Goal: Task Accomplishment & Management: Manage account settings

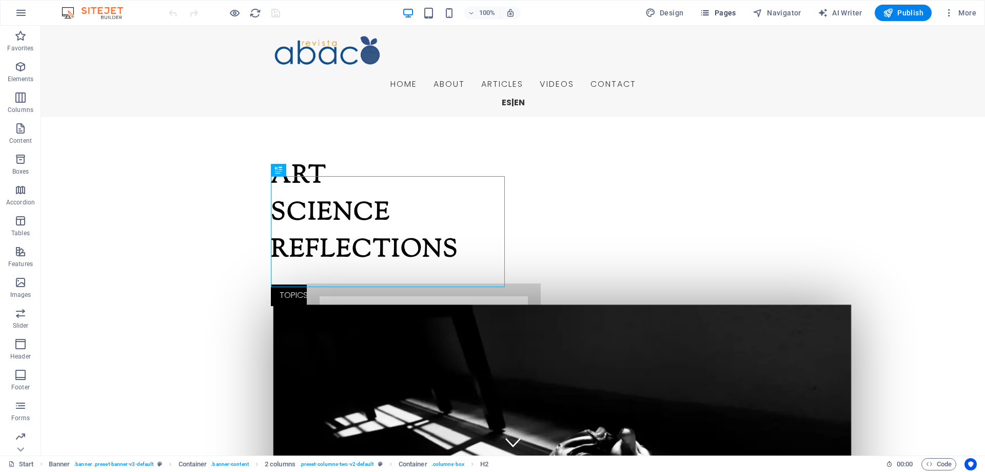
click at [723, 12] on span "Pages" at bounding box center [718, 13] width 36 height 10
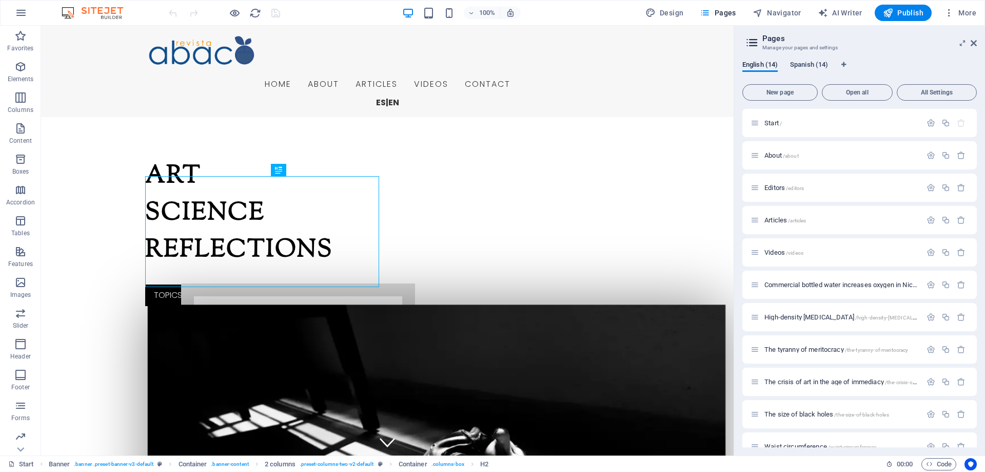
click at [804, 67] on span "Spanish (14)" at bounding box center [809, 66] width 38 height 14
click at [775, 123] on span "Start /" at bounding box center [773, 123] width 17 height 8
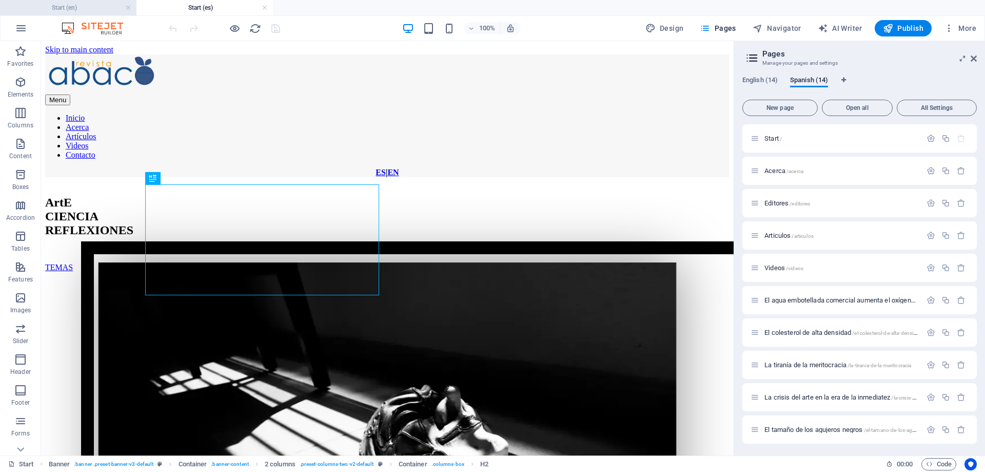
click at [81, 4] on h4 "Start (en)" at bounding box center [68, 7] width 137 height 11
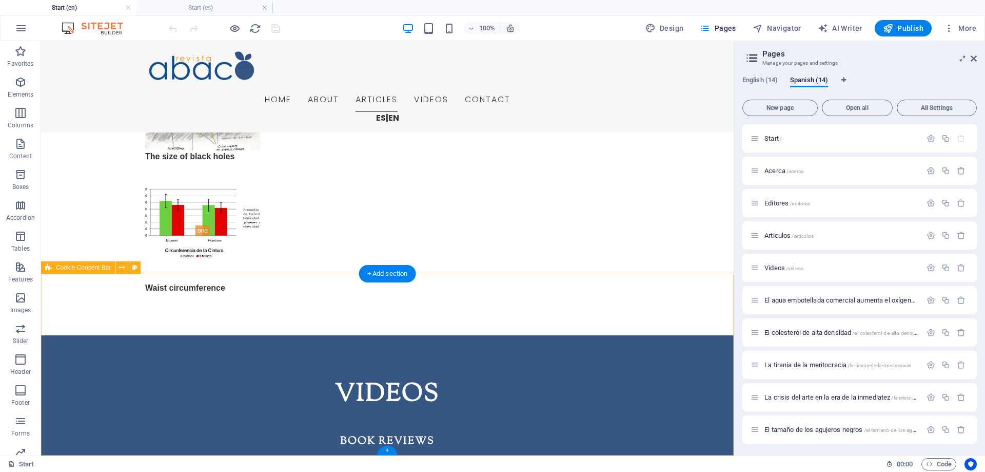
scroll to position [2350, 0]
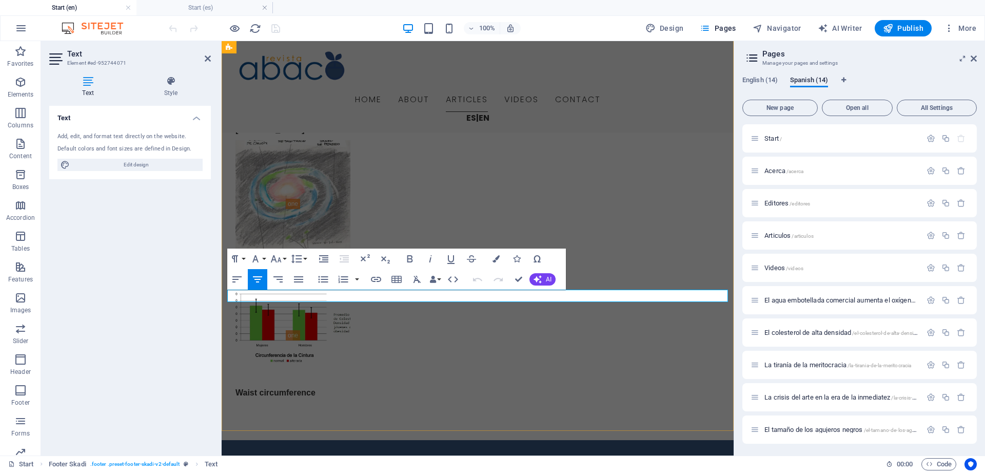
drag, startPoint x: 457, startPoint y: 296, endPoint x: 500, endPoint y: 299, distance: 42.7
click at [377, 279] on icon "button" at bounding box center [376, 279] width 10 height 5
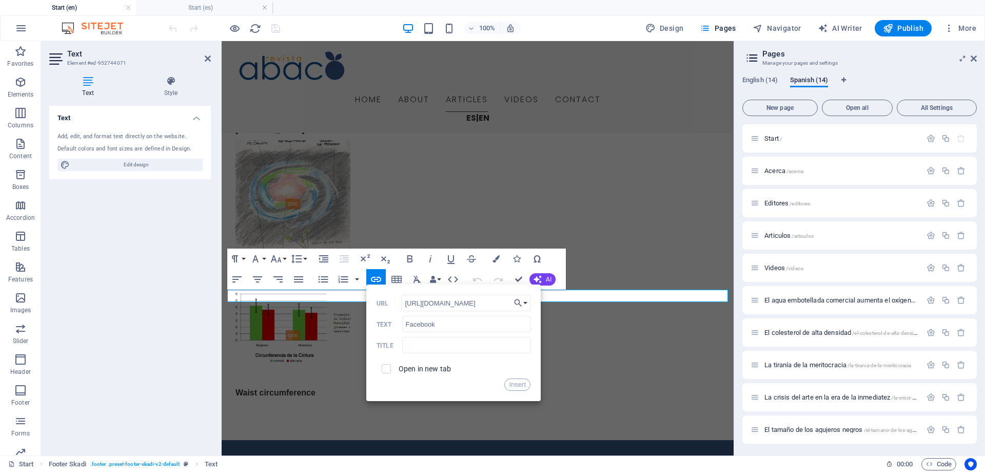
scroll to position [0, 7]
type input "https://www.facebook.com/abacoRev"
click at [387, 365] on input "checkbox" at bounding box center [384, 366] width 9 height 9
checkbox input "true"
click at [437, 322] on input "Facebook" at bounding box center [466, 324] width 128 height 16
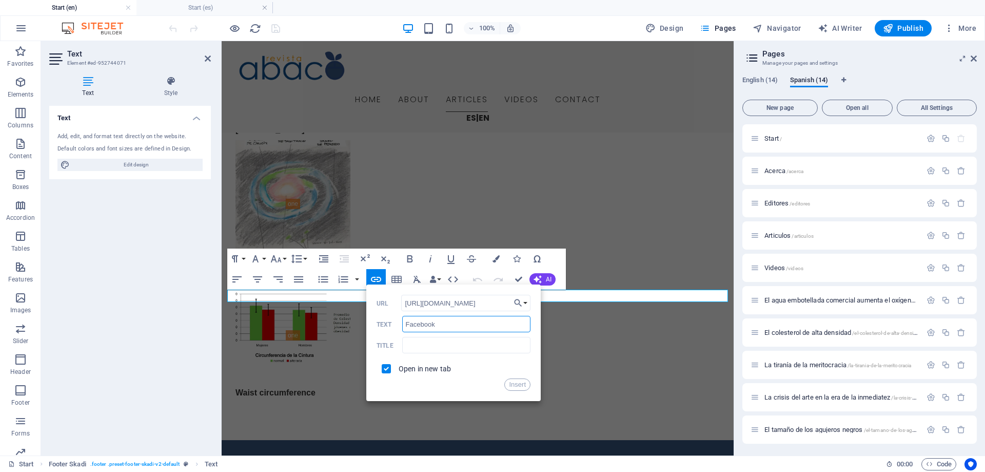
click at [437, 322] on input "Facebook" at bounding box center [466, 324] width 128 height 16
click at [433, 341] on input "text" at bounding box center [466, 345] width 128 height 16
paste input "Facebook"
type input "Facebook"
click at [516, 384] on button "Insert" at bounding box center [518, 384] width 26 height 12
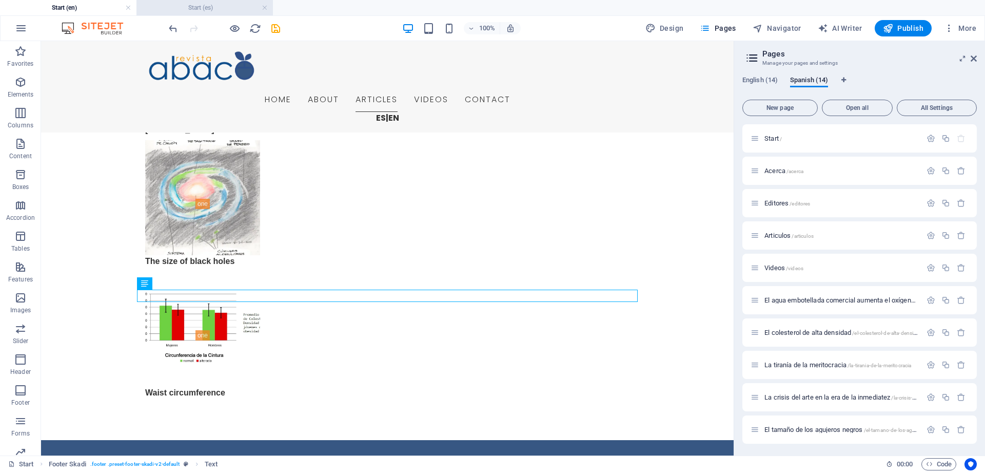
drag, startPoint x: 207, startPoint y: 7, endPoint x: 375, endPoint y: 48, distance: 172.9
click at [207, 7] on h4 "Start (es)" at bounding box center [205, 7] width 137 height 11
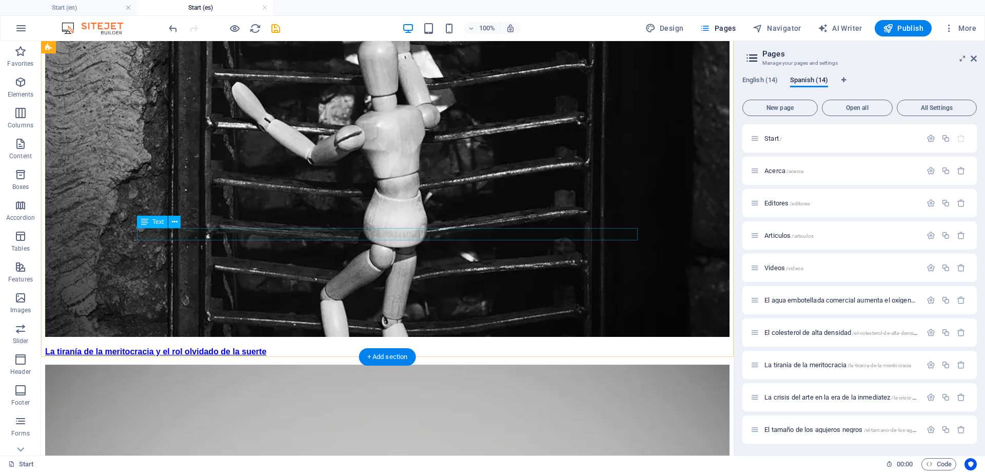
scroll to position [2446, 0]
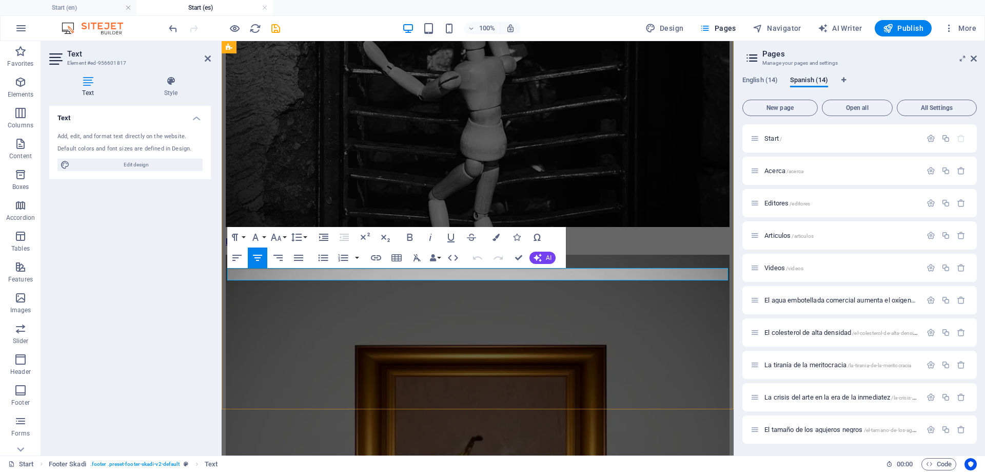
drag, startPoint x: 459, startPoint y: 276, endPoint x: 497, endPoint y: 277, distance: 37.5
click at [376, 258] on icon "button" at bounding box center [376, 258] width 12 height 12
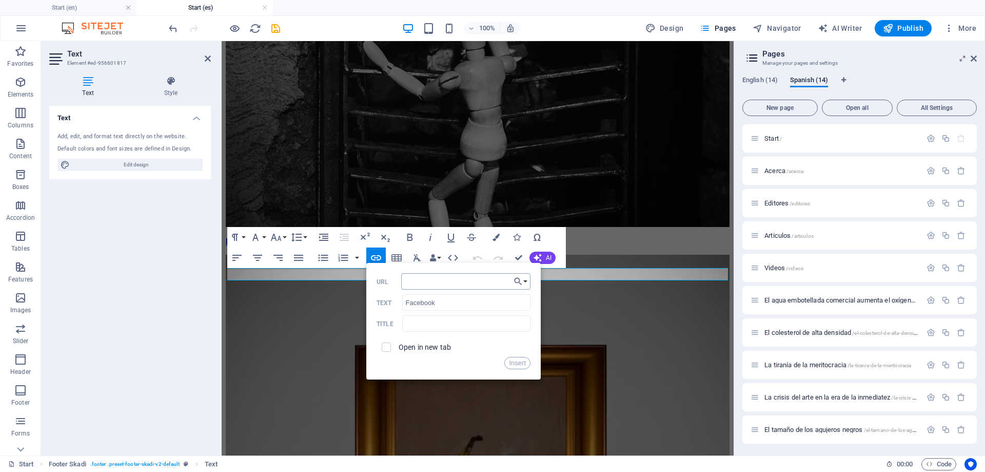
click at [428, 281] on input "URL" at bounding box center [465, 281] width 129 height 16
click at [457, 283] on input "URL" at bounding box center [465, 281] width 129 height 16
paste input "https://www.facebook.com/abacoRev"
type input "https://www.facebook.com/abacoRev"
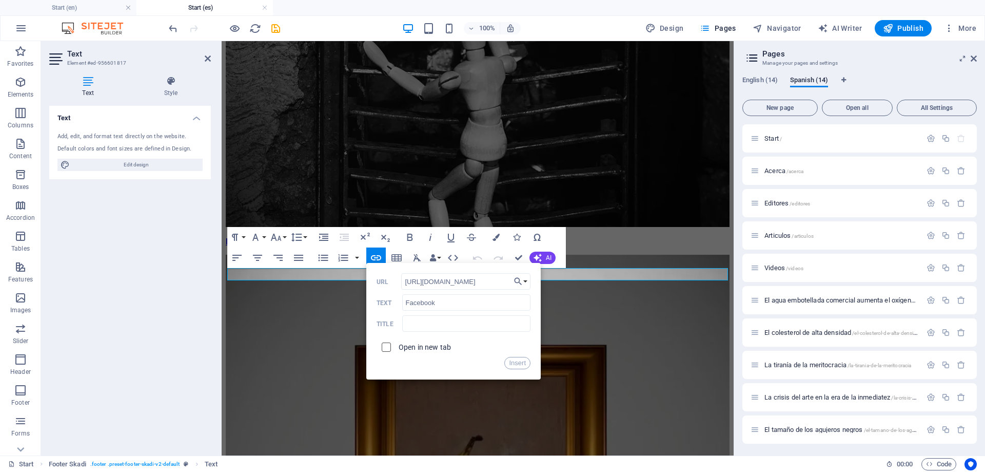
click at [386, 349] on span at bounding box center [387, 347] width 20 height 20
click at [415, 303] on input "Facebook" at bounding box center [466, 302] width 128 height 16
copy p "​ Facebook"
click at [415, 325] on input "text" at bounding box center [466, 323] width 128 height 16
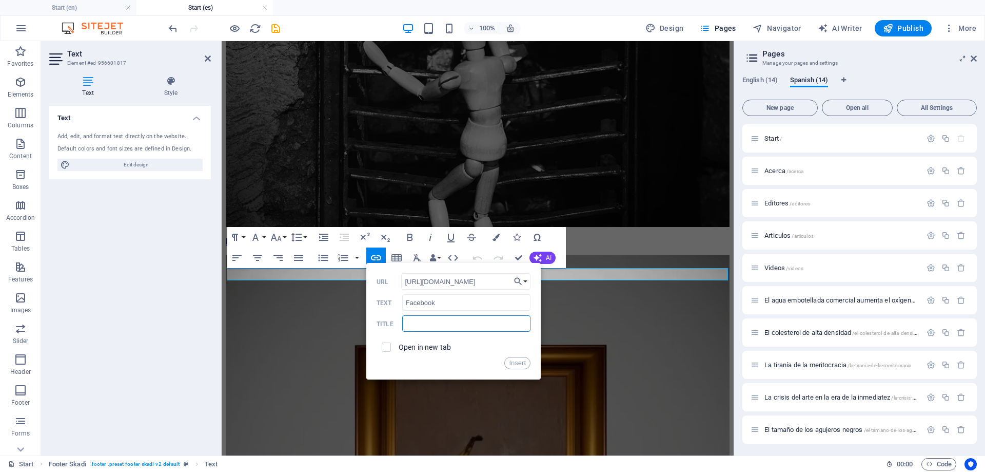
paste input "Facebook"
type input "Facebook"
click at [519, 362] on button "Insert" at bounding box center [518, 363] width 26 height 12
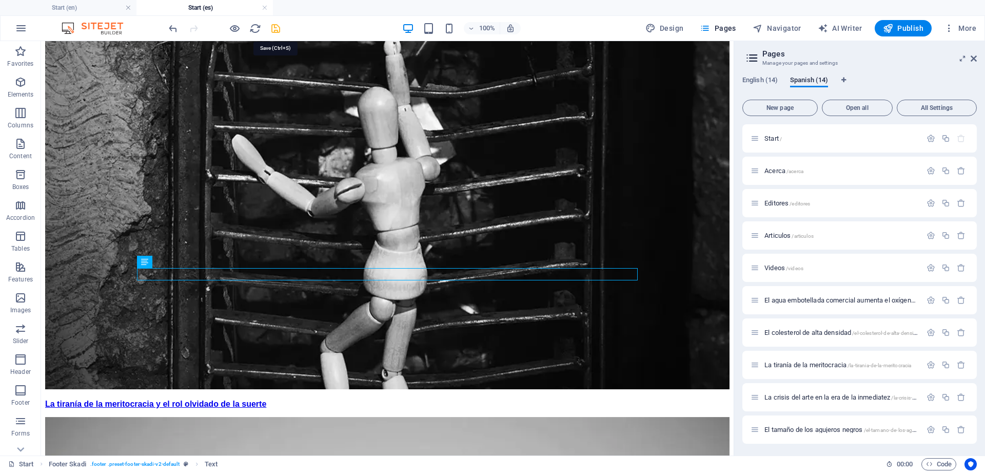
click at [278, 26] on icon "save" at bounding box center [276, 29] width 12 height 12
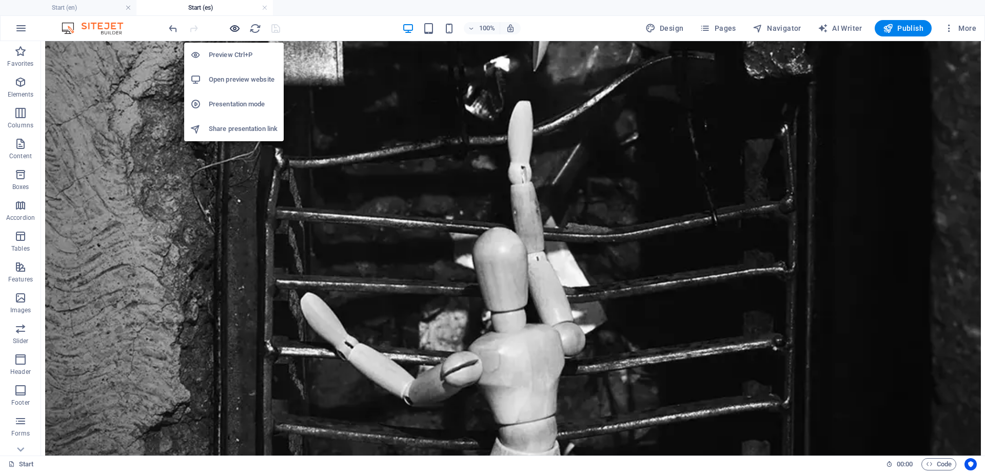
click at [232, 25] on icon "button" at bounding box center [235, 29] width 12 height 12
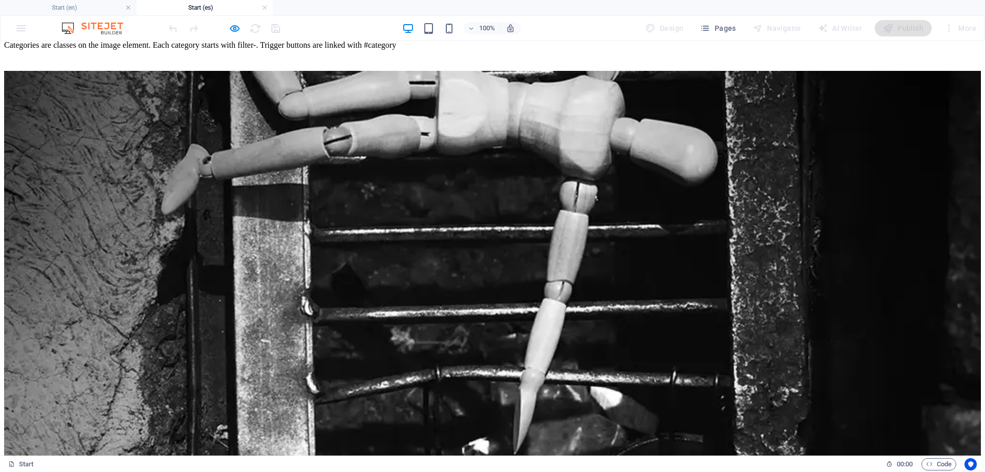
scroll to position [1766, 0]
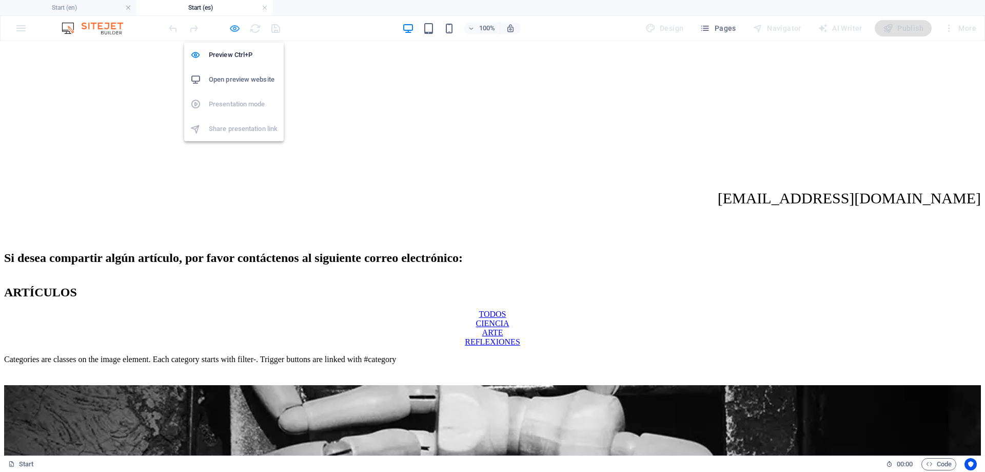
click at [228, 30] on span "button" at bounding box center [234, 29] width 12 height 12
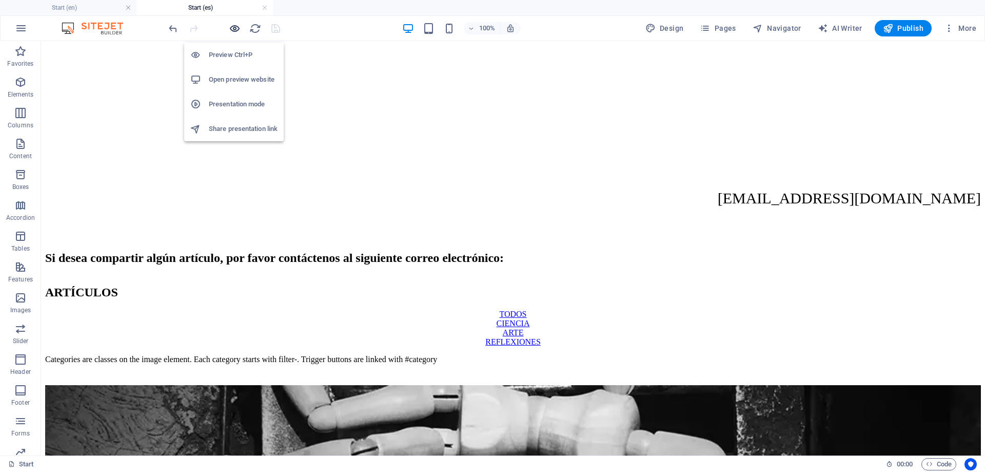
scroll to position [1824, 0]
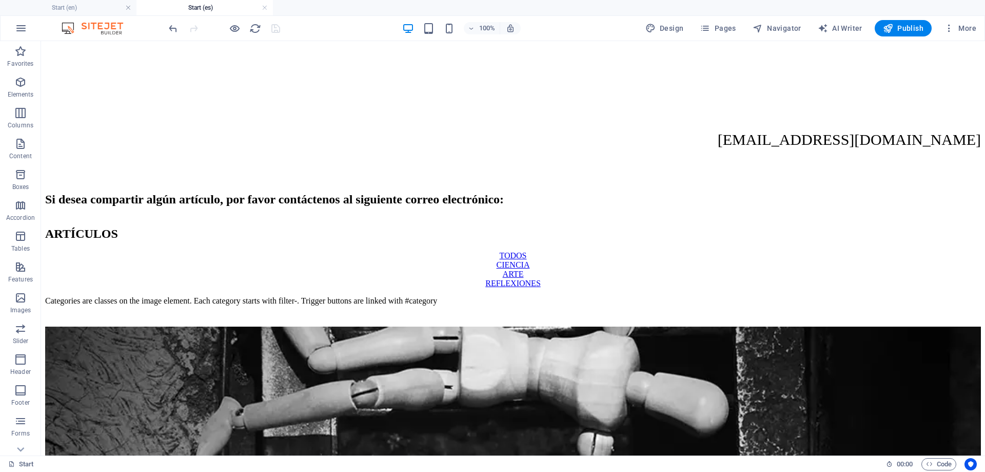
click at [276, 27] on div at bounding box center [224, 28] width 115 height 16
click at [911, 28] on span "Publish" at bounding box center [903, 28] width 41 height 10
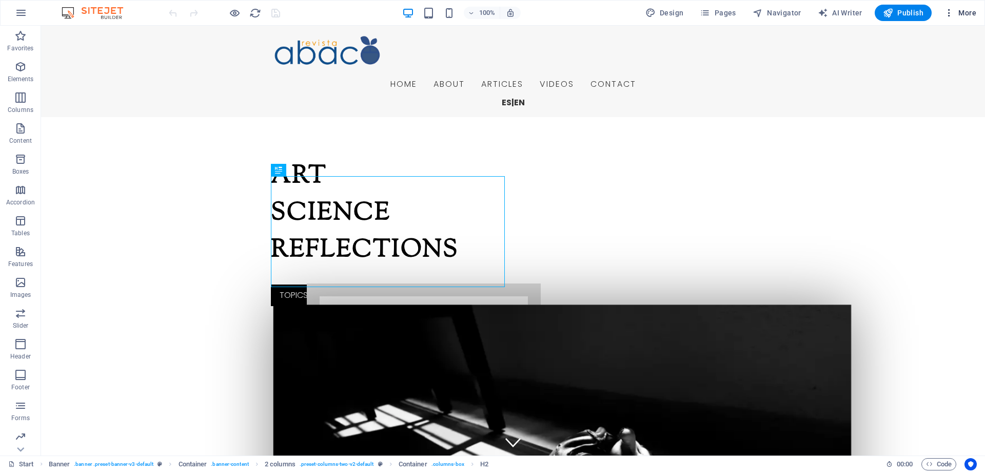
click at [972, 15] on span "More" at bounding box center [960, 13] width 32 height 10
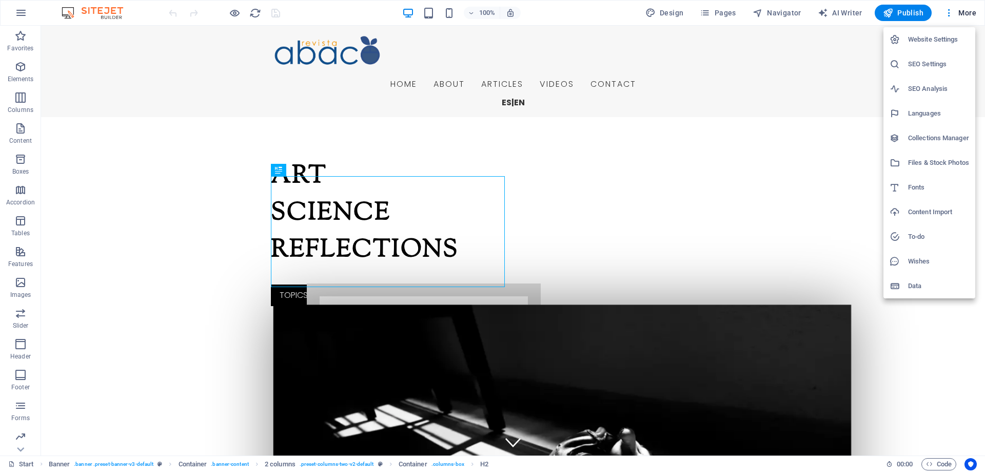
click at [936, 41] on h6 "Website Settings" at bounding box center [939, 39] width 61 height 12
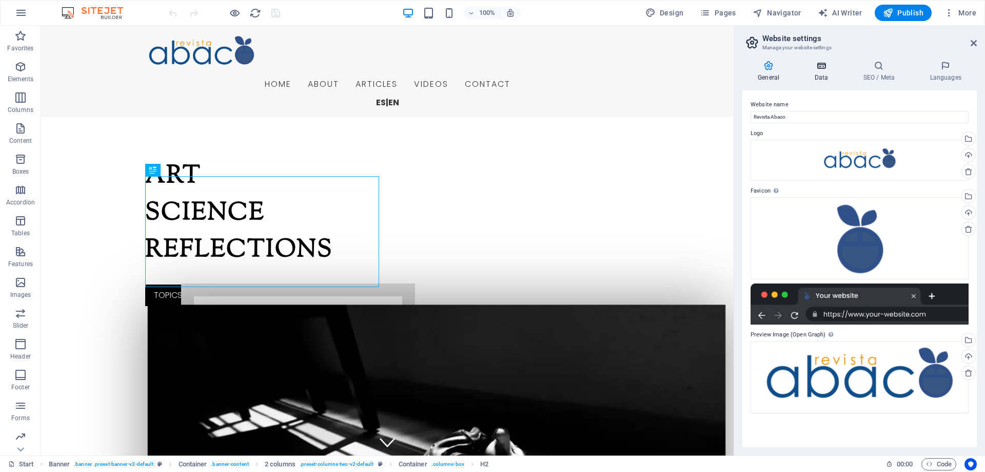
click at [820, 69] on icon at bounding box center [821, 66] width 45 height 10
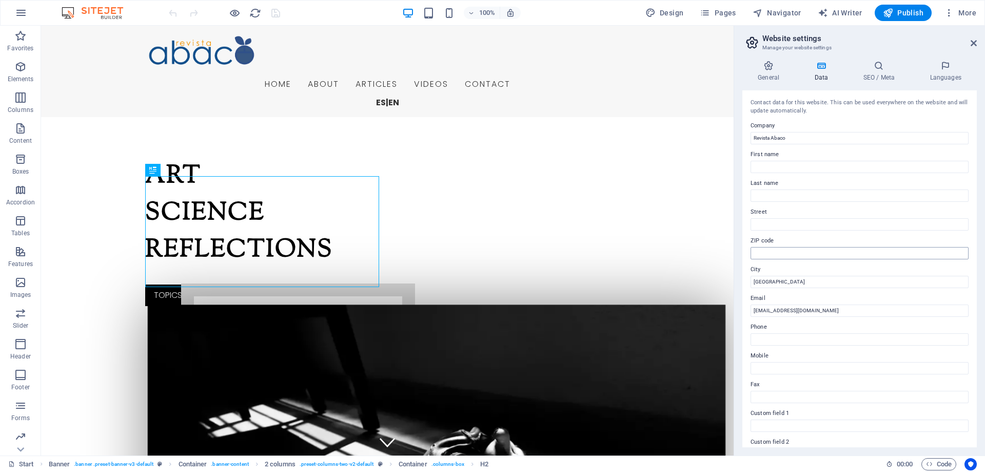
scroll to position [137, 0]
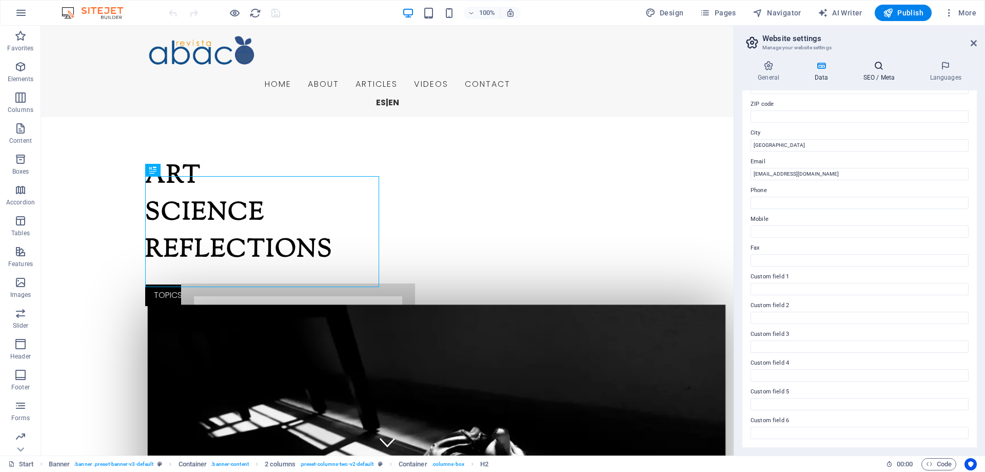
click at [873, 68] on icon at bounding box center [879, 66] width 63 height 10
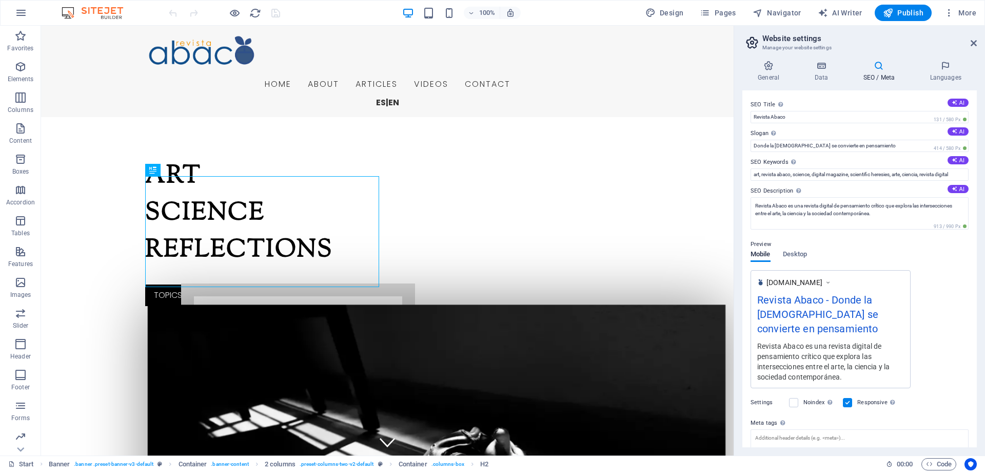
scroll to position [81, 0]
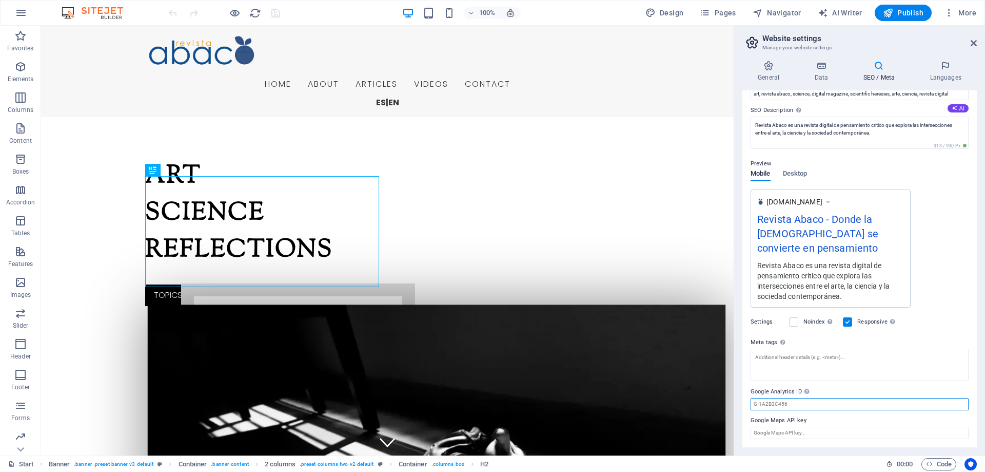
click at [795, 403] on input "Google Analytics ID Please only add the Google Analytics ID. We automatically i…" at bounding box center [860, 404] width 218 height 12
paste input "G-Y1WWWHGFYP"
type input "G-Y1WWWHGFYP"
click at [276, 11] on icon "save" at bounding box center [276, 13] width 12 height 12
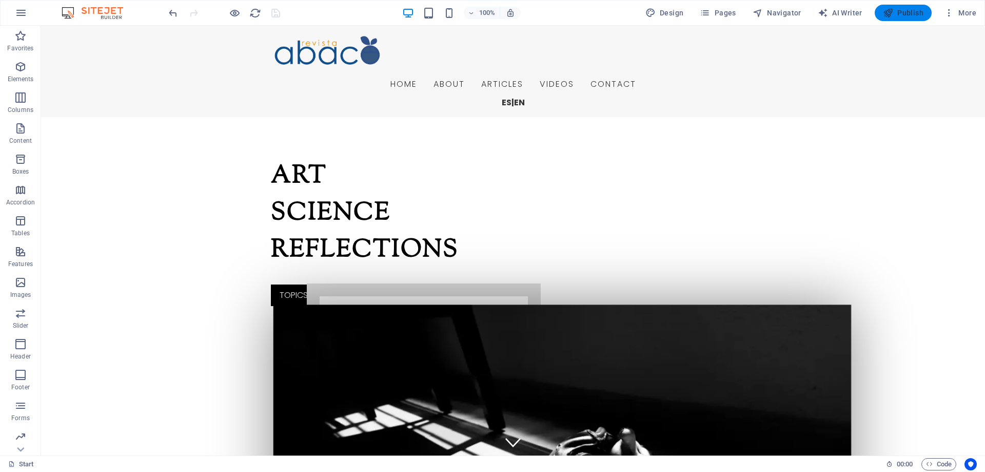
click at [909, 12] on span "Publish" at bounding box center [903, 13] width 41 height 10
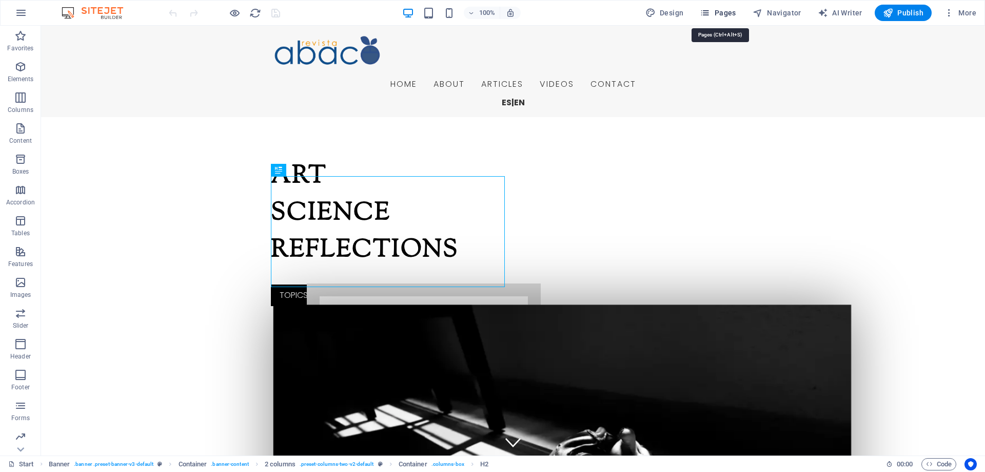
click at [730, 10] on span "Pages" at bounding box center [718, 13] width 36 height 10
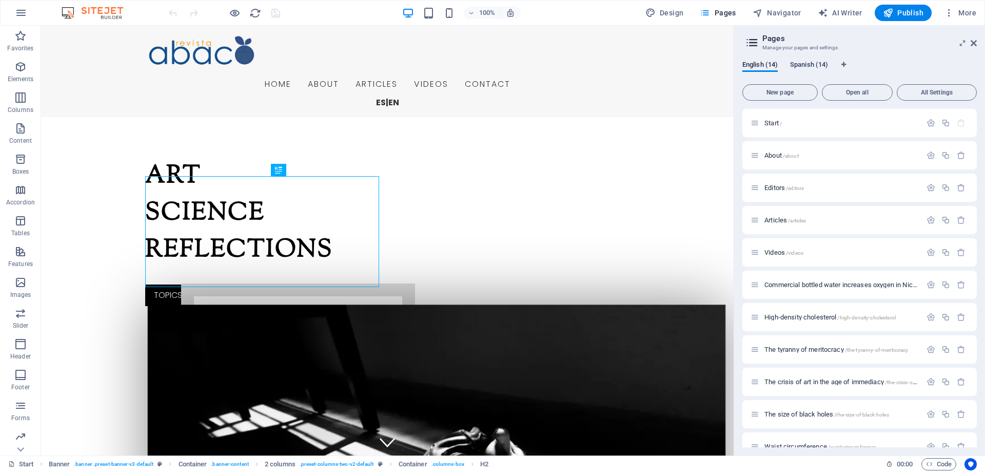
click at [809, 66] on span "Spanish (14)" at bounding box center [809, 66] width 38 height 14
click at [768, 123] on span "Start /" at bounding box center [773, 123] width 17 height 8
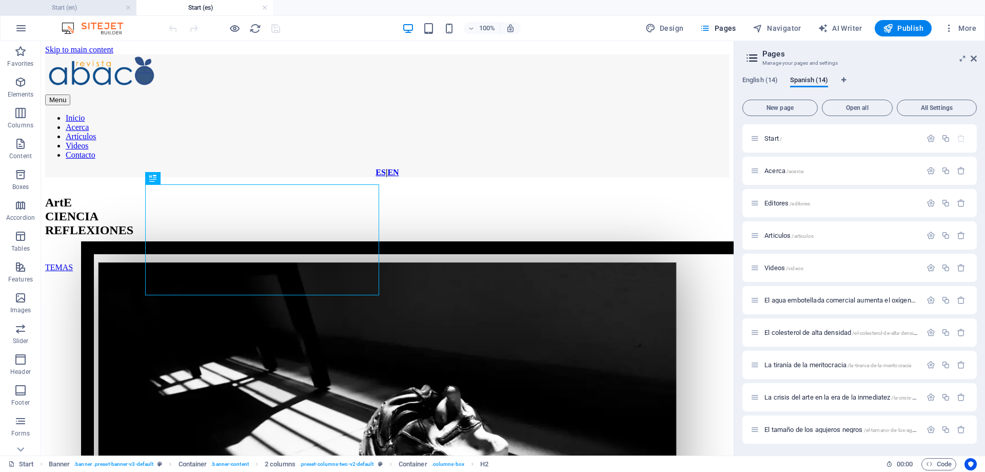
click at [98, 10] on h4 "Start (en)" at bounding box center [68, 7] width 137 height 11
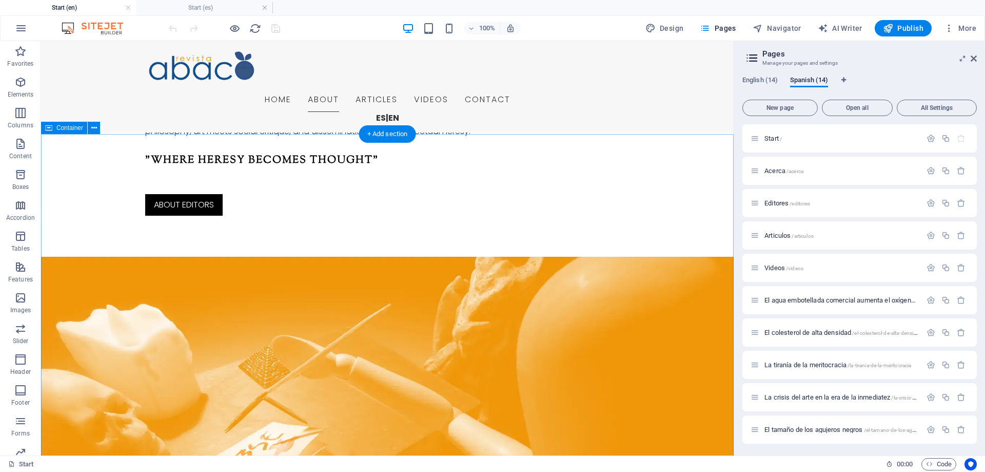
scroll to position [1099, 0]
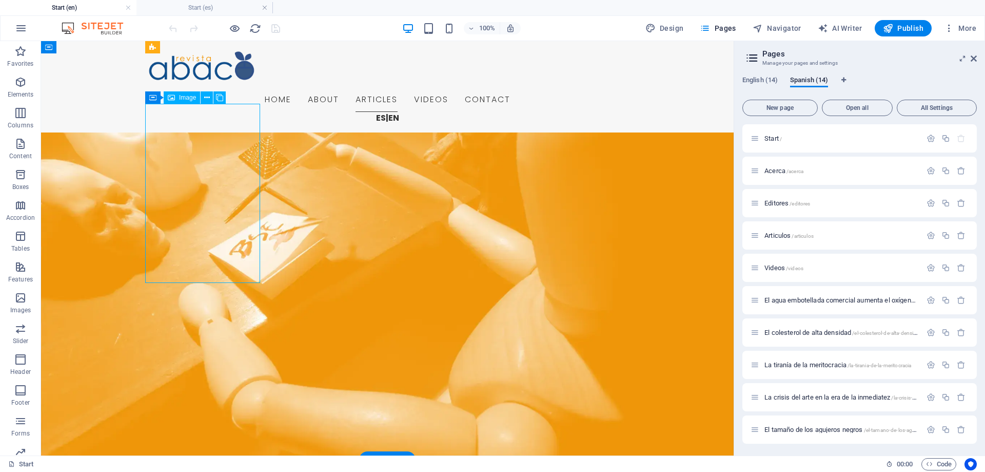
select select "%"
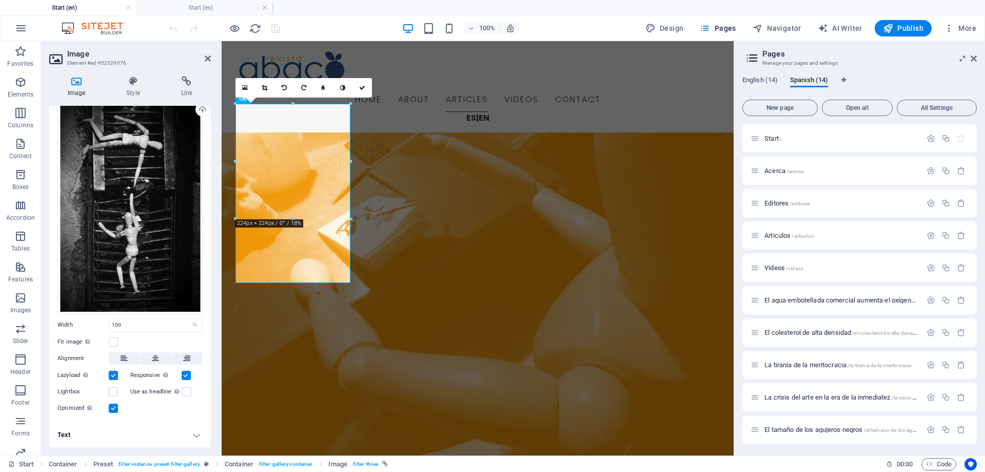
click at [136, 431] on h4 "Text" at bounding box center [130, 434] width 162 height 25
click at [136, 431] on h4 "Text" at bounding box center [130, 431] width 162 height 18
click at [133, 436] on h4 "Text" at bounding box center [130, 434] width 162 height 25
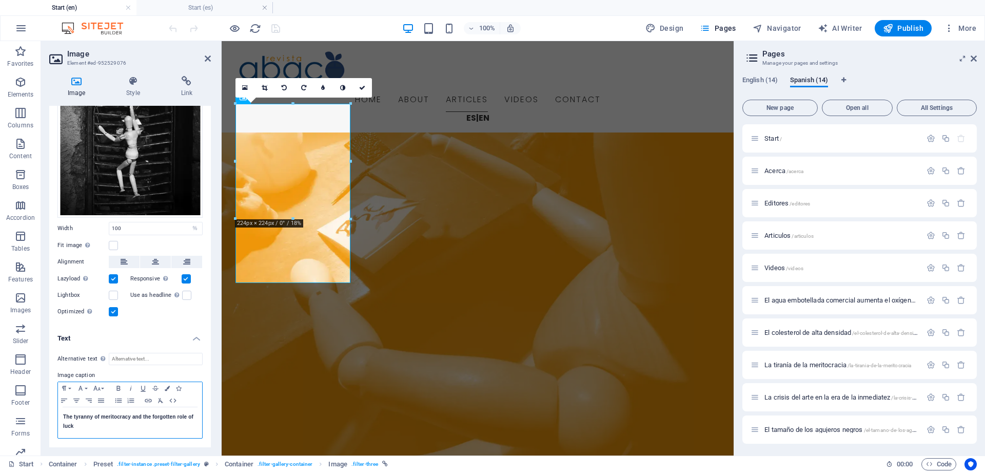
click at [63, 418] on div "The tyranny of meritocracy and the forgotten role of luck" at bounding box center [130, 422] width 144 height 31
click at [80, 418] on p at bounding box center [130, 416] width 134 height 9
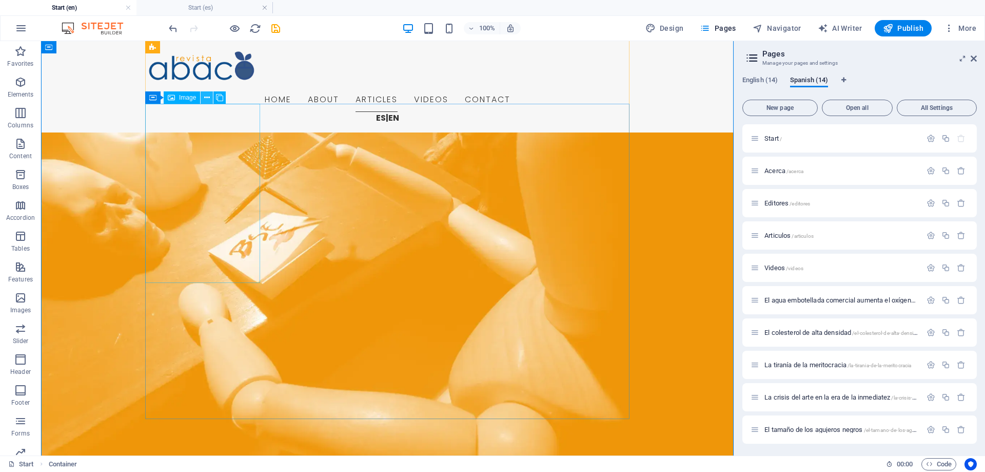
click at [204, 96] on icon at bounding box center [207, 97] width 6 height 11
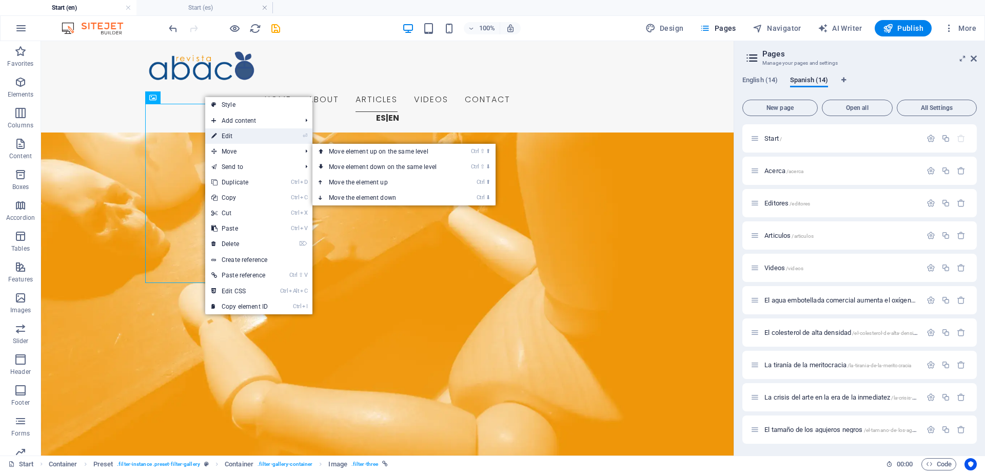
click at [244, 138] on link "⏎ Edit" at bounding box center [239, 135] width 69 height 15
select select "%"
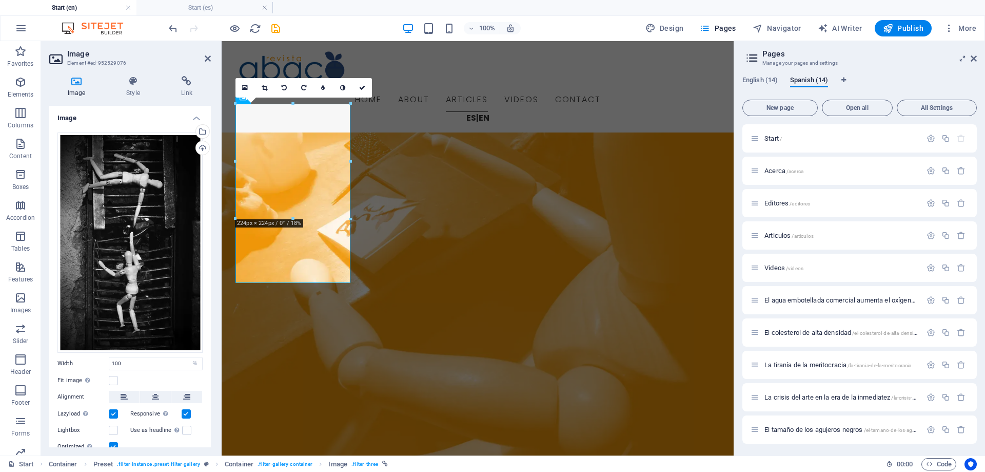
scroll to position [143, 0]
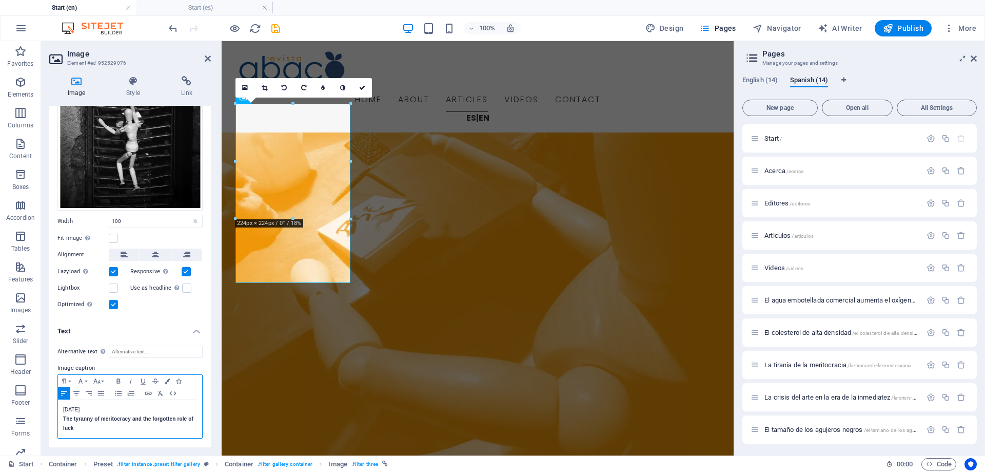
drag, startPoint x: 105, startPoint y: 410, endPoint x: 61, endPoint y: 411, distance: 44.2
click at [61, 411] on div "September, 2025 The tyranny of meritocracy and the forgotten role of luck" at bounding box center [130, 419] width 144 height 38
click at [85, 377] on icon "button" at bounding box center [80, 381] width 12 height 8
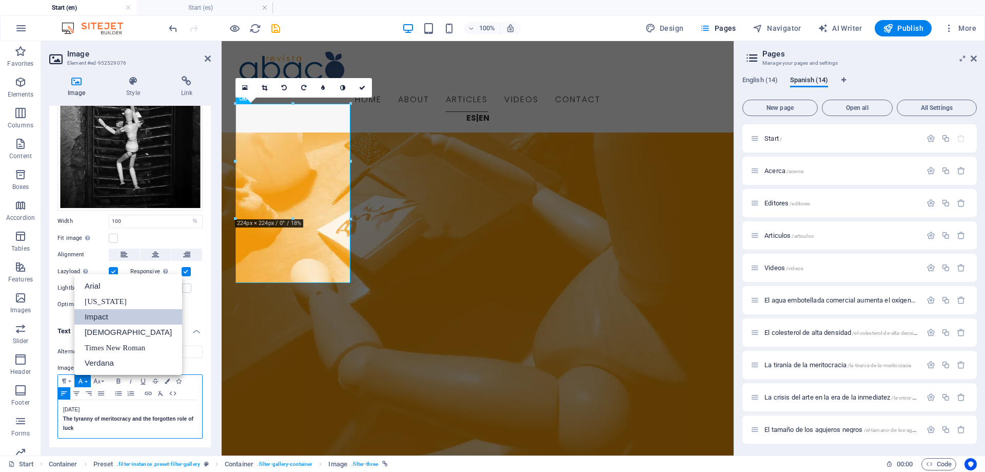
click at [104, 317] on link "Impact" at bounding box center [128, 316] width 108 height 15
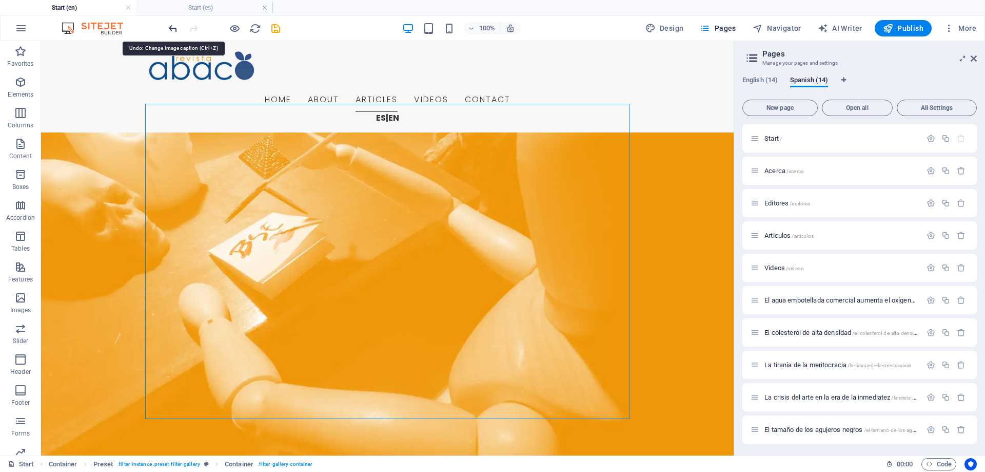
click at [175, 29] on icon "undo" at bounding box center [173, 29] width 12 height 12
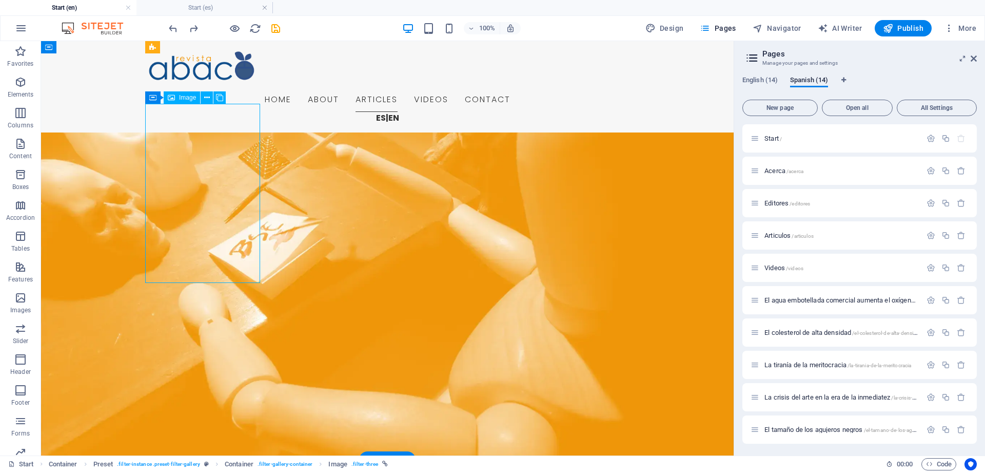
select select "%"
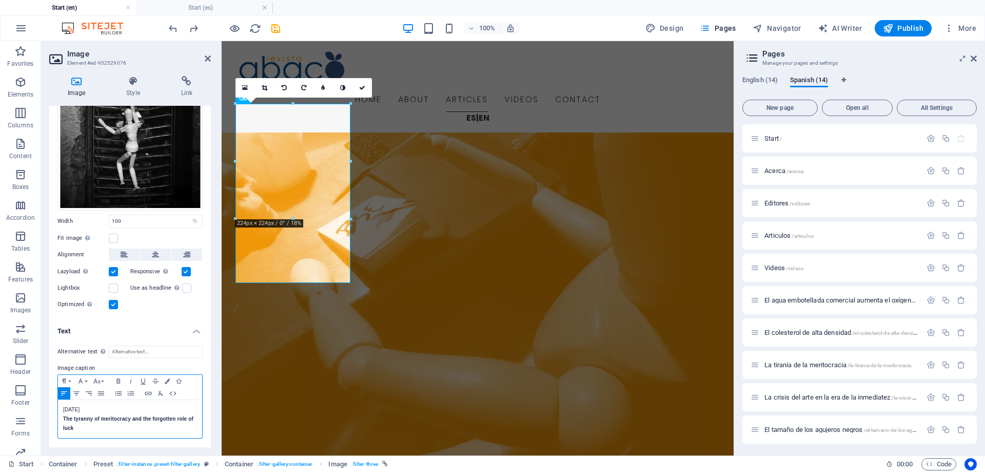
drag, startPoint x: 111, startPoint y: 406, endPoint x: 59, endPoint y: 400, distance: 52.7
click at [59, 400] on div "September, 2025 The tyranny of meritocracy and the forgotten role of luck" at bounding box center [130, 419] width 144 height 38
click at [86, 380] on button "Font Family" at bounding box center [82, 381] width 16 height 12
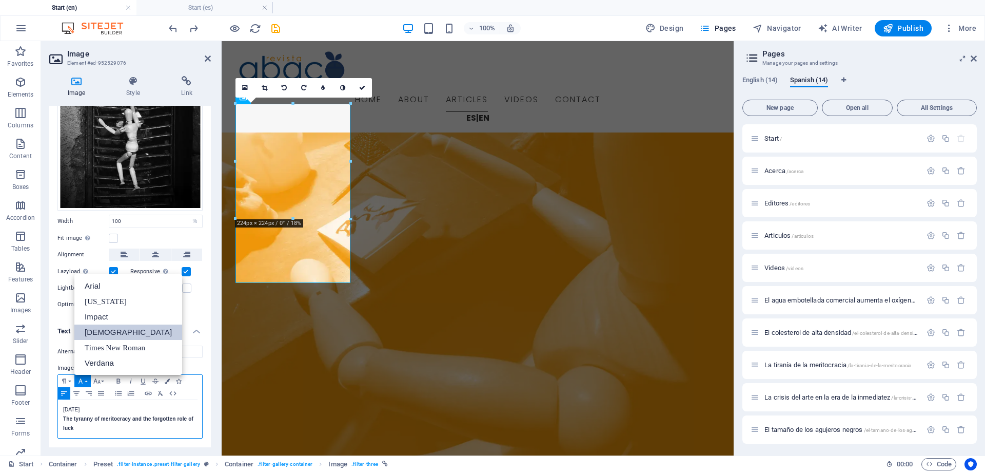
click at [100, 332] on link "Tahoma" at bounding box center [128, 331] width 108 height 15
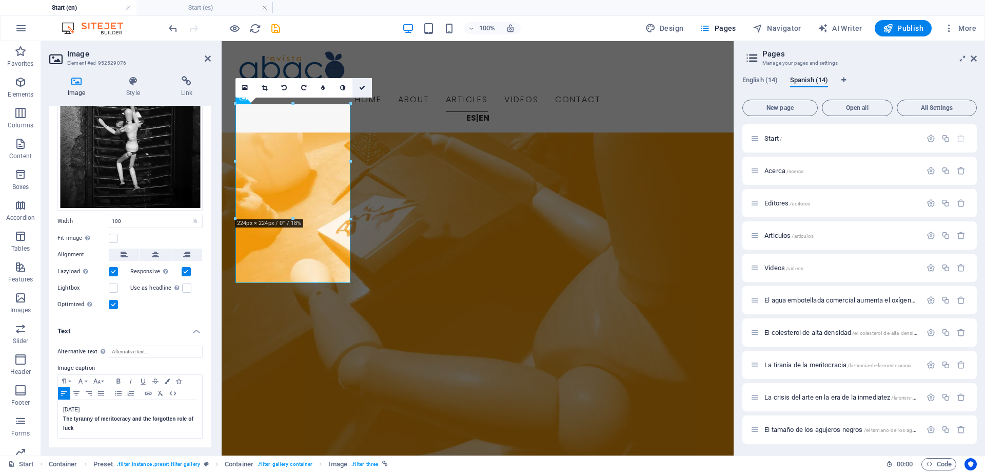
click at [364, 86] on icon at bounding box center [362, 88] width 6 height 6
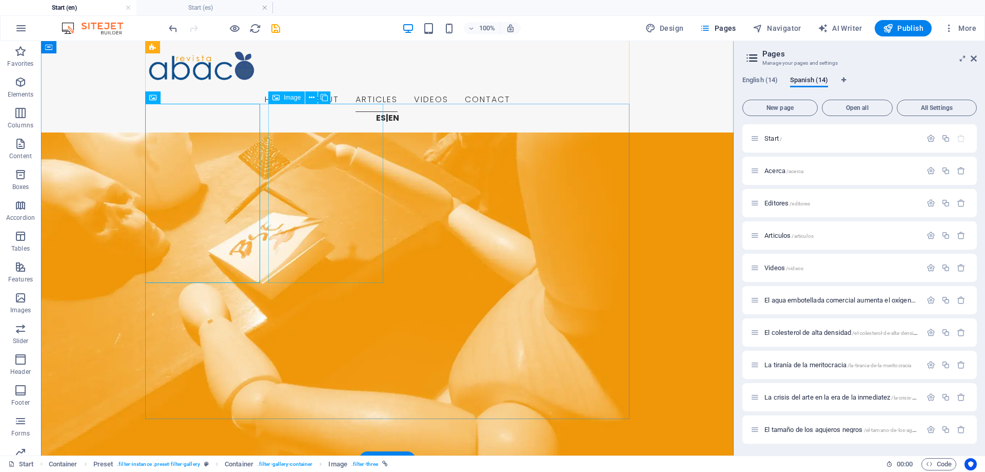
select select "%"
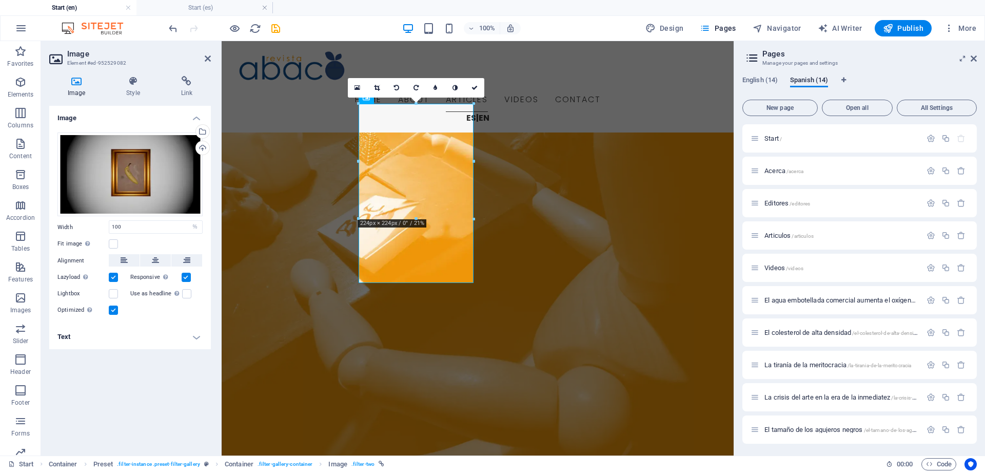
click at [133, 333] on h4 "Text" at bounding box center [130, 336] width 162 height 25
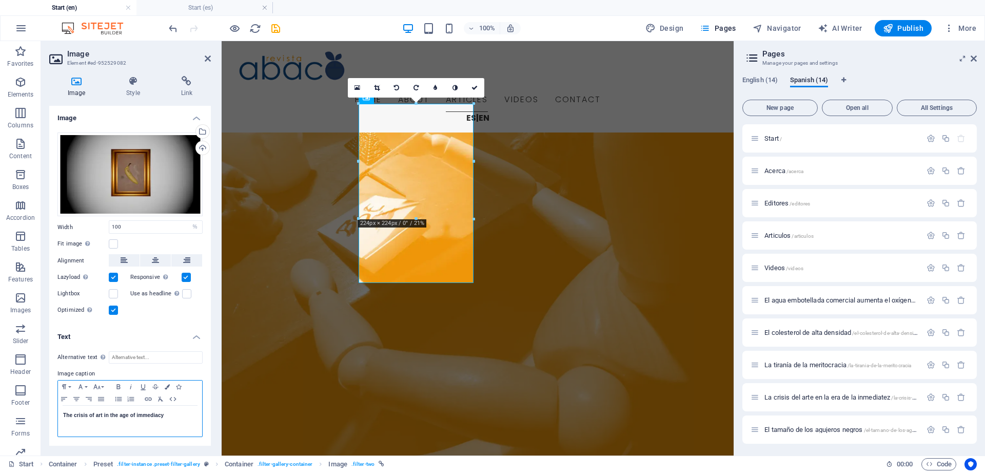
click at [63, 415] on strong "The crisis of art in the age of immediacy" at bounding box center [113, 415] width 101 height 6
click at [74, 412] on p at bounding box center [130, 415] width 134 height 9
click at [114, 417] on p "October, 2025" at bounding box center [130, 415] width 134 height 9
drag, startPoint x: 121, startPoint y: 413, endPoint x: 63, endPoint y: 415, distance: 58.5
click at [63, 415] on div "October, 2025 The crisis of art in the age of immediacy" at bounding box center [130, 420] width 144 height 31
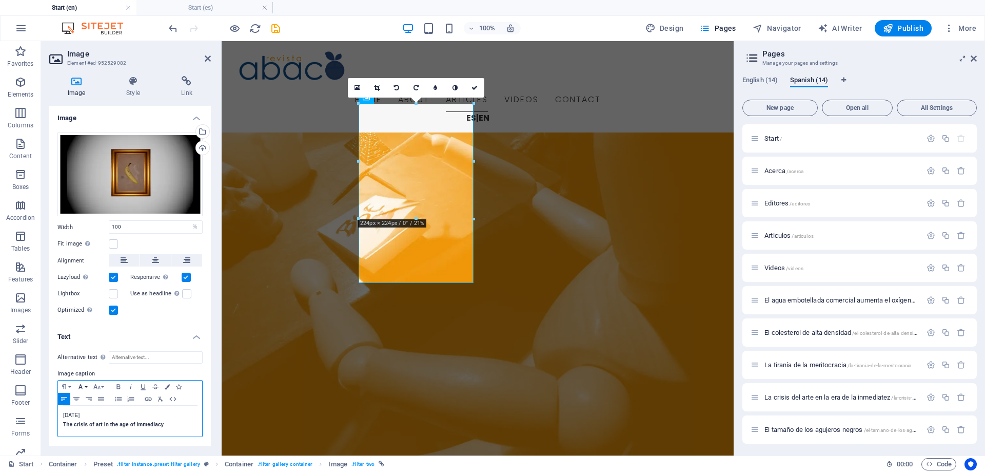
click at [85, 384] on icon "button" at bounding box center [80, 386] width 12 height 8
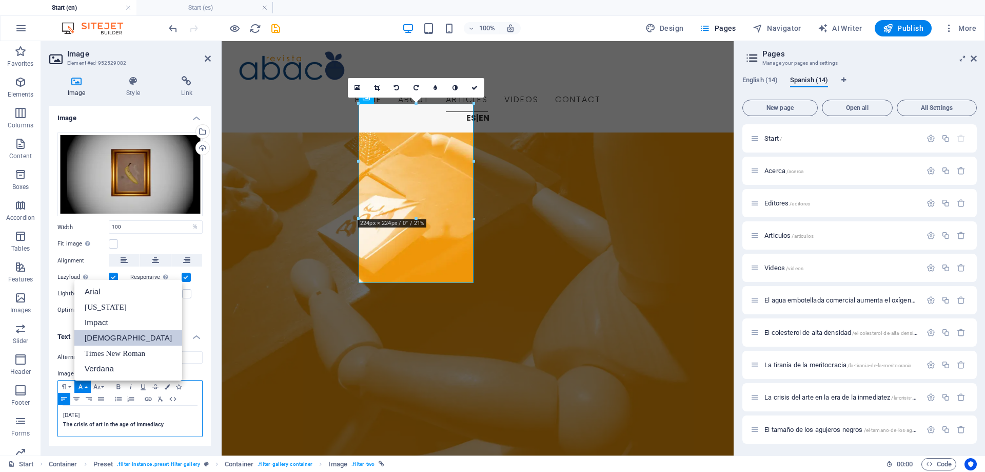
click at [105, 335] on link "Tahoma" at bounding box center [128, 337] width 108 height 15
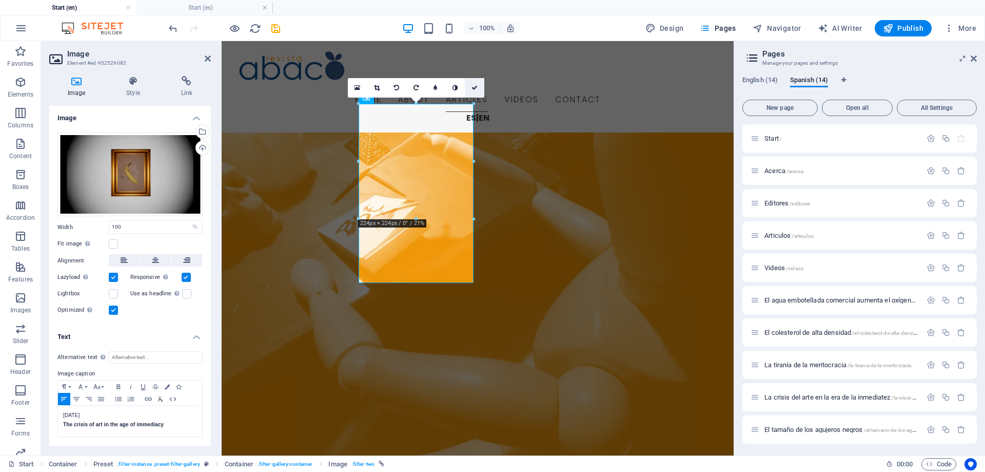
click at [476, 85] on icon at bounding box center [475, 88] width 6 height 6
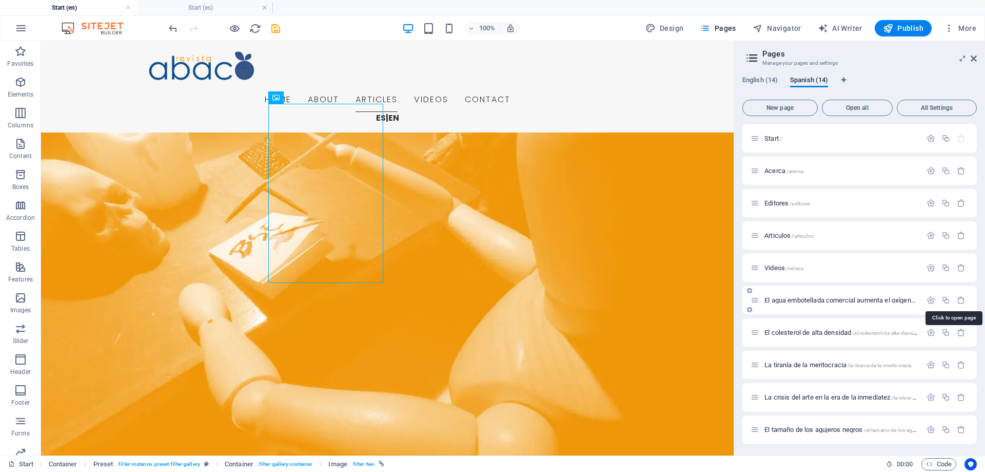
click at [844, 299] on span "El agua embotellada comercial aumenta el oxígeno en Nicotiana tabacum /el-agua-…" at bounding box center [960, 300] width 391 height 8
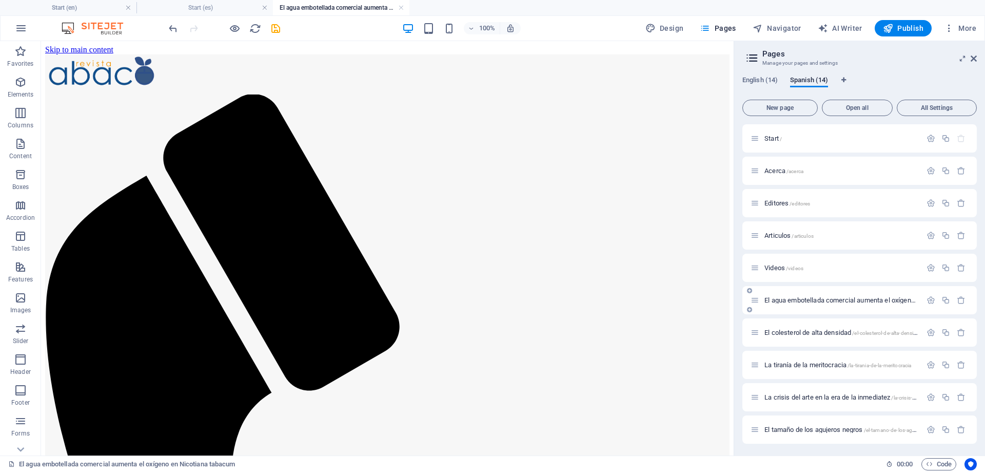
scroll to position [0, 0]
click at [811, 331] on span "El colesterol de alta densidad /el-colesterol-de-alta-densidad" at bounding box center [844, 332] width 158 height 8
click at [323, 9] on h4 "El agua embotellada comercial aumenta el oxígeno en Nicotiana tabacum (es)" at bounding box center [341, 7] width 137 height 11
click at [82, 4] on h4 "Start (en)" at bounding box center [68, 7] width 137 height 11
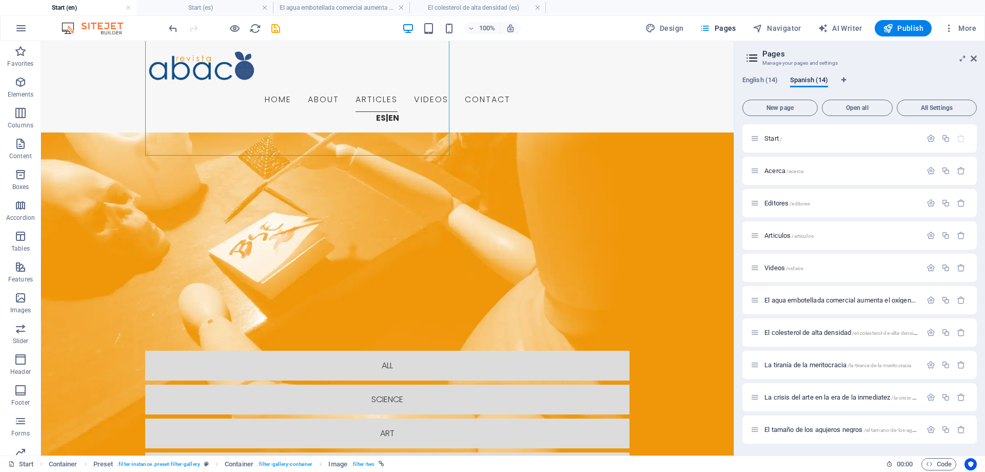
scroll to position [1050, 0]
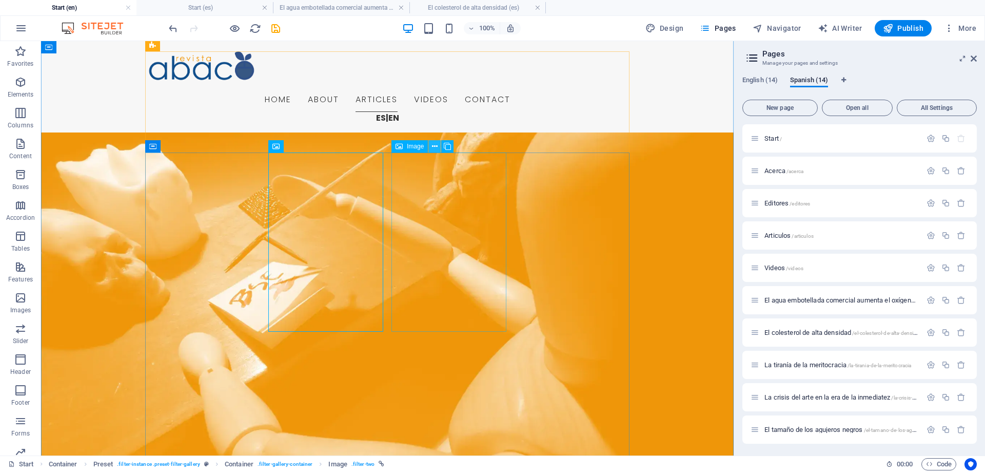
click at [434, 146] on icon at bounding box center [435, 146] width 6 height 11
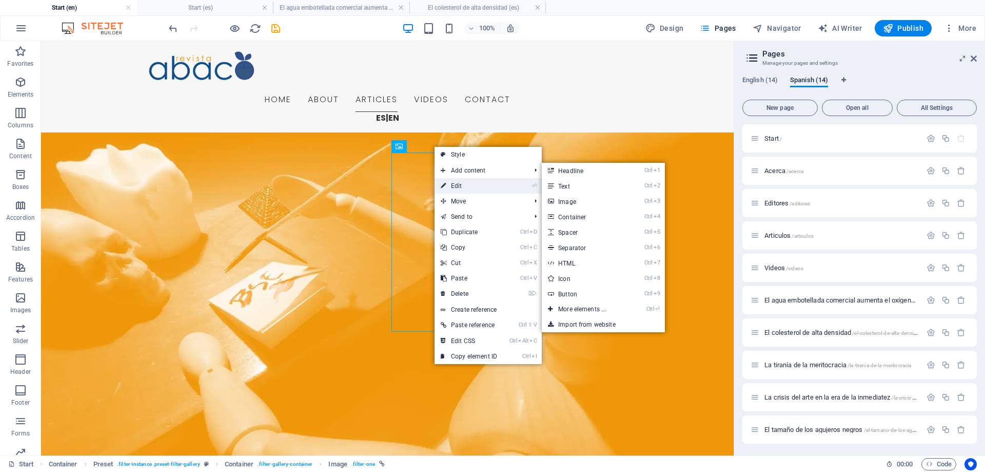
click at [461, 186] on link "⏎ Edit" at bounding box center [469, 185] width 69 height 15
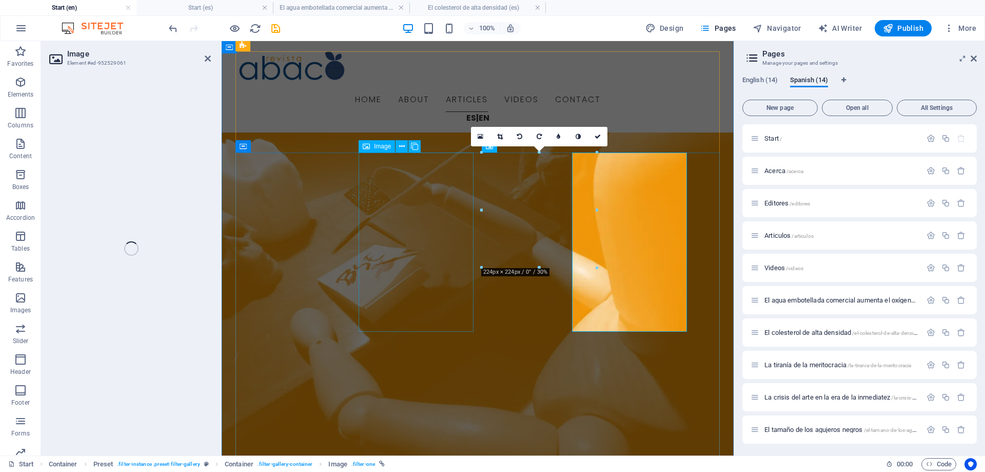
select select "%"
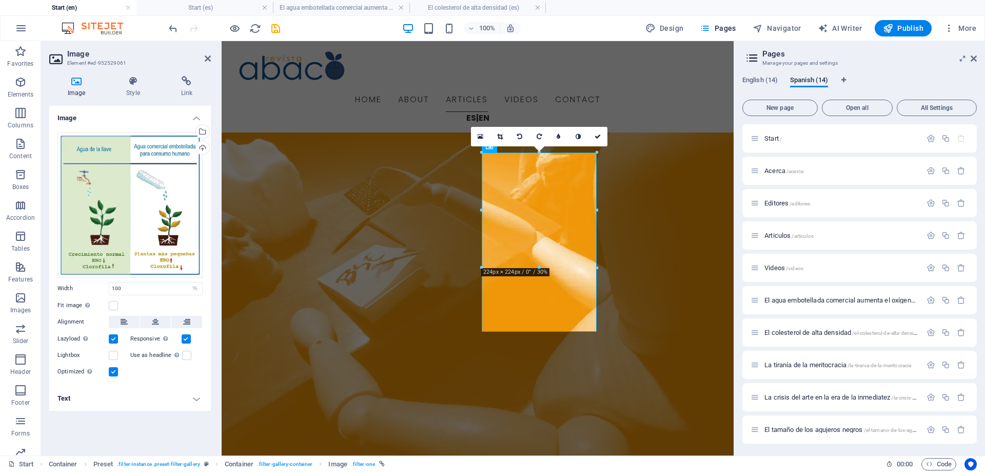
click at [147, 400] on h4 "Text" at bounding box center [130, 398] width 162 height 25
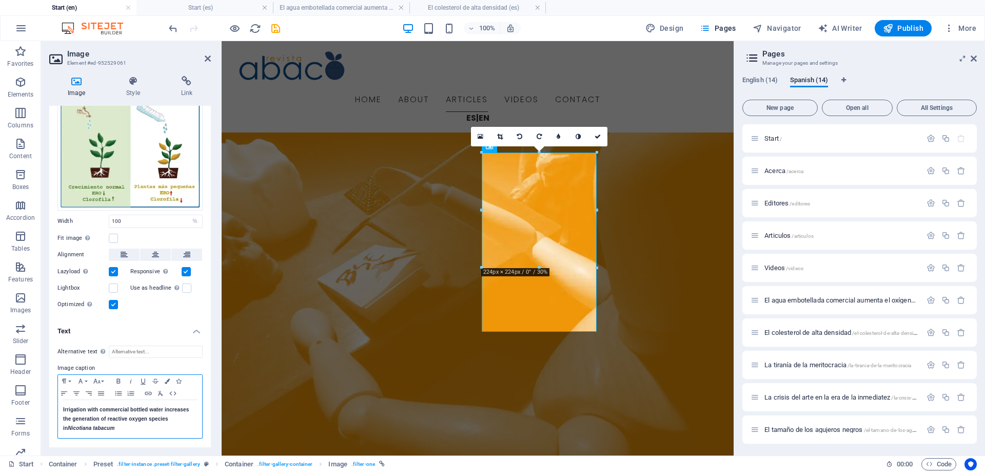
click at [62, 410] on div "Irrigation with commercial bottled water increases the generation of reactive o…" at bounding box center [130, 419] width 144 height 38
click at [70, 409] on p at bounding box center [130, 408] width 134 height 9
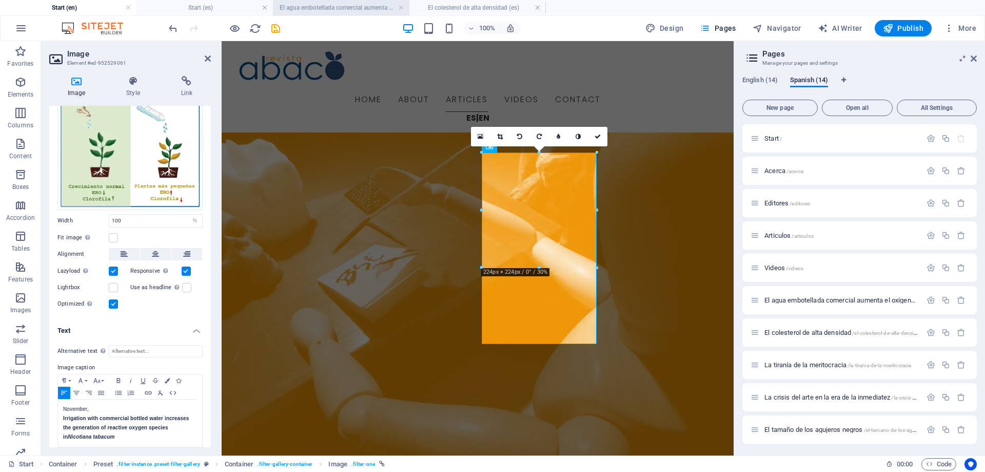
click at [334, 5] on h4 "El agua embotellada comercial aumenta el oxígeno en Nicotiana tabacum (es)" at bounding box center [341, 7] width 137 height 11
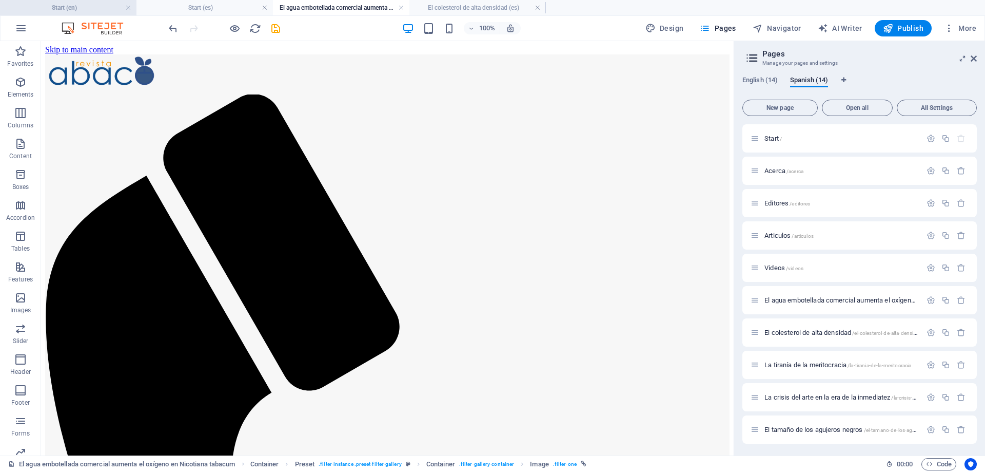
click at [77, 8] on h4 "Start (en)" at bounding box center [68, 7] width 137 height 11
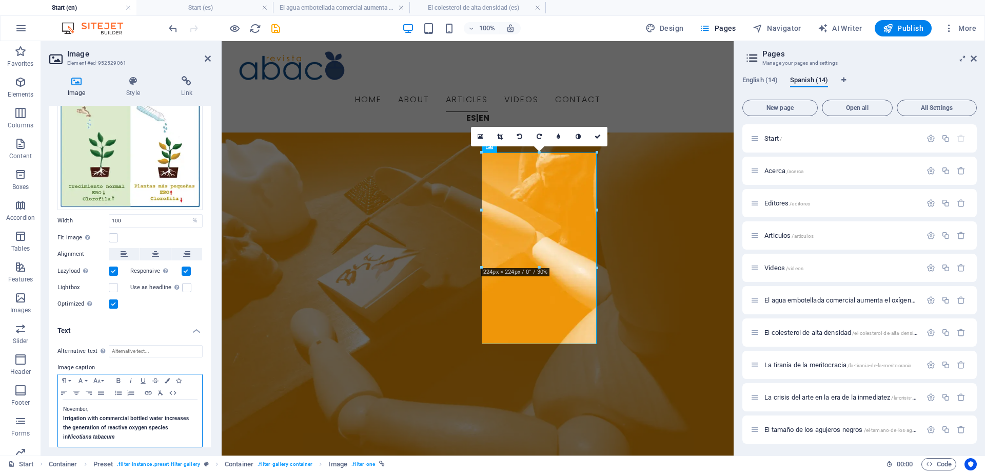
click at [123, 408] on p "November," at bounding box center [130, 408] width 134 height 9
drag, startPoint x: 113, startPoint y: 407, endPoint x: 82, endPoint y: 383, distance: 38.5
click at [58, 405] on div "November, 2020 Irrigation with commercial bottled water increases the generatio…" at bounding box center [130, 422] width 144 height 47
click at [82, 379] on icon "button" at bounding box center [80, 380] width 12 height 8
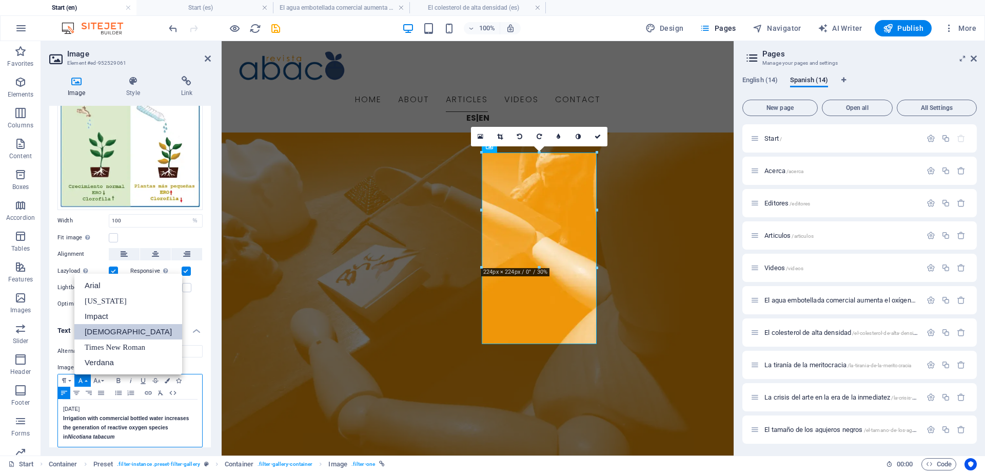
click at [102, 334] on link "Tahoma" at bounding box center [128, 331] width 108 height 15
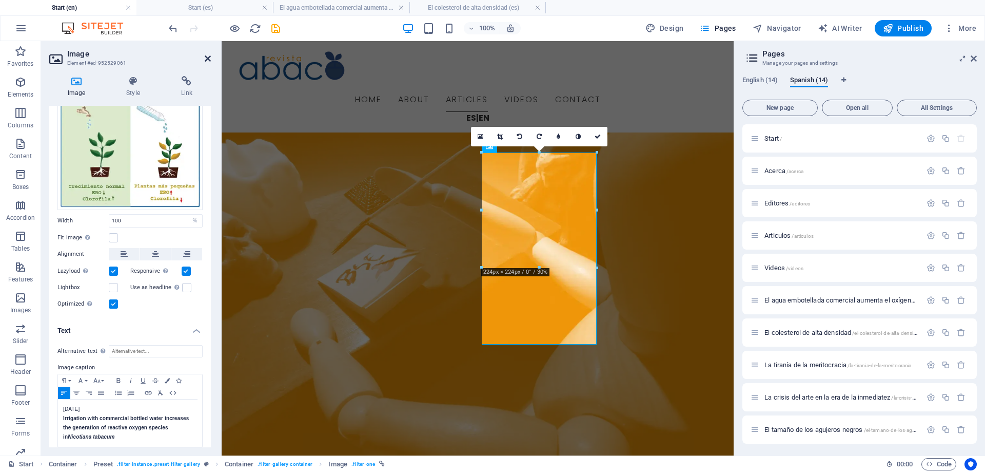
click at [207, 56] on icon at bounding box center [208, 58] width 6 height 8
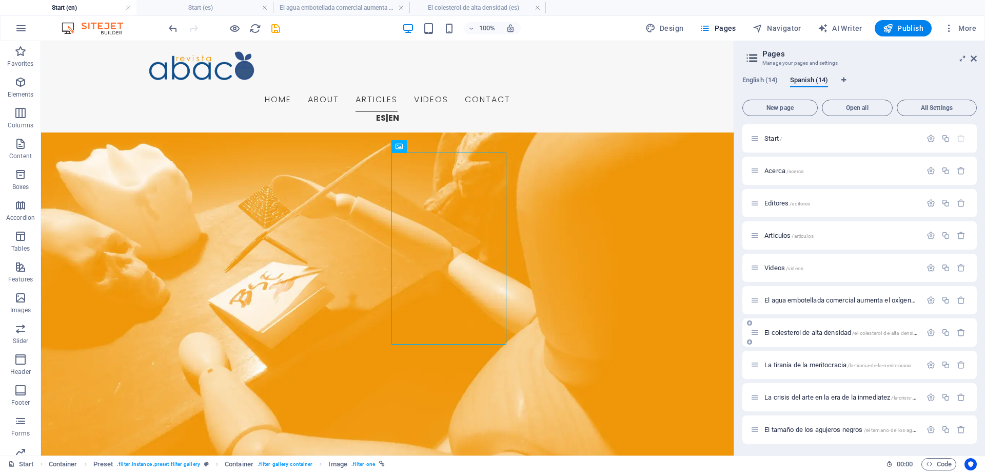
click at [828, 334] on span "El colesterol de alta densidad /el-colesterol-de-alta-densidad" at bounding box center [844, 332] width 158 height 8
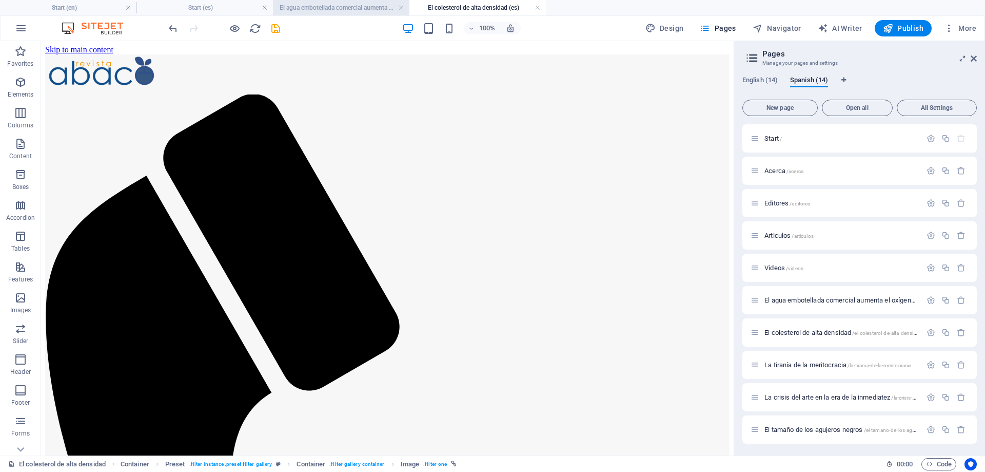
click at [340, 8] on h4 "El agua embotellada comercial aumenta el oxígeno en Nicotiana tabacum (es)" at bounding box center [341, 7] width 137 height 11
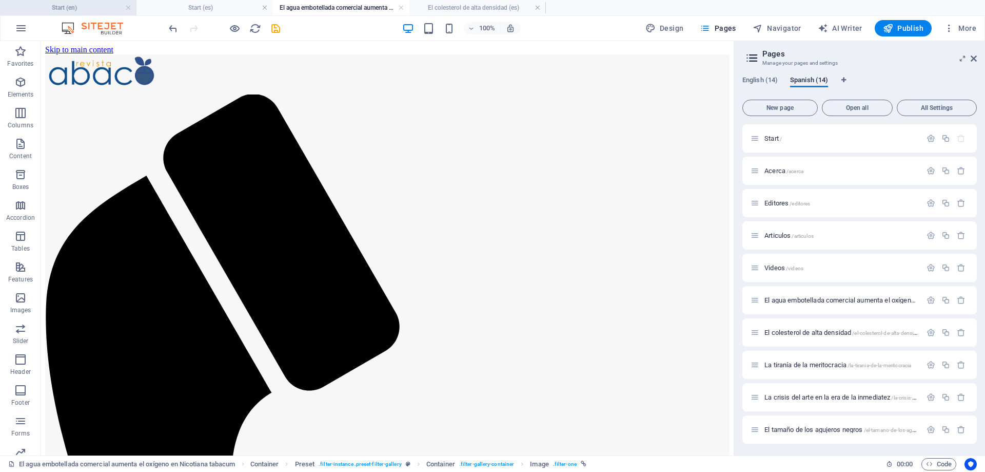
click at [67, 7] on h4 "Start (en)" at bounding box center [68, 7] width 137 height 11
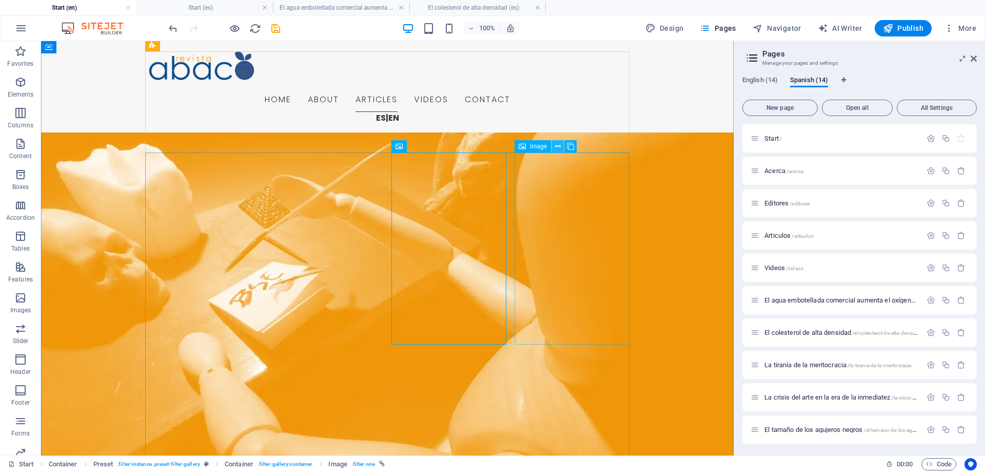
click at [560, 145] on icon at bounding box center [558, 146] width 6 height 11
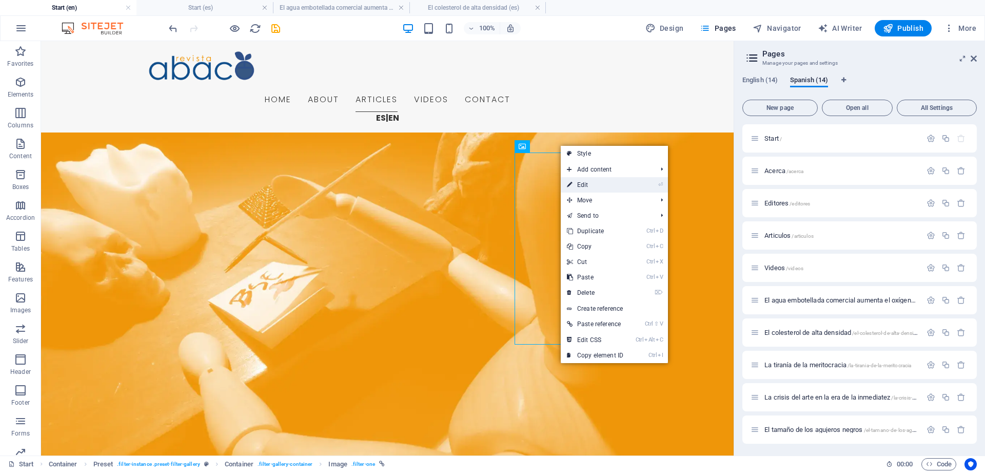
drag, startPoint x: 594, startPoint y: 186, endPoint x: 375, endPoint y: 135, distance: 225.5
click at [594, 186] on link "⏎ Edit" at bounding box center [595, 184] width 69 height 15
select select "%"
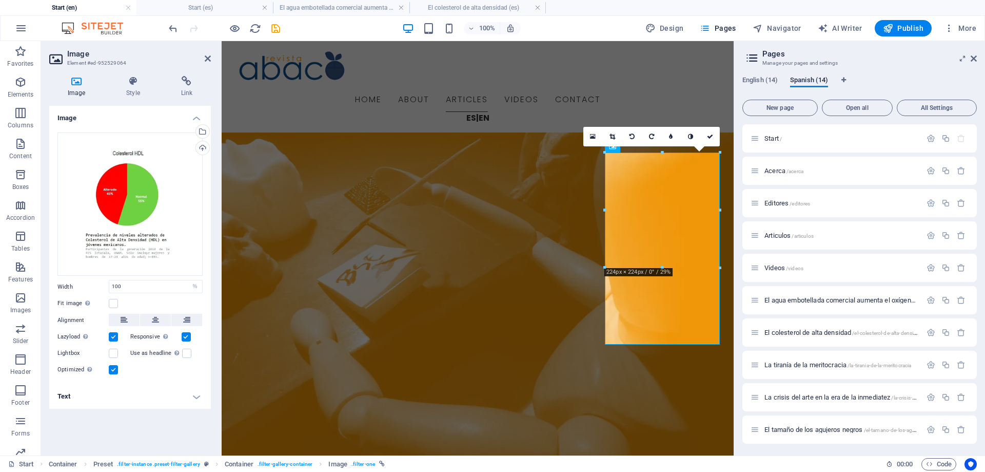
click at [128, 400] on h4 "Text" at bounding box center [130, 396] width 162 height 25
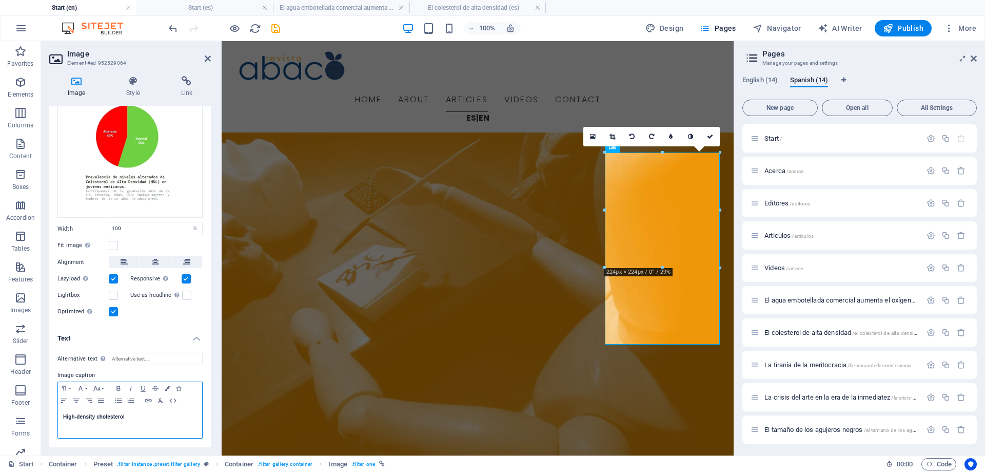
click at [63, 417] on strong "High-density [MEDICAL_DATA]" at bounding box center [94, 417] width 62 height 6
click at [63, 417] on p at bounding box center [130, 416] width 134 height 9
drag, startPoint x: 109, startPoint y: 417, endPoint x: 57, endPoint y: 419, distance: 51.4
click at [58, 419] on div "December, 2014 High-density cholesterol" at bounding box center [130, 422] width 144 height 31
click at [86, 390] on icon "button" at bounding box center [80, 388] width 12 height 8
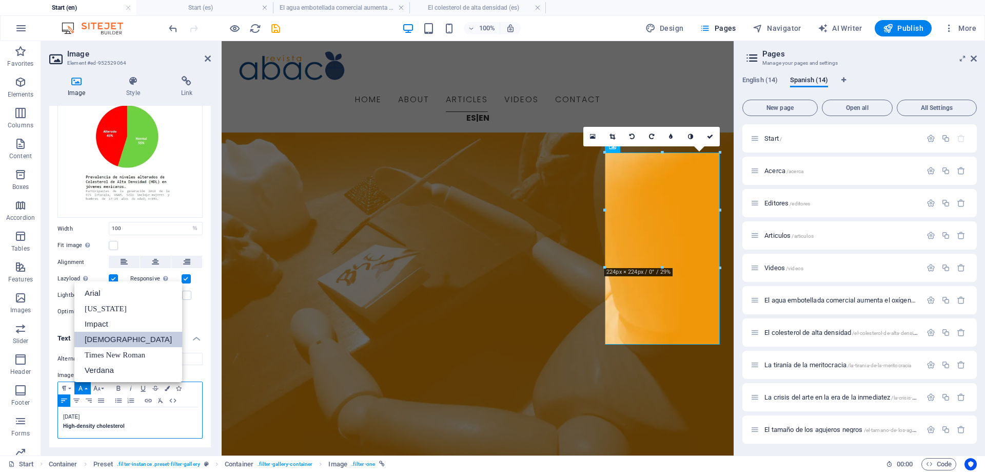
click at [105, 336] on link "Tahoma" at bounding box center [128, 339] width 108 height 15
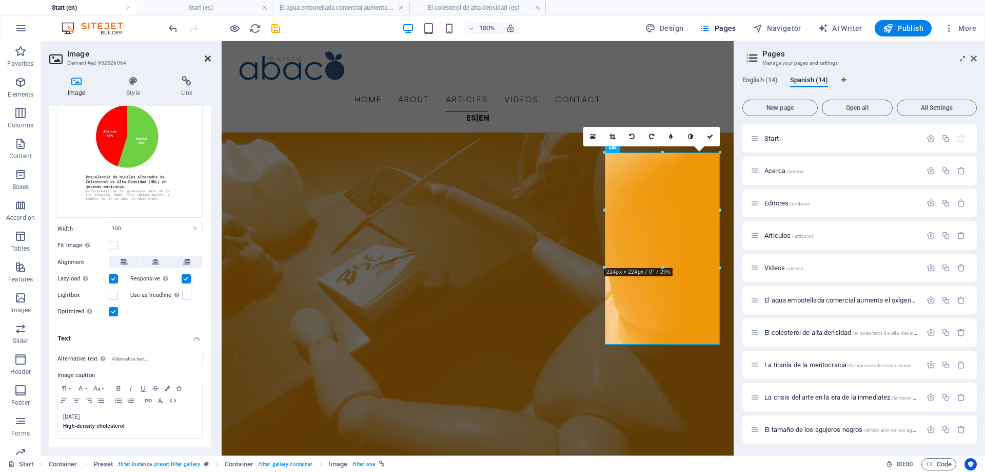
drag, startPoint x: 210, startPoint y: 57, endPoint x: 223, endPoint y: 137, distance: 80.1
click at [210, 57] on icon at bounding box center [208, 58] width 6 height 8
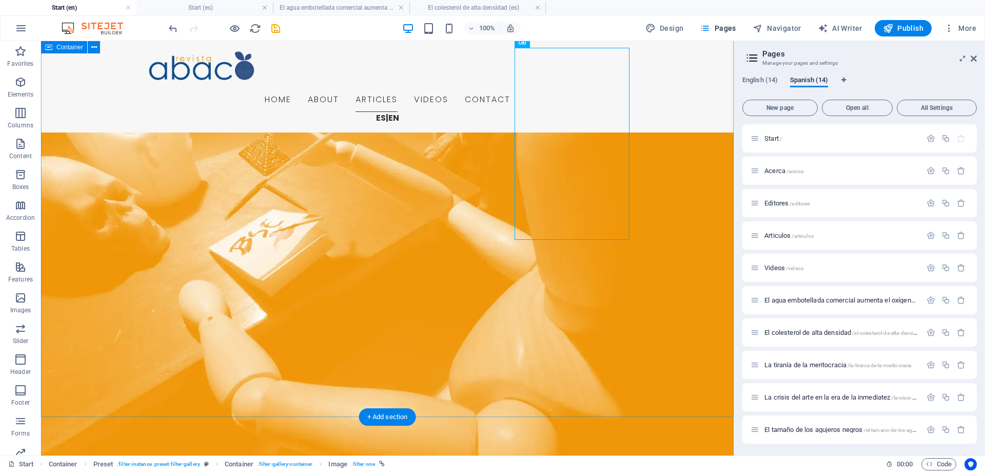
scroll to position [1155, 0]
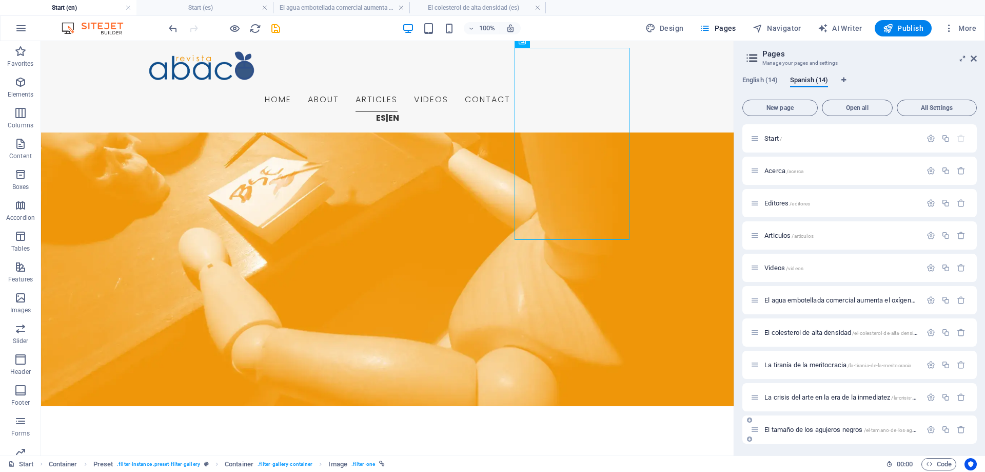
click at [813, 429] on span "El tamaño de los agujeros negros /el-tamano-de-los-agujeros-negros" at bounding box center [873, 430] width 217 height 8
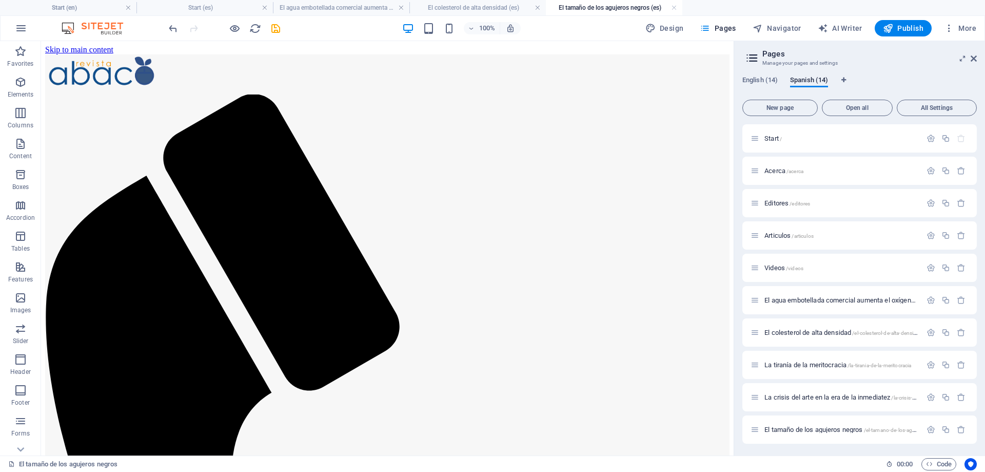
scroll to position [0, 0]
click at [84, 5] on h4 "Start (en)" at bounding box center [68, 7] width 137 height 11
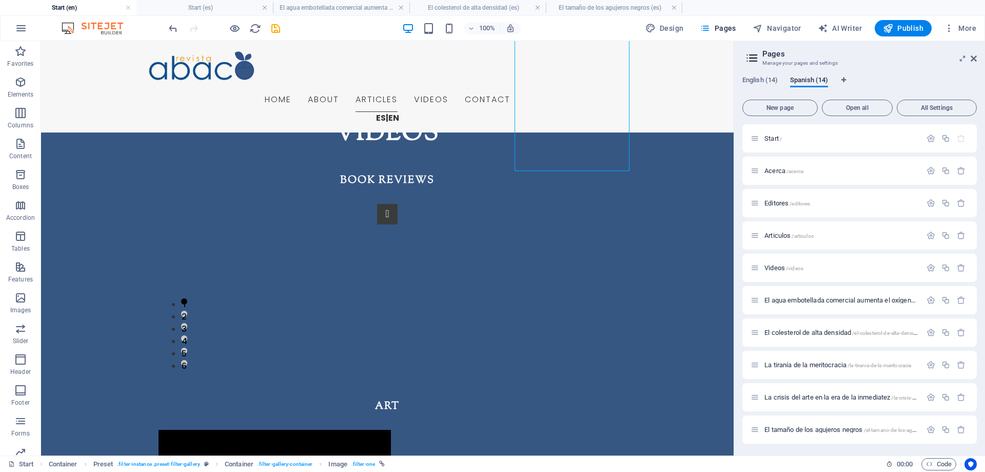
scroll to position [1224, 0]
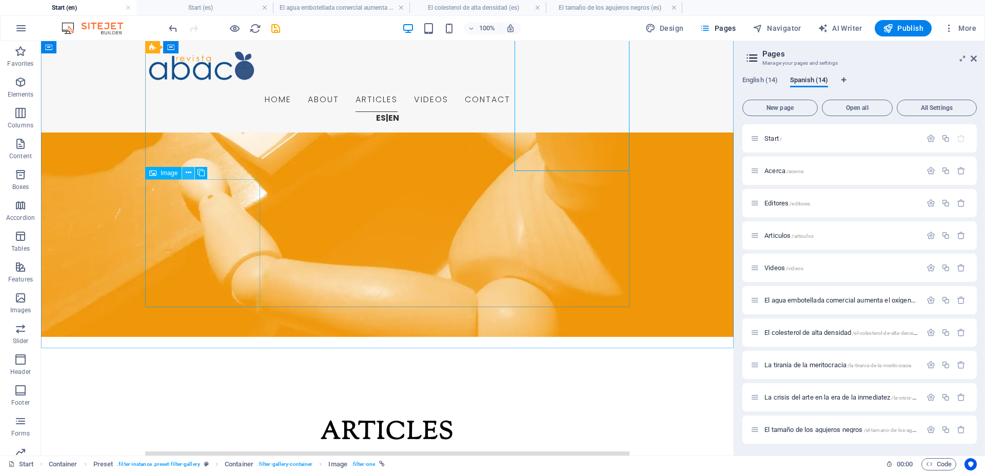
click at [190, 171] on icon at bounding box center [189, 172] width 6 height 11
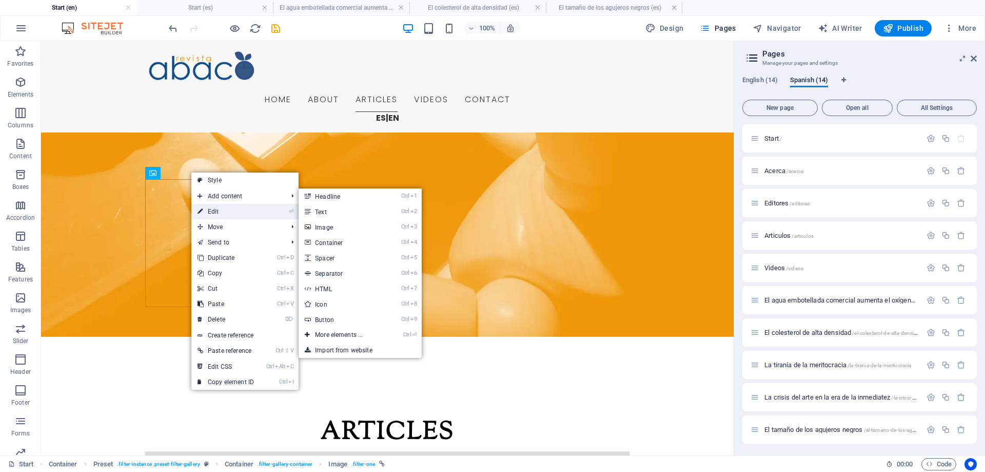
click at [220, 211] on link "⏎ Edit" at bounding box center [225, 211] width 69 height 15
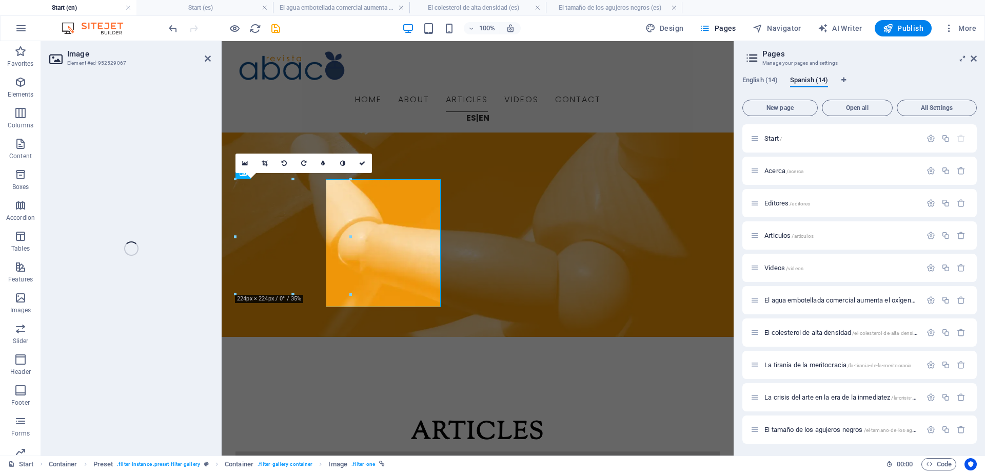
select select "%"
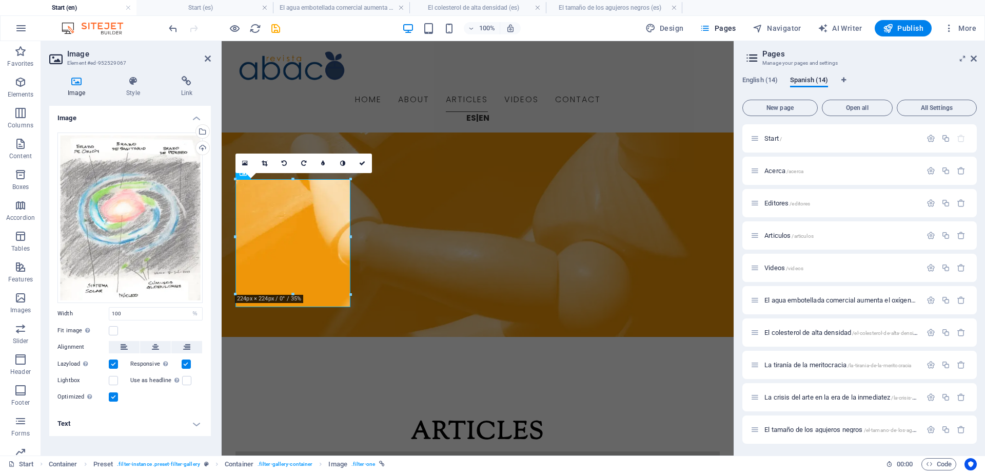
click at [143, 429] on h4 "Text" at bounding box center [130, 423] width 162 height 25
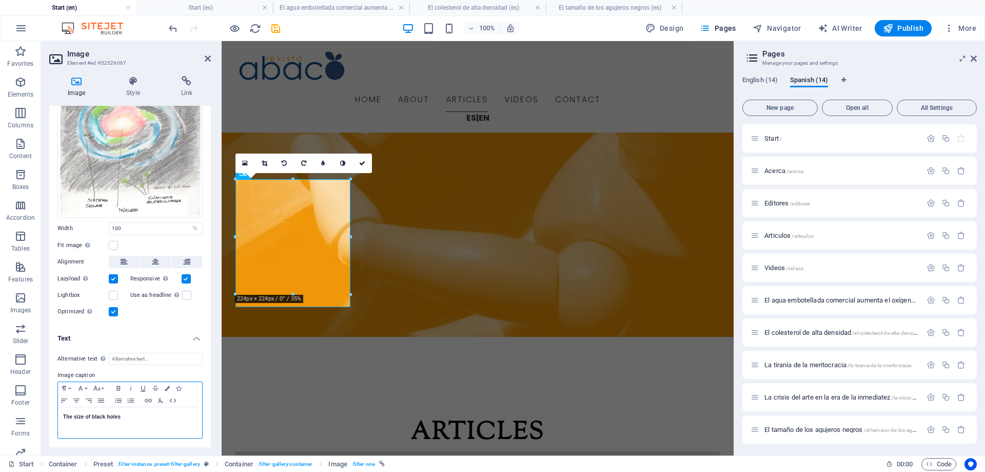
click at [62, 414] on div "The size of black holes" at bounding box center [130, 422] width 144 height 31
click at [66, 414] on p at bounding box center [130, 416] width 134 height 9
drag, startPoint x: 104, startPoint y: 415, endPoint x: 62, endPoint y: 411, distance: 42.3
click at [62, 411] on div "November, 2014 The size of black holes" at bounding box center [130, 422] width 144 height 31
click at [84, 389] on icon "button" at bounding box center [80, 388] width 12 height 8
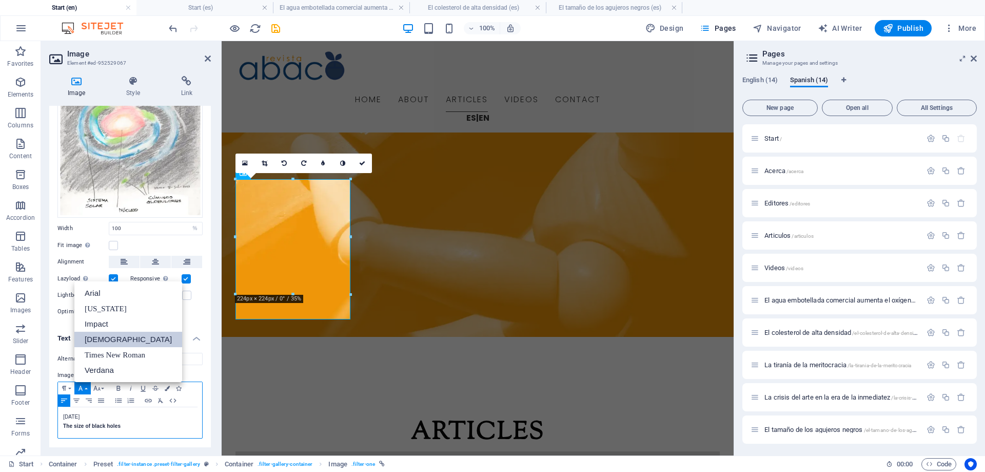
click at [104, 339] on link "Tahoma" at bounding box center [128, 339] width 108 height 15
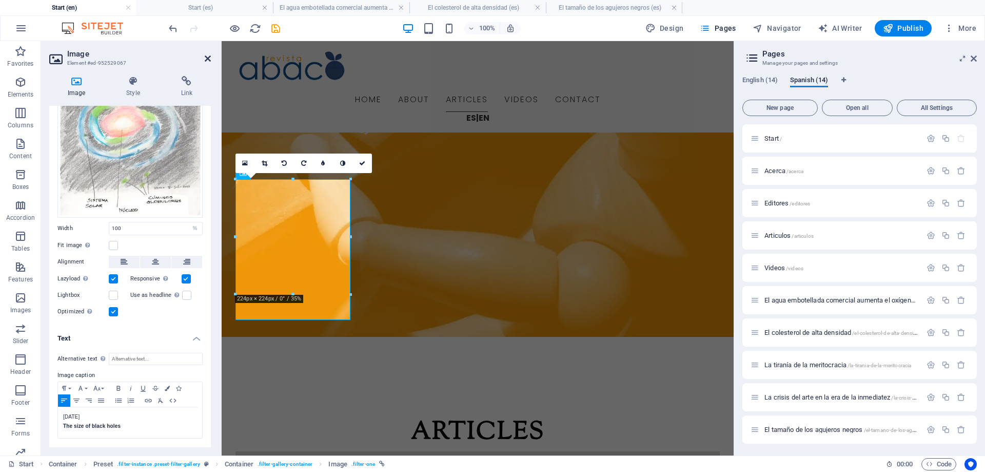
click at [207, 58] on icon at bounding box center [208, 58] width 6 height 8
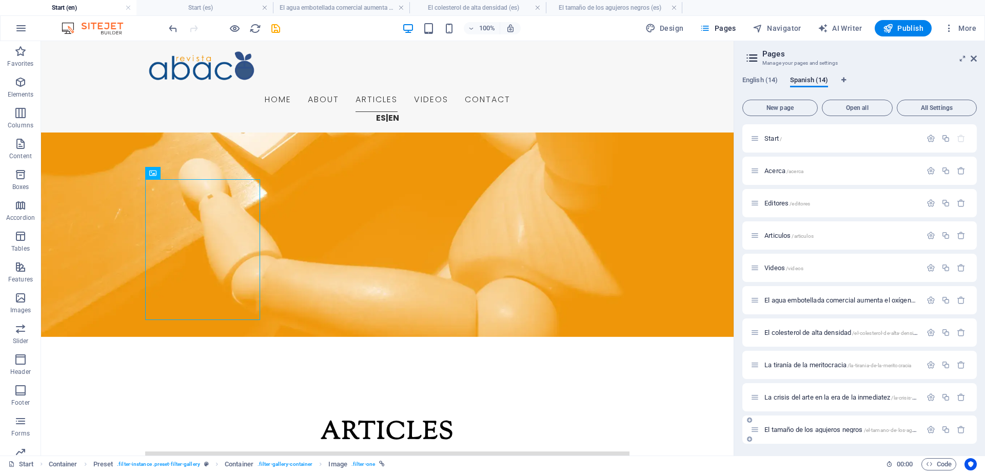
click at [802, 429] on span "El tamaño de los agujeros negros /el-tamano-de-los-agujeros-negros" at bounding box center [873, 430] width 217 height 8
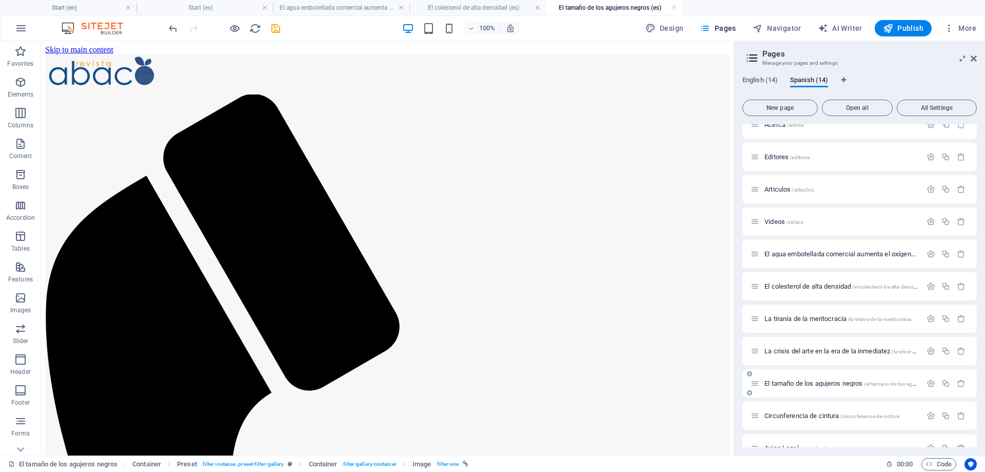
scroll to position [139, 0]
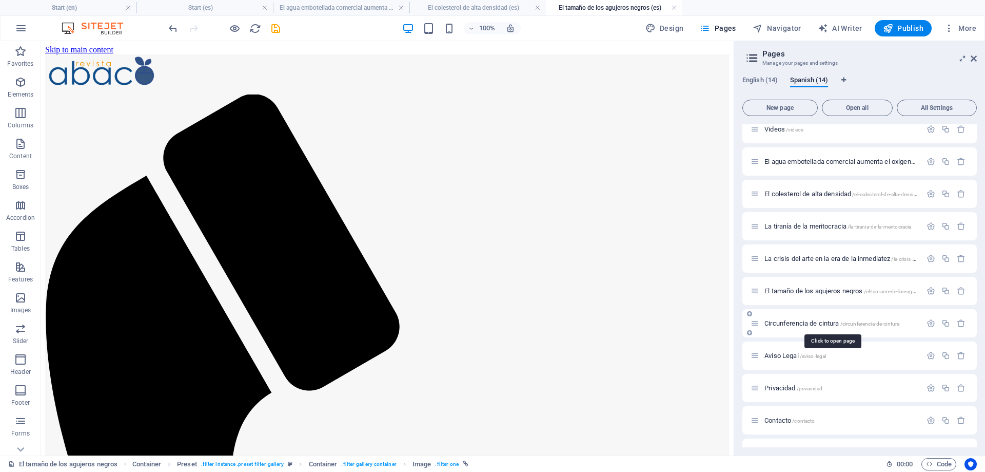
click at [818, 323] on span "Circunferencia de cintura /circunferencia-de-cintura" at bounding box center [832, 323] width 135 height 8
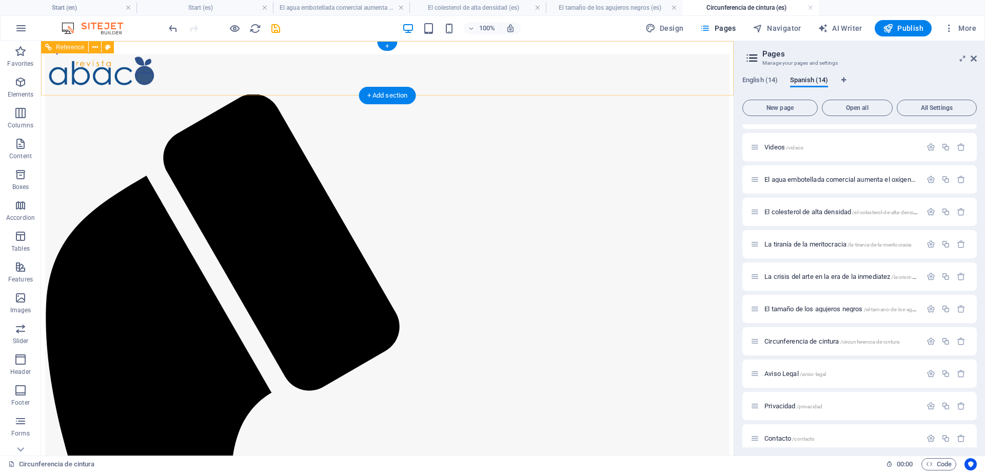
scroll to position [0, 0]
click at [809, 5] on link at bounding box center [811, 8] width 6 height 10
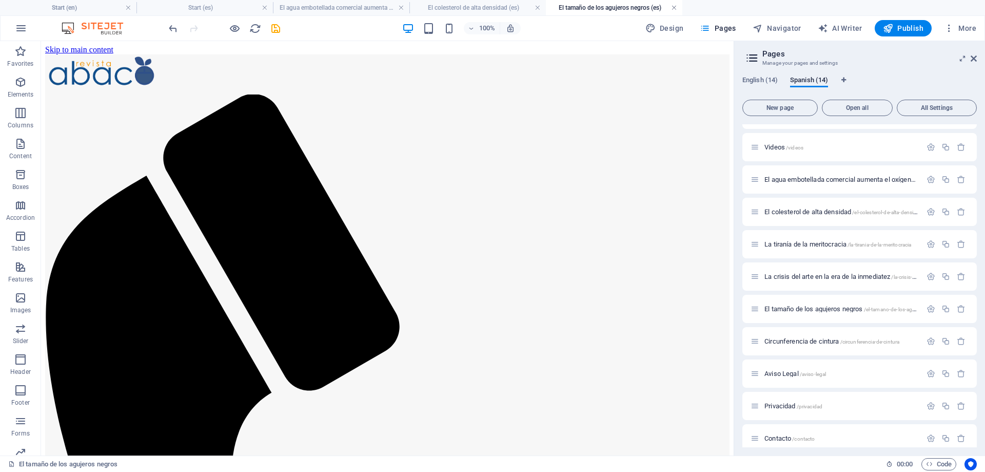
click at [677, 7] on link at bounding box center [674, 8] width 6 height 10
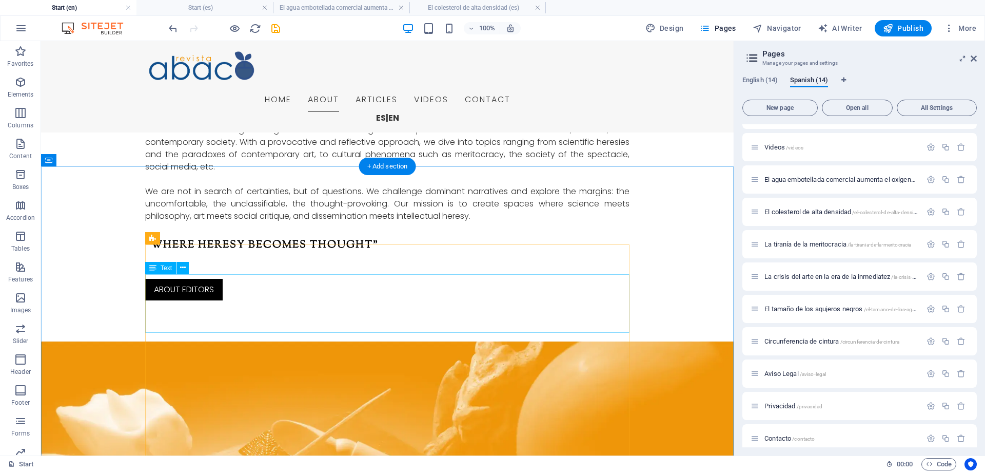
scroll to position [962, 0]
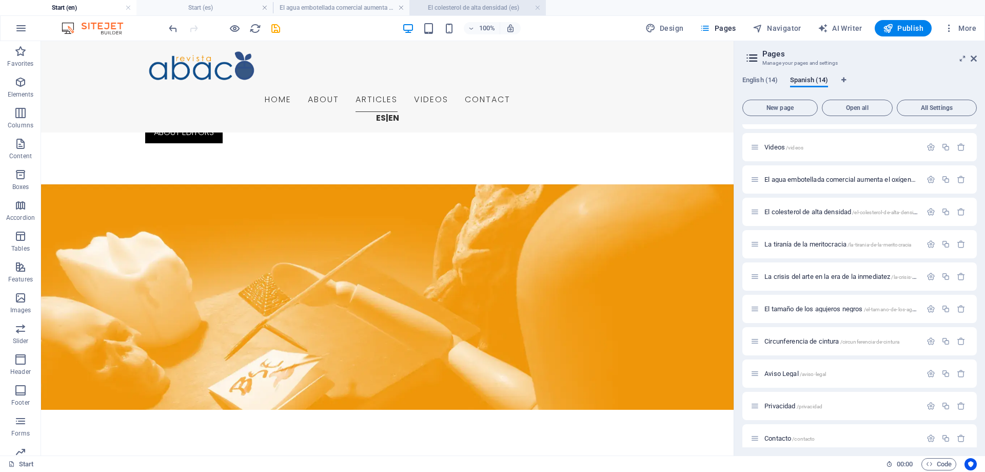
click at [494, 8] on h4 "El colesterol de alta densidad (es)" at bounding box center [478, 7] width 137 height 11
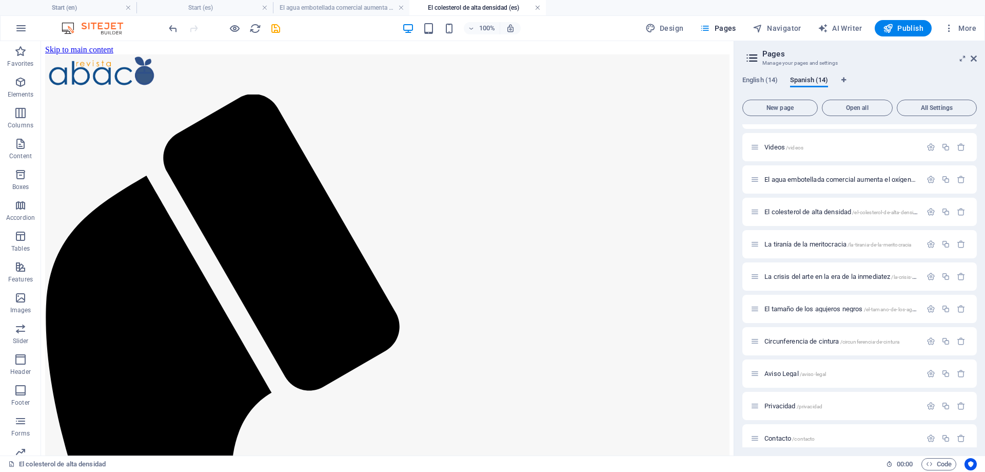
click at [537, 8] on link at bounding box center [538, 8] width 6 height 10
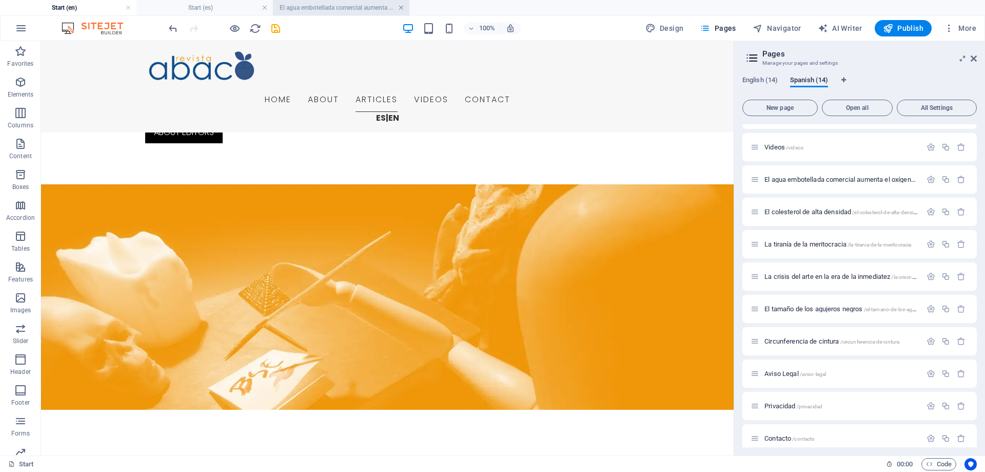
click at [402, 8] on link at bounding box center [401, 8] width 6 height 10
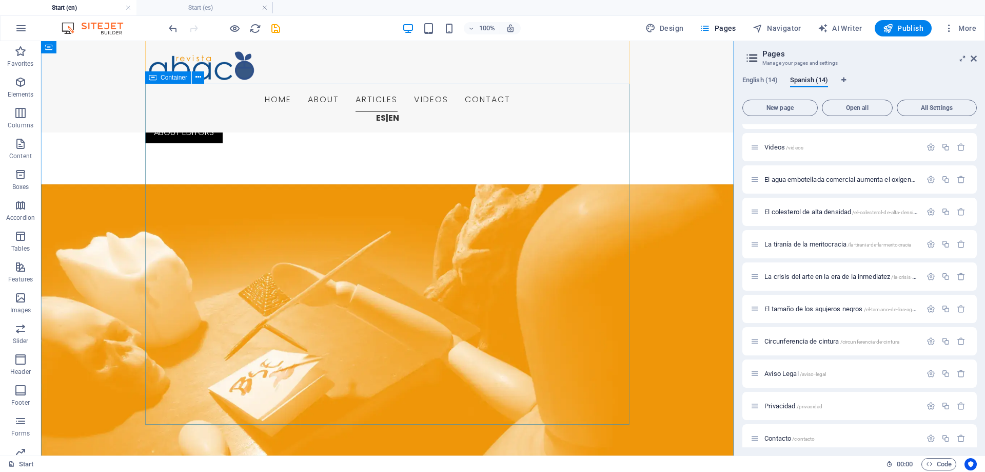
scroll to position [1172, 0]
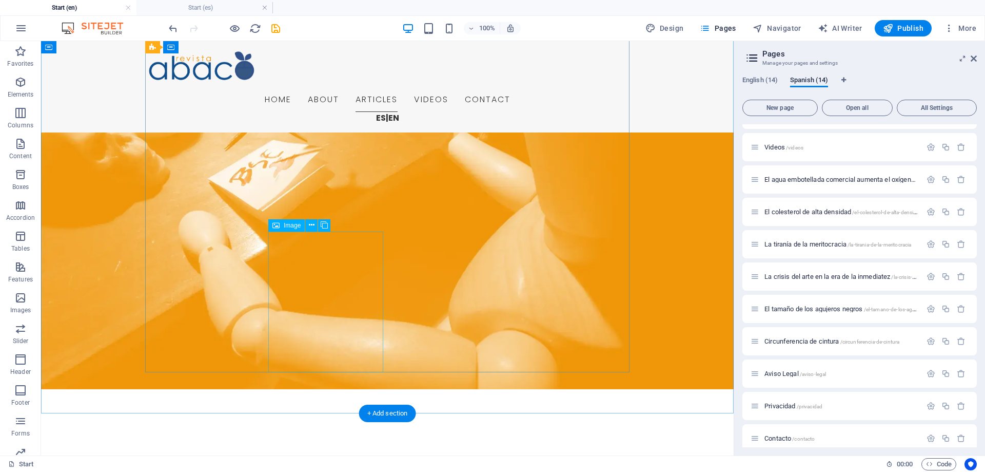
click at [308, 227] on button at bounding box center [311, 225] width 12 height 12
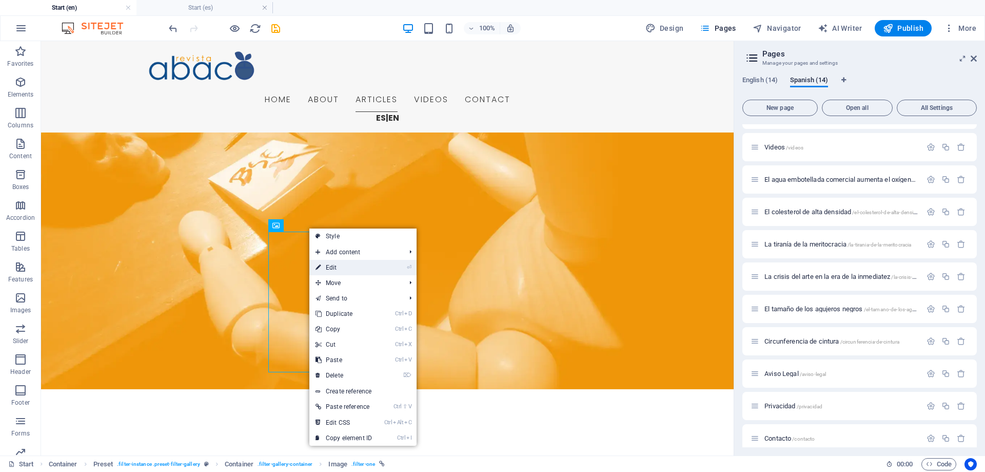
click at [338, 267] on link "⏎ Edit" at bounding box center [344, 267] width 69 height 15
select select "%"
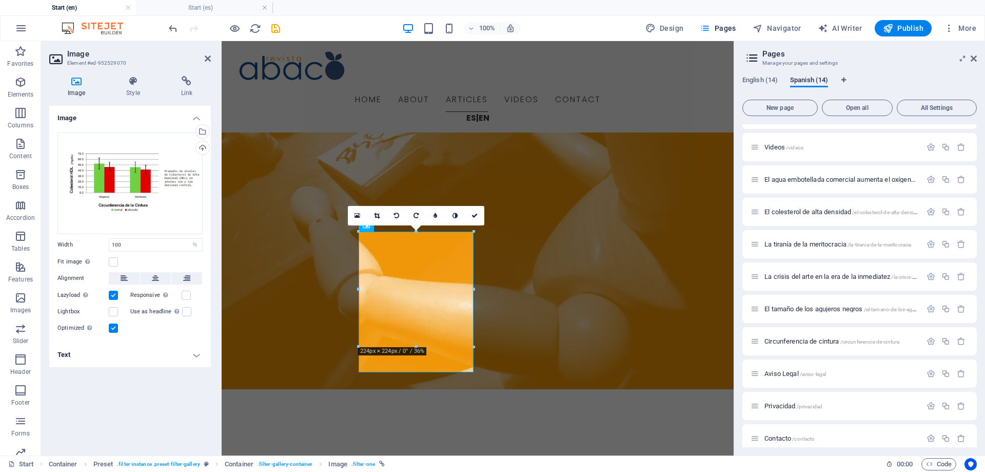
click at [133, 357] on h4 "Text" at bounding box center [130, 354] width 162 height 25
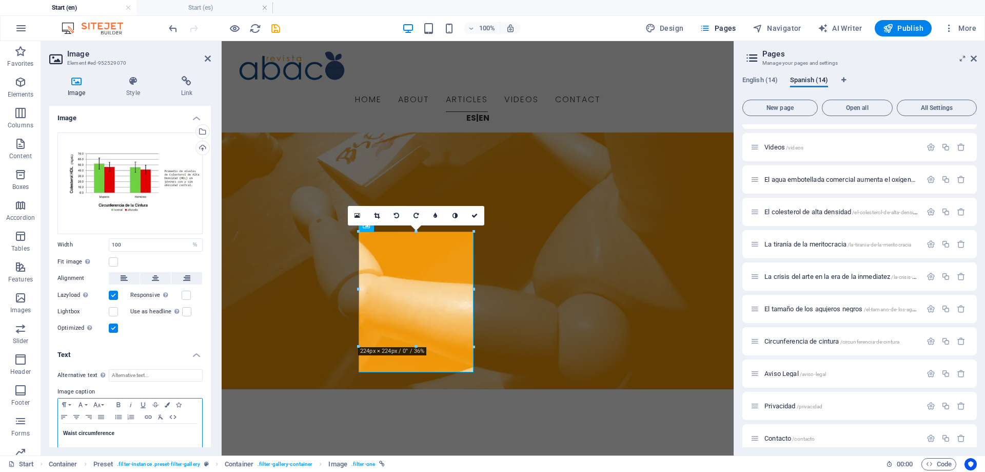
click at [64, 434] on strong "Waist circumference" at bounding box center [88, 433] width 51 height 6
click at [71, 434] on p at bounding box center [130, 433] width 134 height 9
drag, startPoint x: 101, startPoint y: 431, endPoint x: 60, endPoint y: 433, distance: 41.1
click at [60, 433] on div "November, 2014 Waist circumference" at bounding box center [130, 438] width 144 height 31
click at [84, 405] on icon "button" at bounding box center [80, 404] width 12 height 8
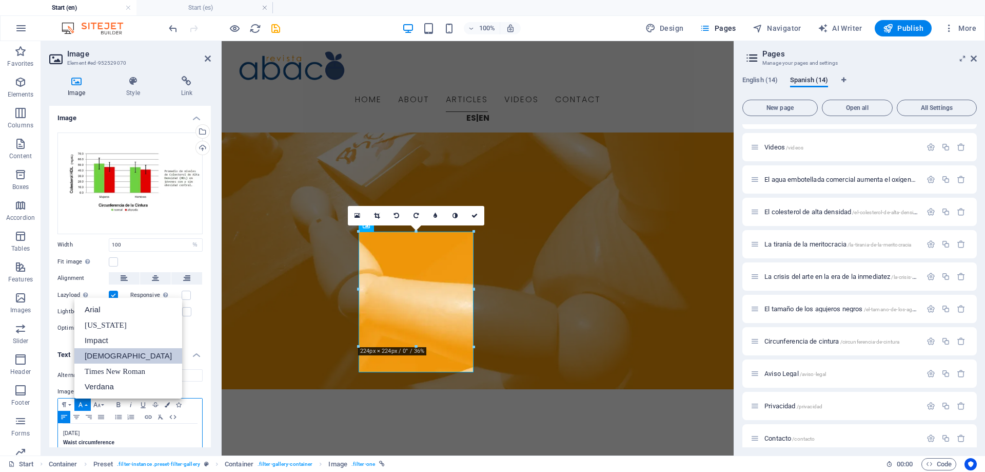
click at [110, 351] on link "Tahoma" at bounding box center [128, 355] width 108 height 15
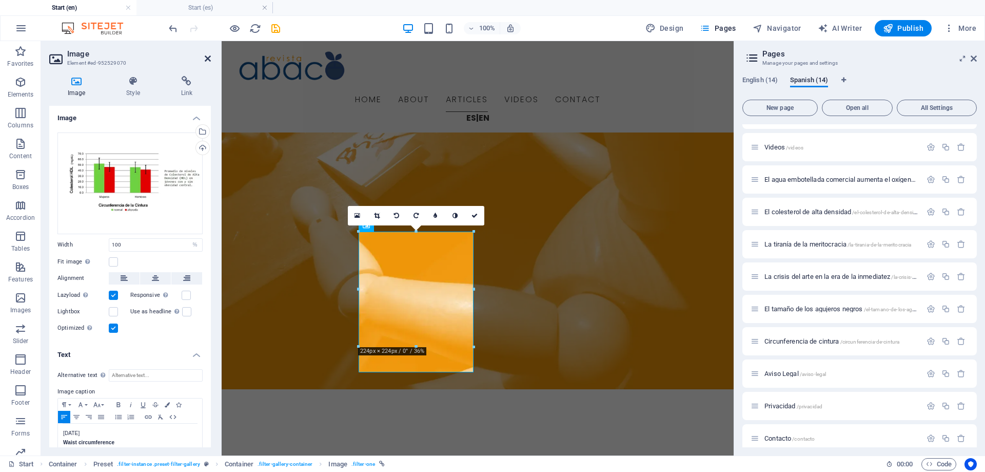
click at [209, 55] on icon at bounding box center [208, 58] width 6 height 8
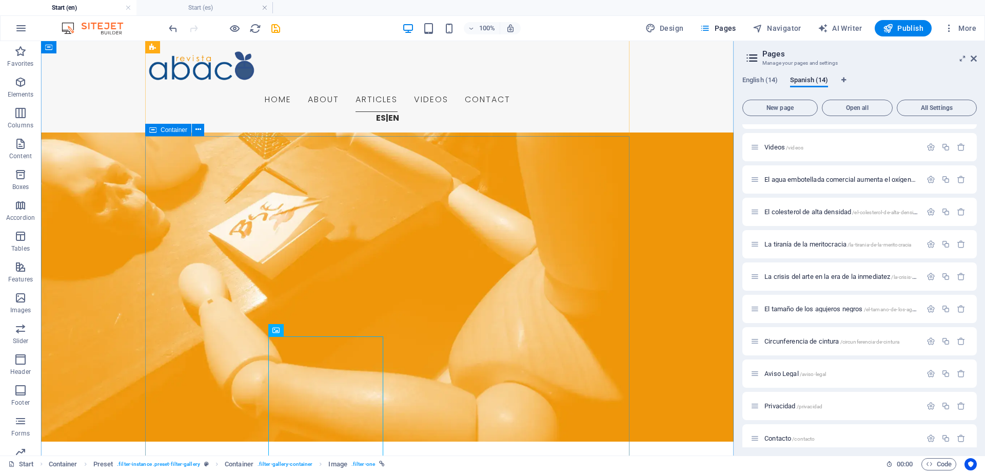
scroll to position [1067, 0]
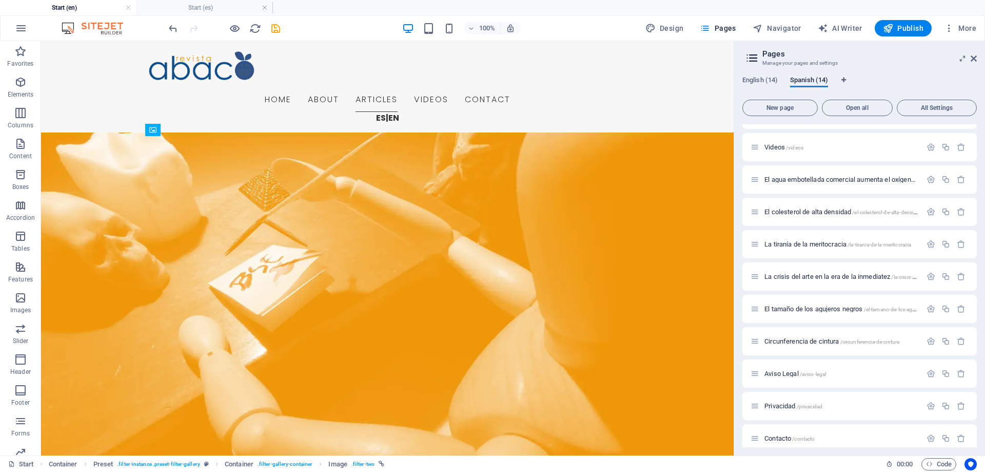
drag, startPoint x: 334, startPoint y: 171, endPoint x: 184, endPoint y: 142, distance: 152.6
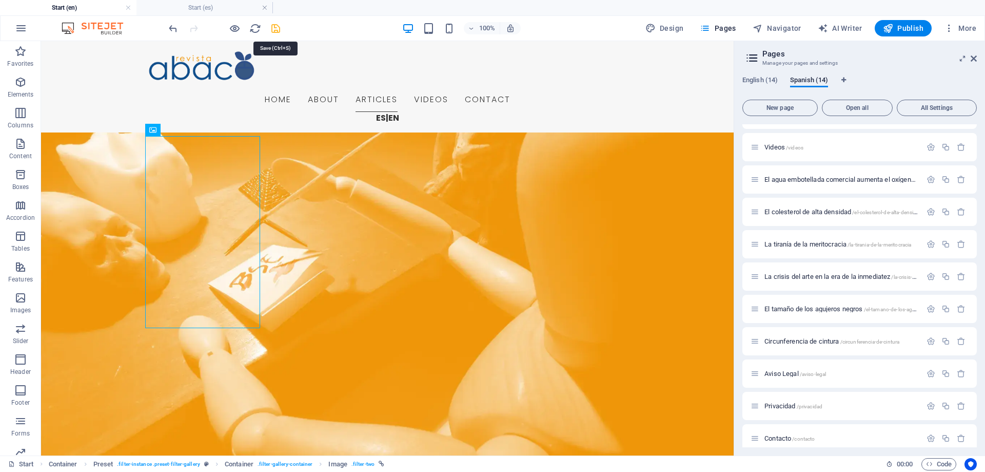
click at [277, 26] on icon "save" at bounding box center [276, 29] width 12 height 12
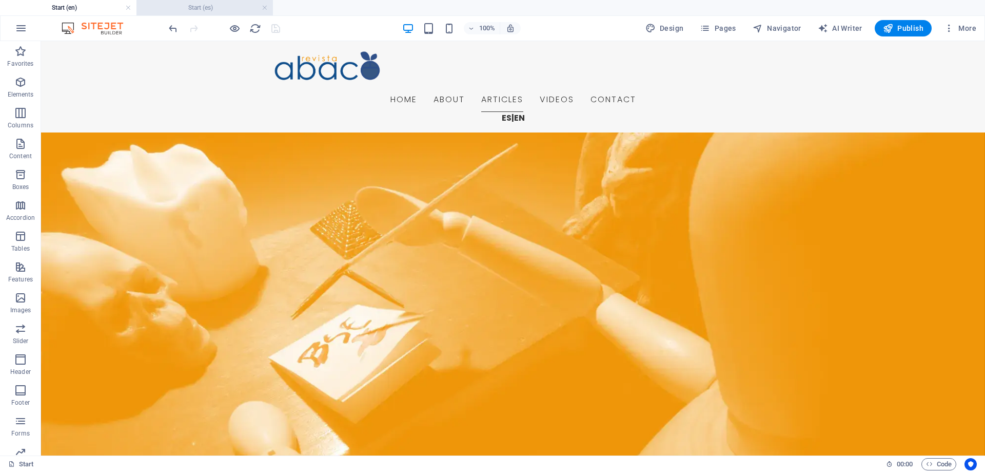
click at [202, 7] on h4 "Start (es)" at bounding box center [205, 7] width 137 height 11
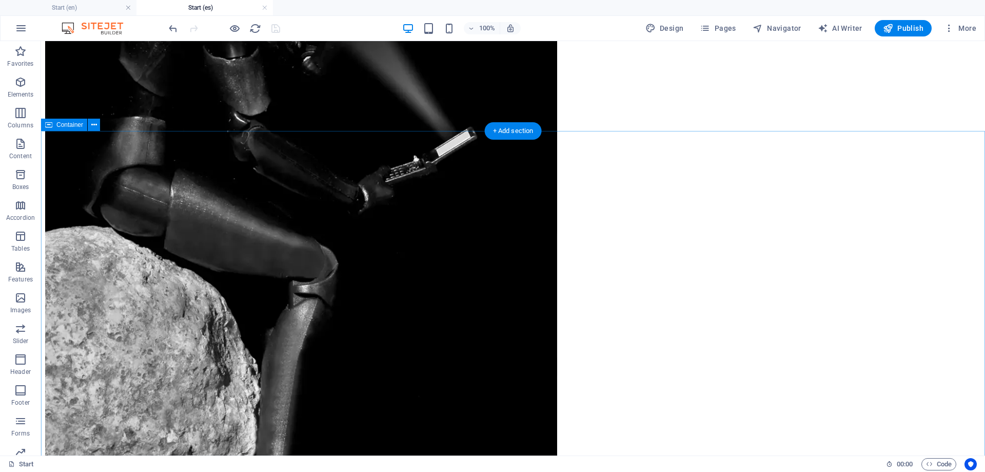
scroll to position [1099, 0]
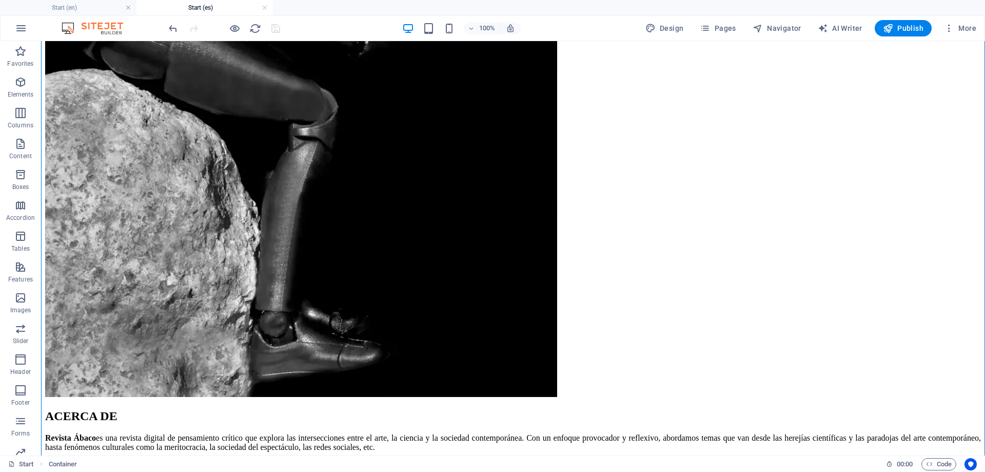
drag, startPoint x: 452, startPoint y: 189, endPoint x: 433, endPoint y: 172, distance: 25.4
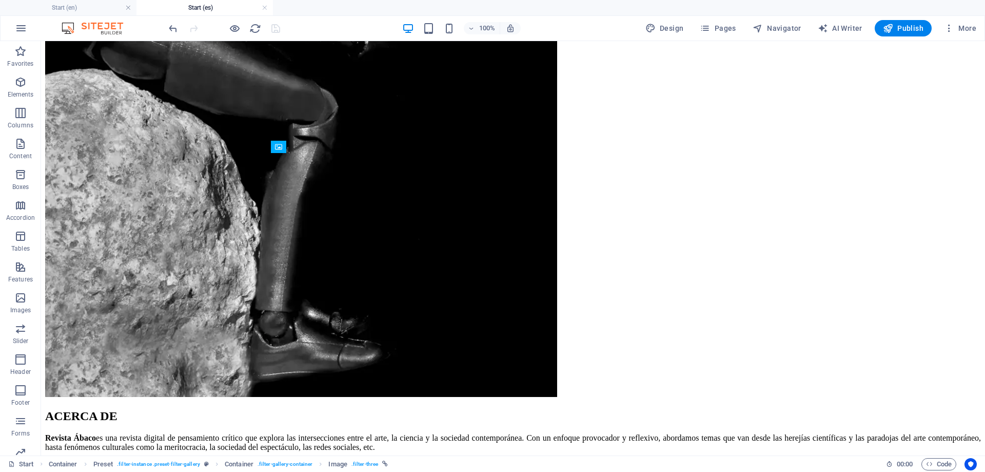
drag, startPoint x: 343, startPoint y: 189, endPoint x: 415, endPoint y: 157, distance: 78.3
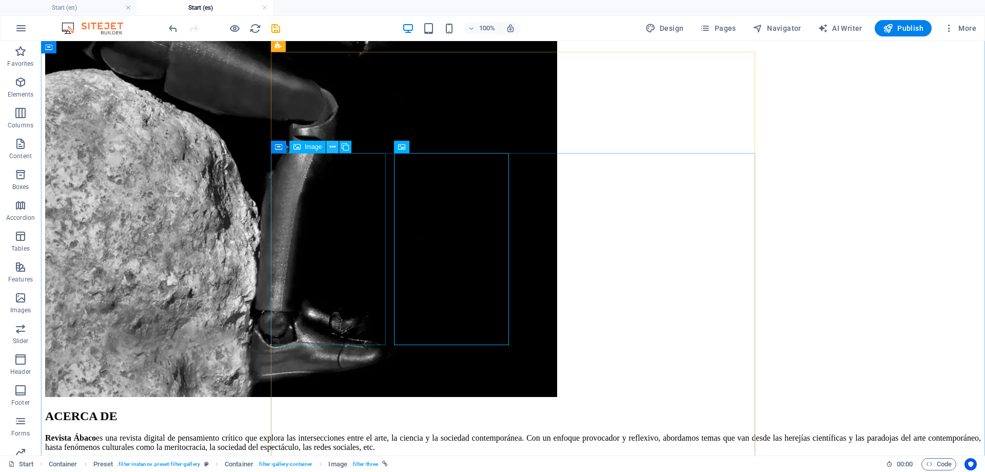
click at [333, 147] on icon at bounding box center [333, 147] width 6 height 11
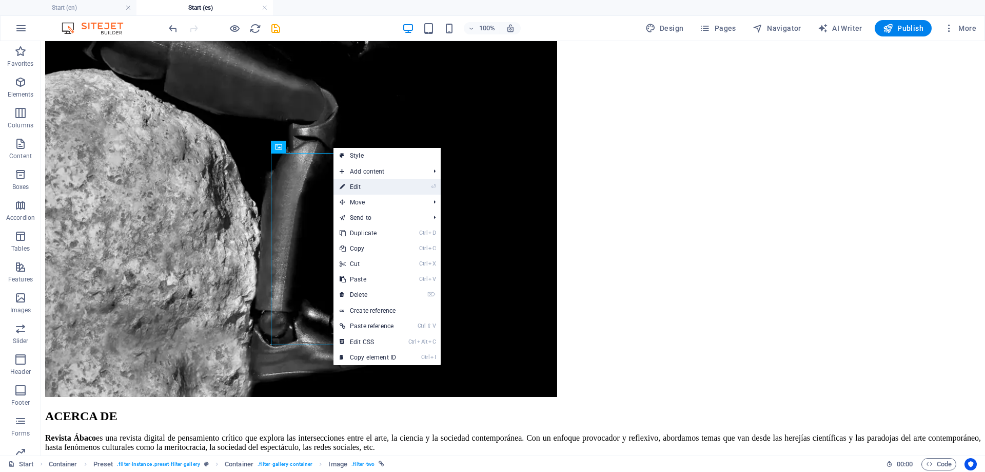
click at [356, 184] on link "⏎ Edit" at bounding box center [368, 186] width 69 height 15
select select "%"
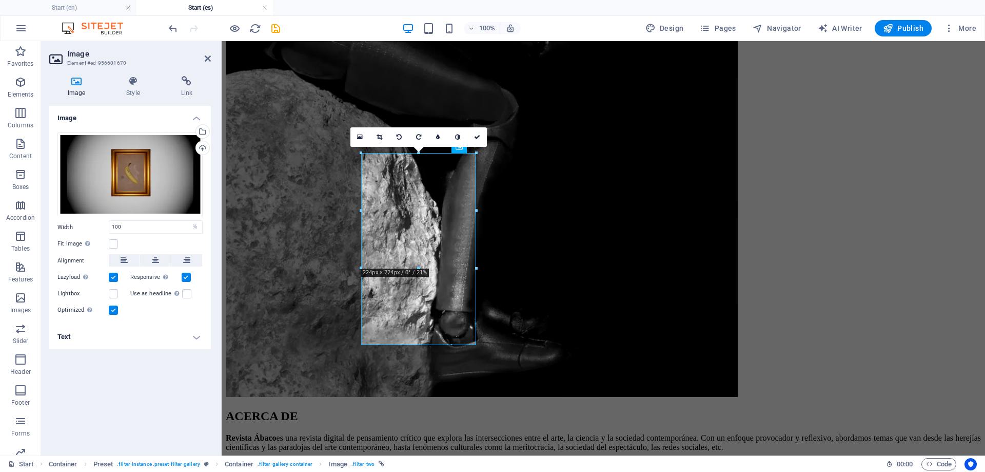
click at [185, 332] on h4 "Text" at bounding box center [130, 336] width 162 height 25
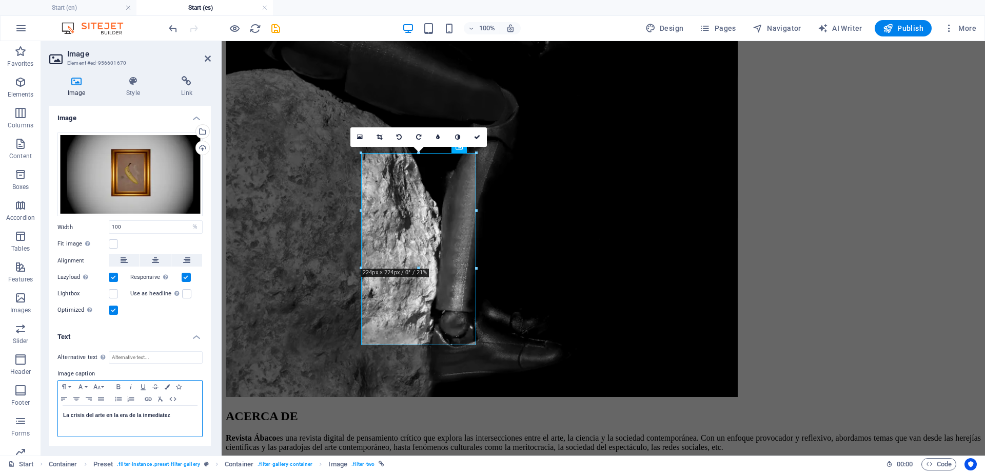
click at [62, 417] on div "La crisis del arte en la era de la inmediatez" at bounding box center [130, 420] width 144 height 31
click at [108, 417] on p at bounding box center [130, 415] width 134 height 9
drag, startPoint x: 105, startPoint y: 412, endPoint x: 57, endPoint y: 413, distance: 47.2
click at [58, 413] on div "Octubre, 2025 La crisis del arte en la era de la inmediatez" at bounding box center [130, 420] width 144 height 31
click at [85, 388] on button "Font Family" at bounding box center [82, 386] width 16 height 12
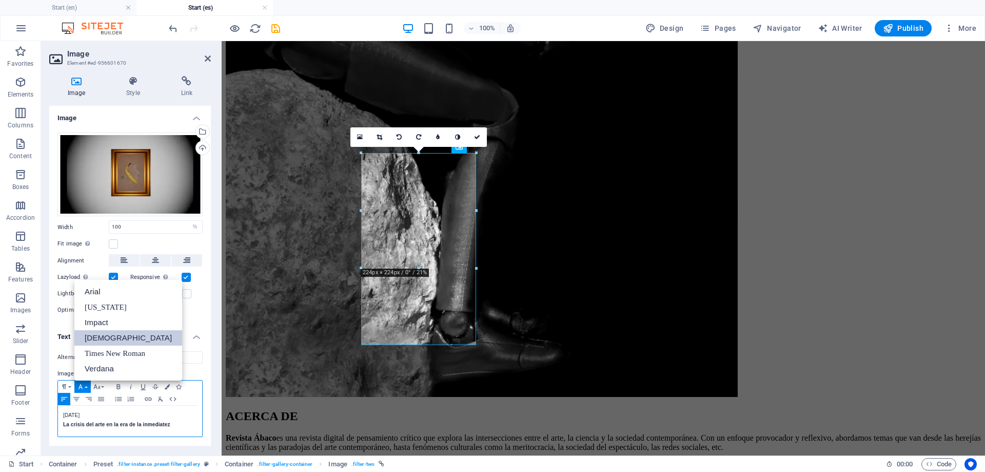
click at [119, 338] on link "Tahoma" at bounding box center [128, 337] width 108 height 15
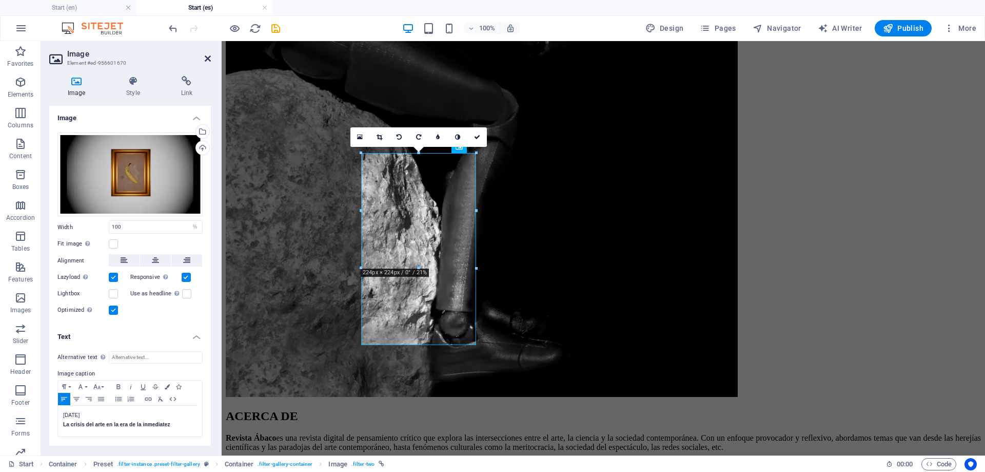
drag, startPoint x: 208, startPoint y: 59, endPoint x: 244, endPoint y: 79, distance: 41.4
click at [208, 59] on icon at bounding box center [208, 58] width 6 height 8
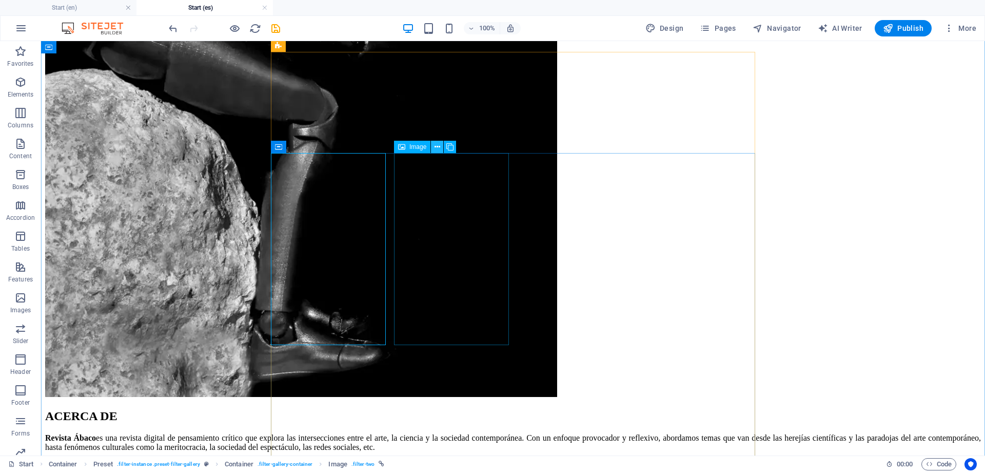
click at [436, 143] on icon at bounding box center [438, 147] width 6 height 11
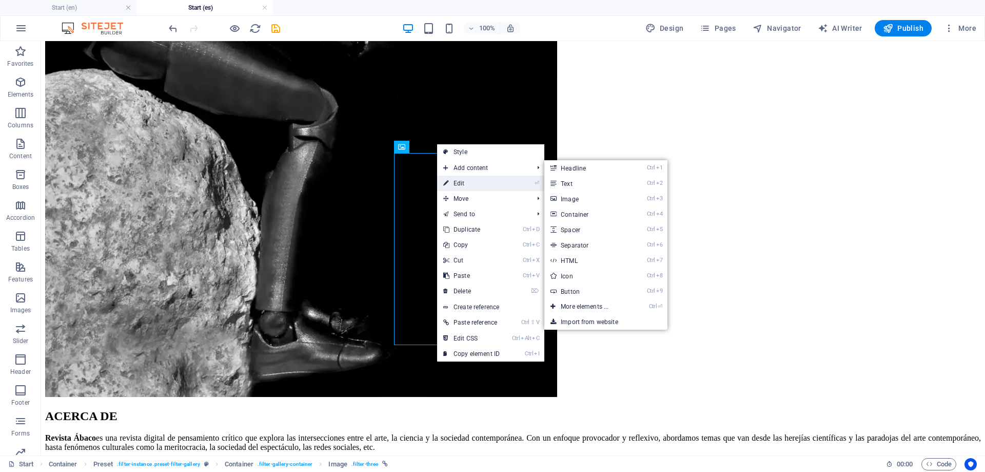
click at [470, 181] on link "⏎ Edit" at bounding box center [471, 183] width 69 height 15
select select "%"
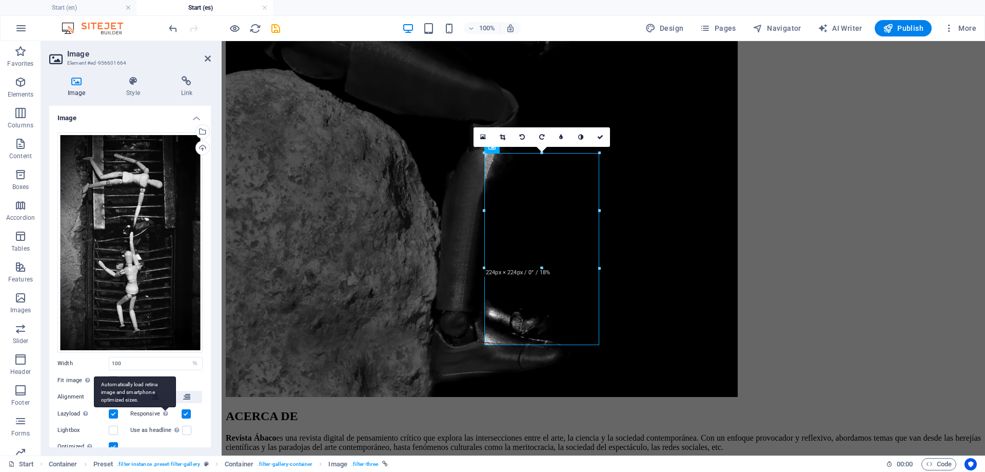
scroll to position [38, 0]
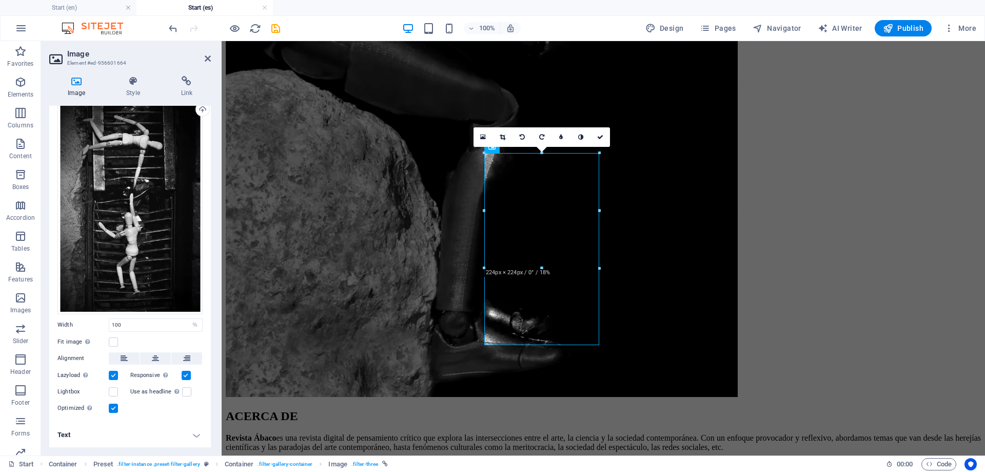
click at [144, 433] on h4 "Text" at bounding box center [130, 434] width 162 height 25
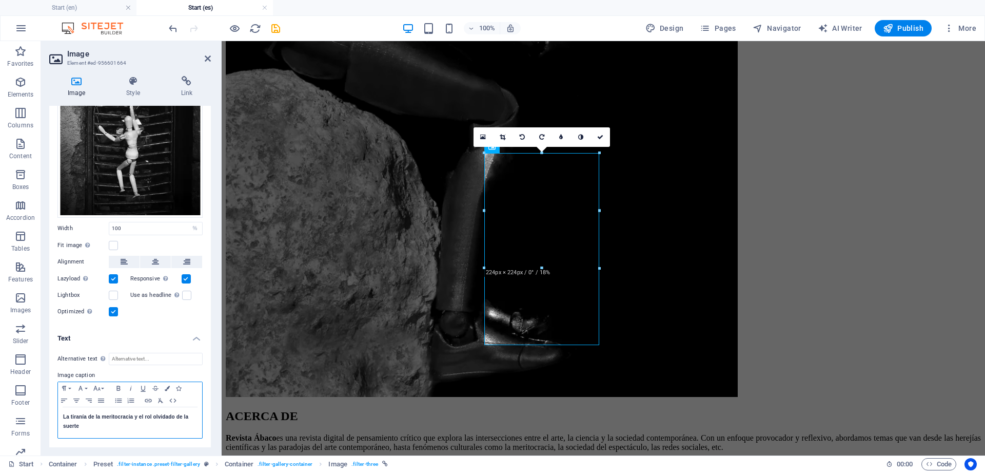
click at [62, 418] on div "La tiranía de la meritocracia y el rol olvidado de la suerte" at bounding box center [130, 422] width 144 height 31
click at [68, 417] on p at bounding box center [130, 416] width 134 height 9
drag, startPoint x: 116, startPoint y: 417, endPoint x: 59, endPoint y: 415, distance: 57.5
click at [59, 415] on div "Septiembre, 2025 La tiranía de la meritocracia y el rol olvidado de la suerte" at bounding box center [130, 426] width 144 height 38
click at [86, 389] on icon "button" at bounding box center [80, 388] width 12 height 8
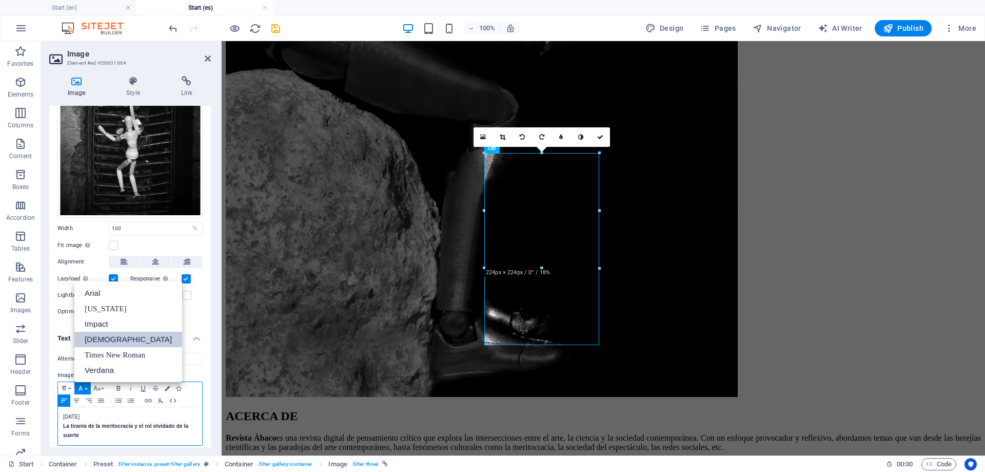
click at [105, 337] on link "Tahoma" at bounding box center [128, 339] width 108 height 15
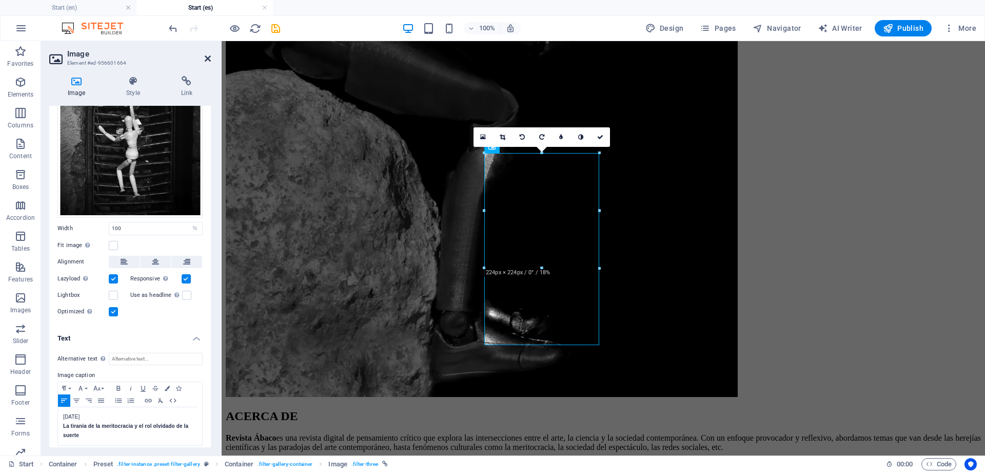
click at [210, 56] on icon at bounding box center [208, 58] width 6 height 8
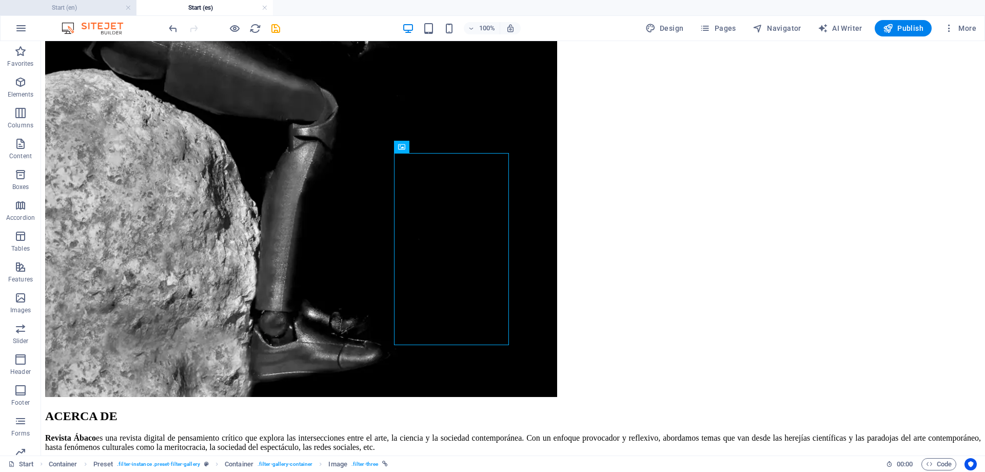
click at [84, 9] on h4 "Start (en)" at bounding box center [68, 7] width 137 height 11
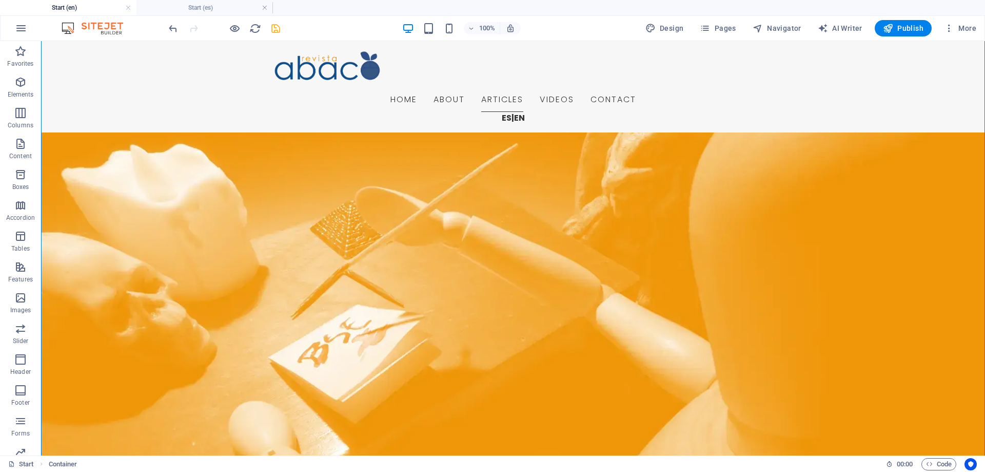
drag, startPoint x: 577, startPoint y: 172, endPoint x: 558, endPoint y: 167, distance: 20.2
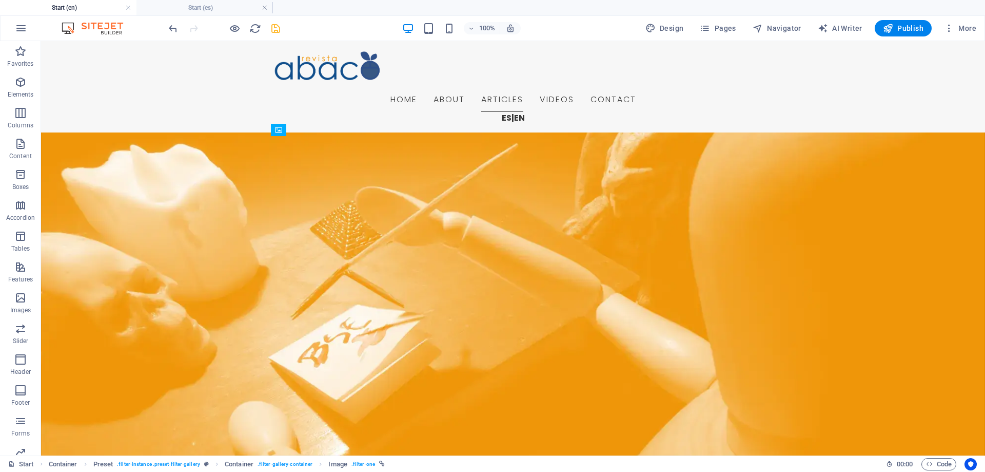
drag, startPoint x: 577, startPoint y: 171, endPoint x: 716, endPoint y: 140, distance: 142.5
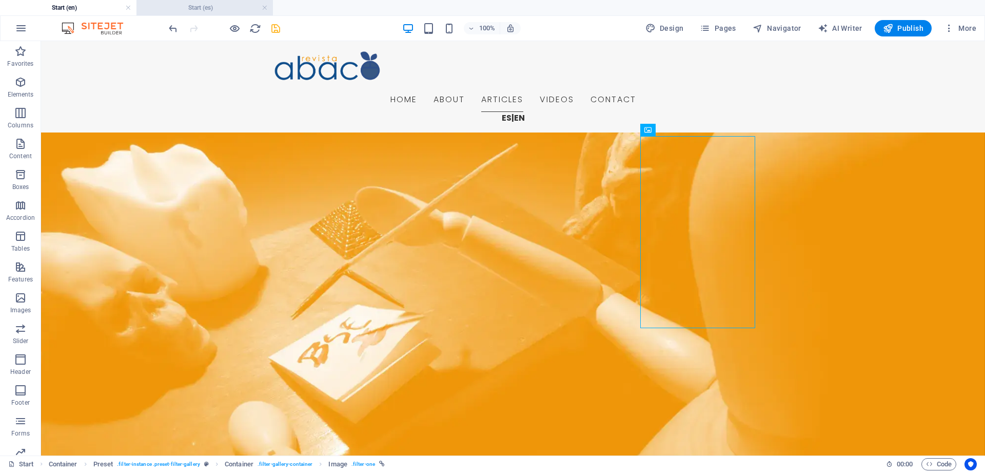
click at [191, 11] on h4 "Start (es)" at bounding box center [205, 7] width 137 height 11
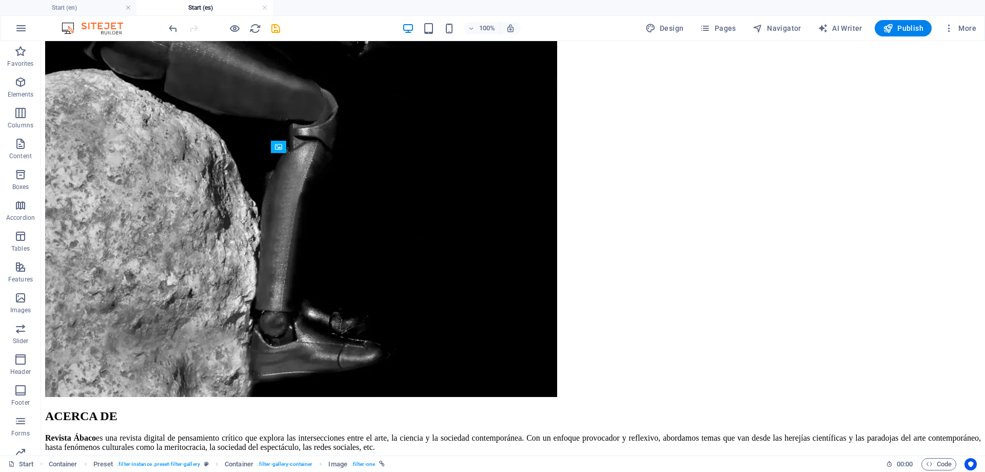
drag, startPoint x: 574, startPoint y: 189, endPoint x: 736, endPoint y: 154, distance: 164.9
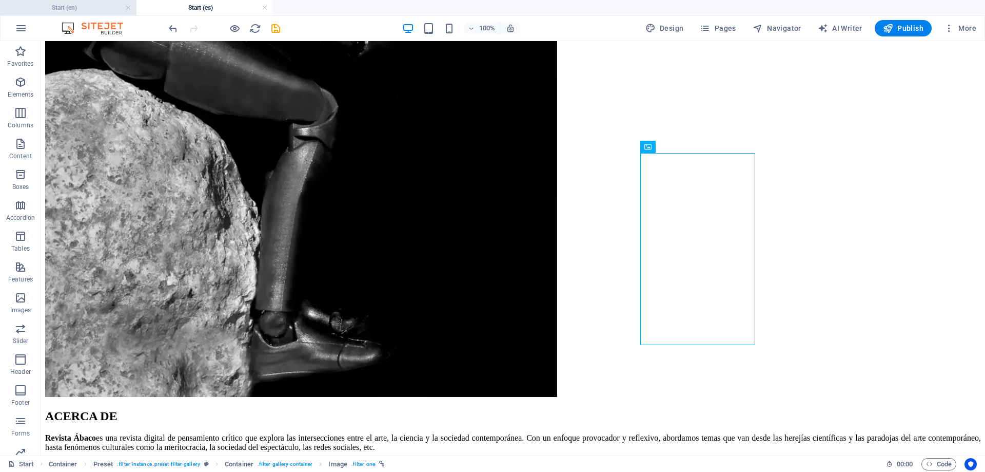
click at [69, 8] on h4 "Start (en)" at bounding box center [68, 7] width 137 height 11
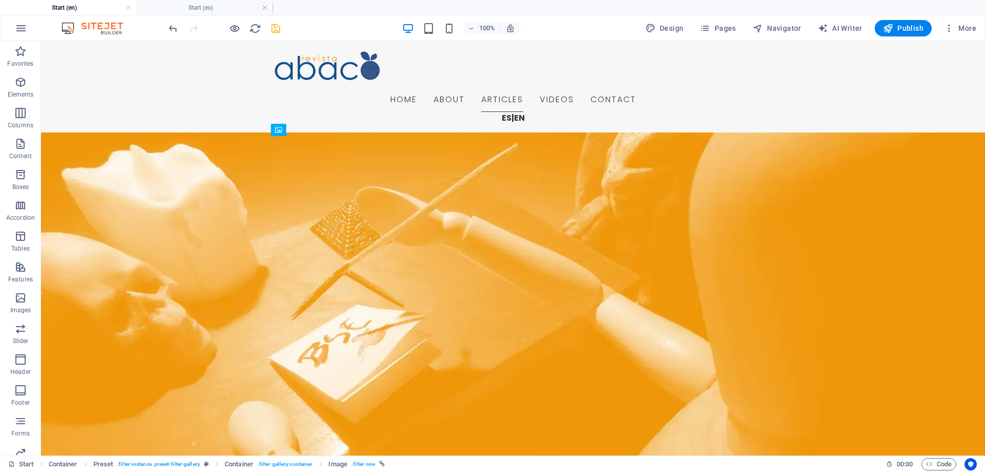
drag, startPoint x: 705, startPoint y: 171, endPoint x: 565, endPoint y: 139, distance: 143.8
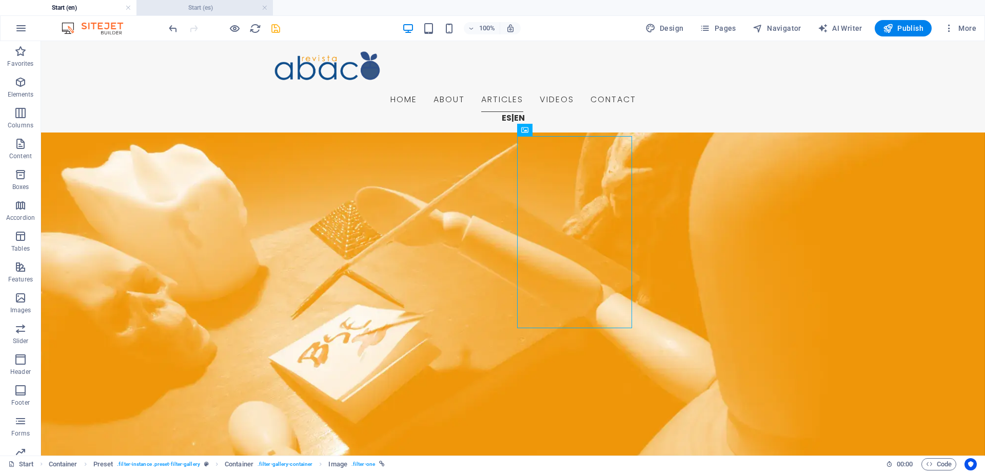
click at [201, 9] on h4 "Start (es)" at bounding box center [205, 7] width 137 height 11
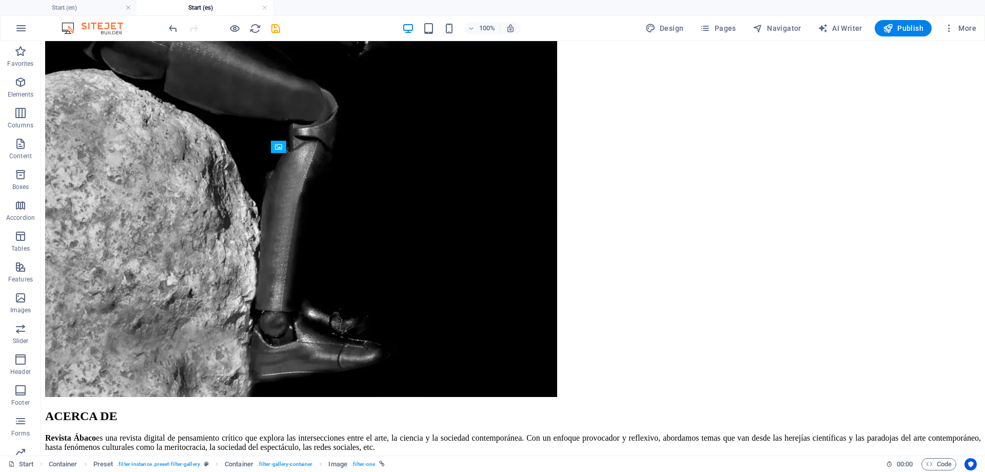
drag, startPoint x: 706, startPoint y: 188, endPoint x: 548, endPoint y: 157, distance: 161.1
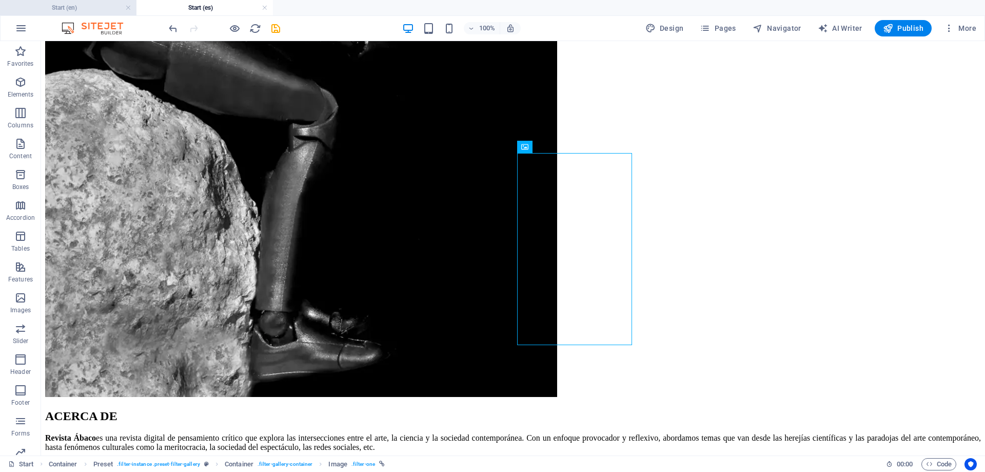
drag, startPoint x: 64, startPoint y: 7, endPoint x: 71, endPoint y: 6, distance: 6.7
click at [64, 6] on h4 "Start (en)" at bounding box center [68, 7] width 137 height 11
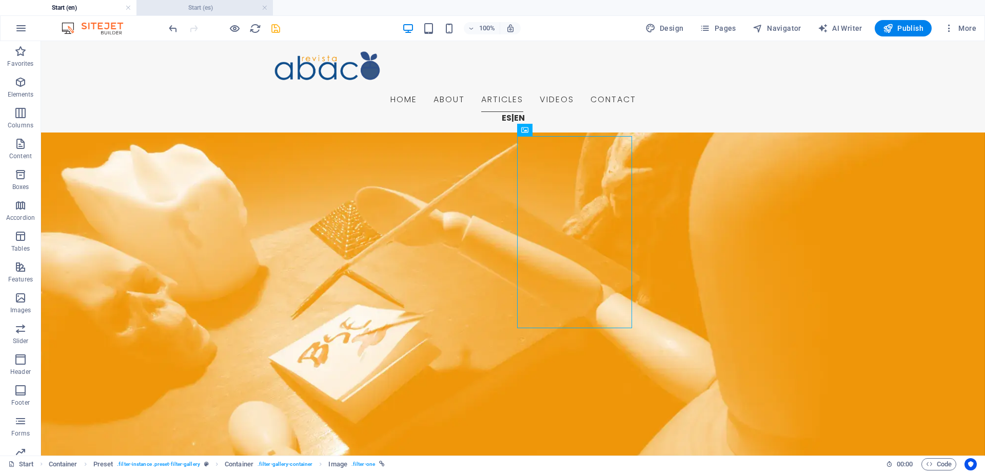
click at [201, 7] on h4 "Start (es)" at bounding box center [205, 7] width 137 height 11
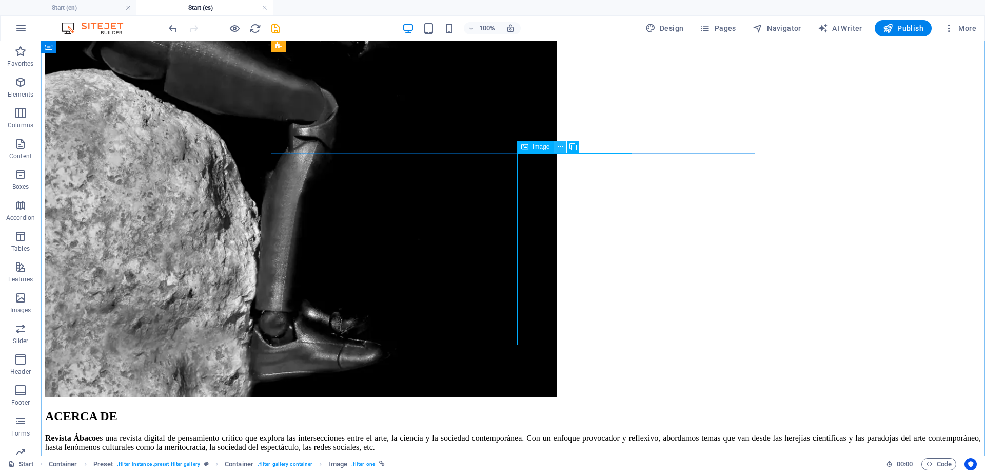
click at [561, 144] on icon at bounding box center [561, 147] width 6 height 11
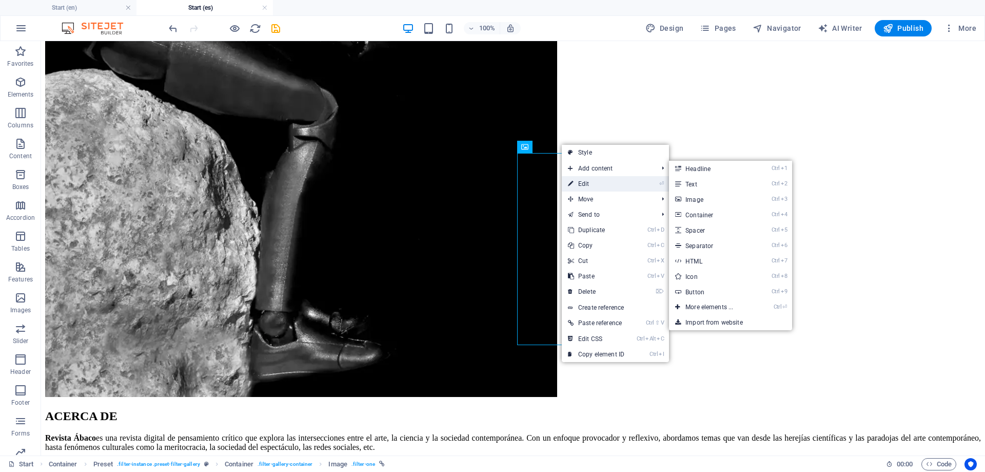
click at [590, 187] on link "⏎ Edit" at bounding box center [596, 183] width 69 height 15
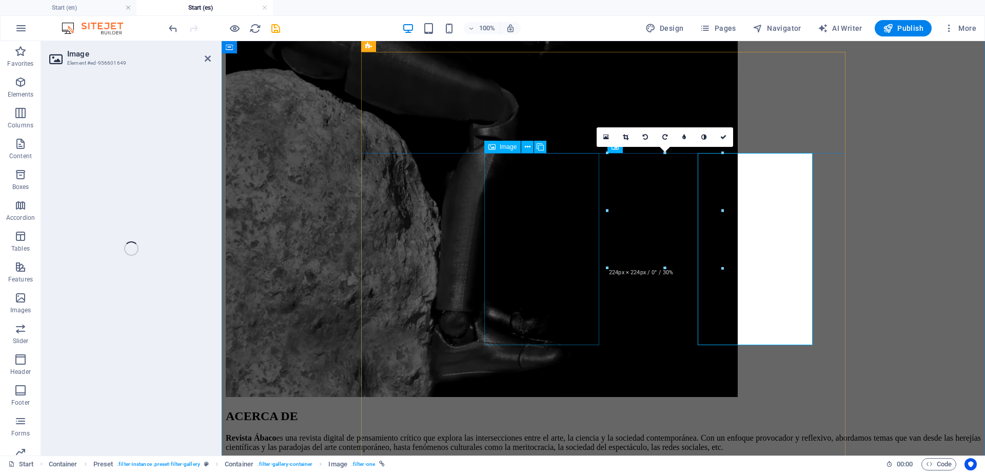
select select "%"
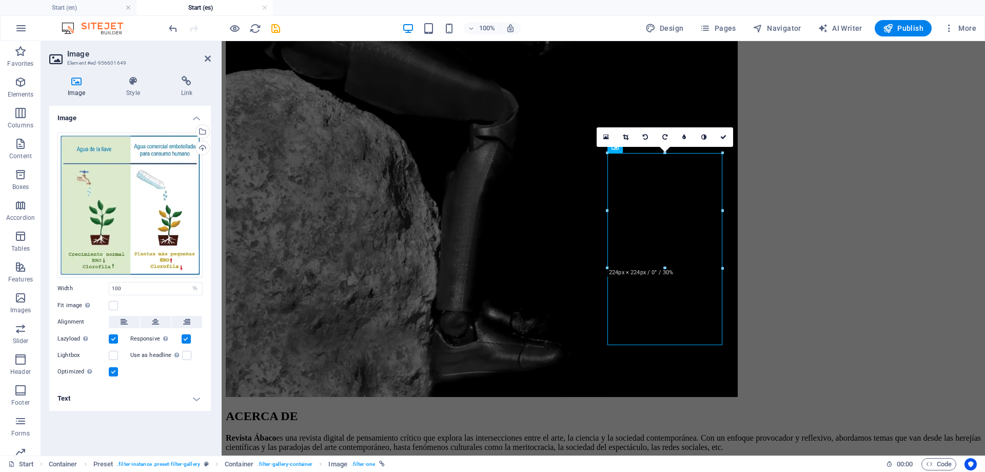
click at [198, 399] on h4 "Text" at bounding box center [130, 398] width 162 height 25
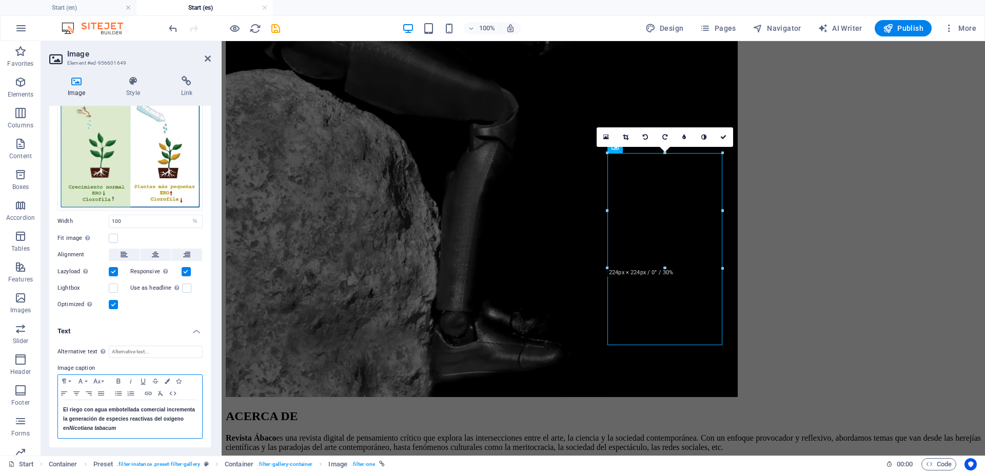
click at [64, 409] on span "El riego con agua embotellada comercial incrementa la generación de especies re…" at bounding box center [129, 419] width 132 height 24
click at [83, 407] on p at bounding box center [130, 408] width 134 height 9
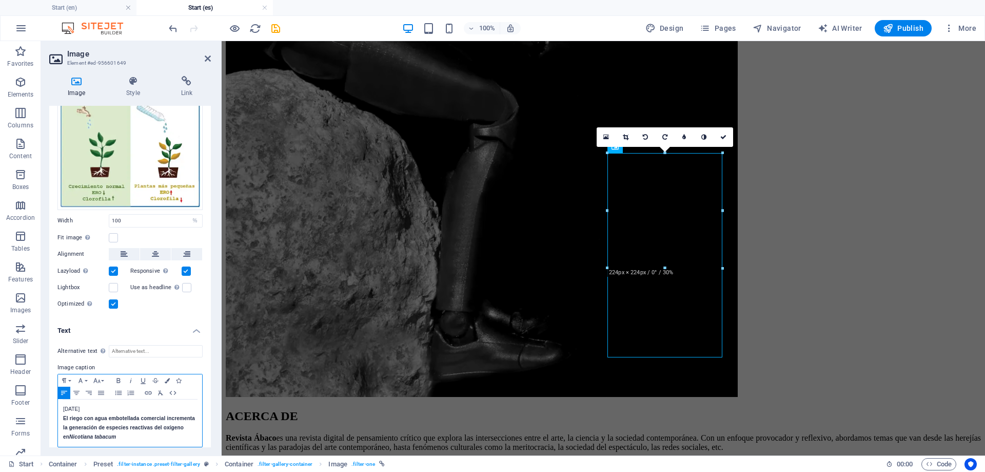
drag, startPoint x: 107, startPoint y: 407, endPoint x: 55, endPoint y: 409, distance: 51.9
click at [58, 409] on div "Noviembre, 2020 El riego con agua embotellada comercial incrementa la generació…" at bounding box center [130, 422] width 144 height 47
click at [91, 377] on icon "button" at bounding box center [97, 380] width 12 height 8
click at [83, 381] on icon "button" at bounding box center [80, 380] width 12 height 8
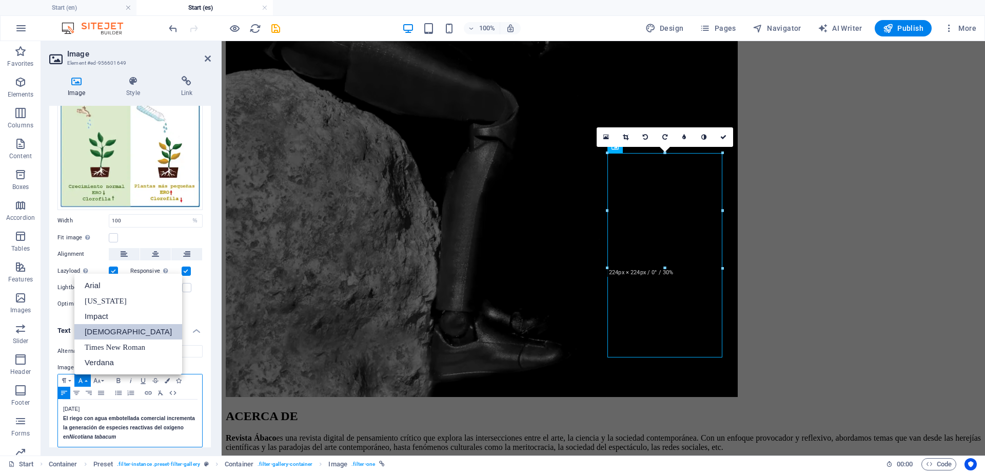
click at [99, 328] on link "Tahoma" at bounding box center [128, 331] width 108 height 15
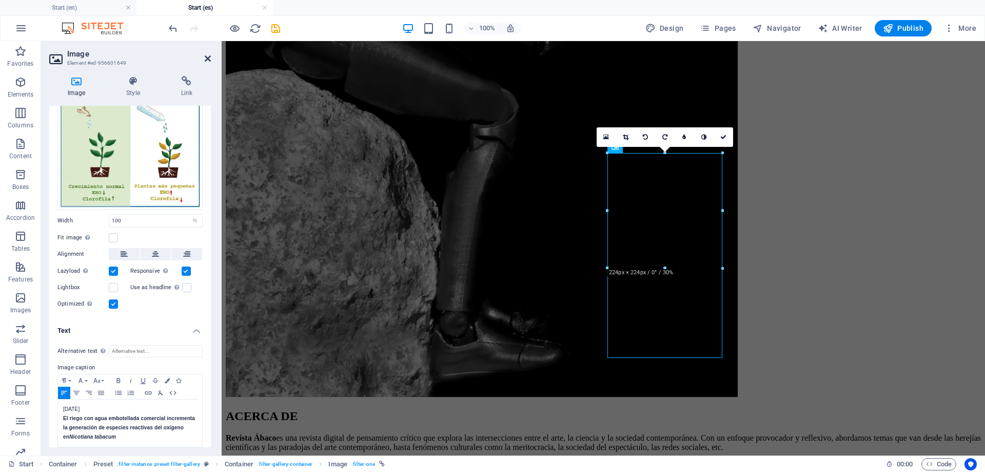
click at [207, 56] on icon at bounding box center [208, 58] width 6 height 8
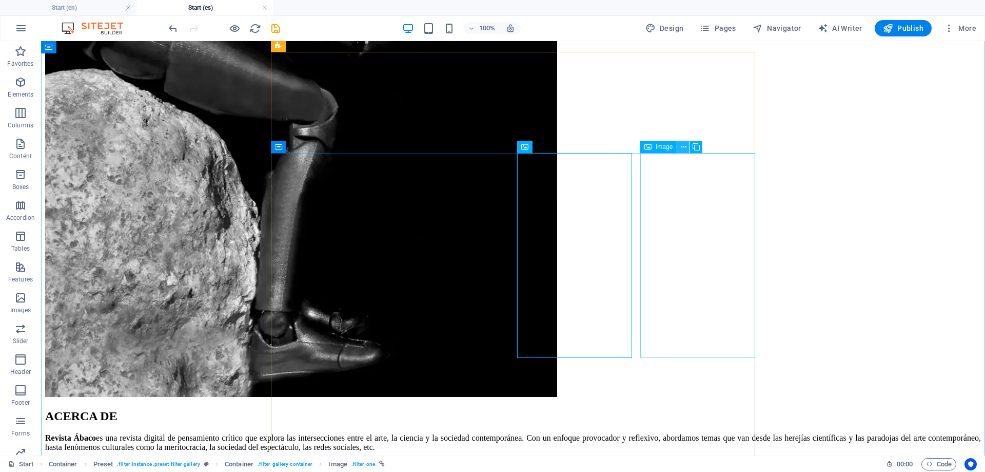
click at [680, 148] on button at bounding box center [684, 147] width 12 height 12
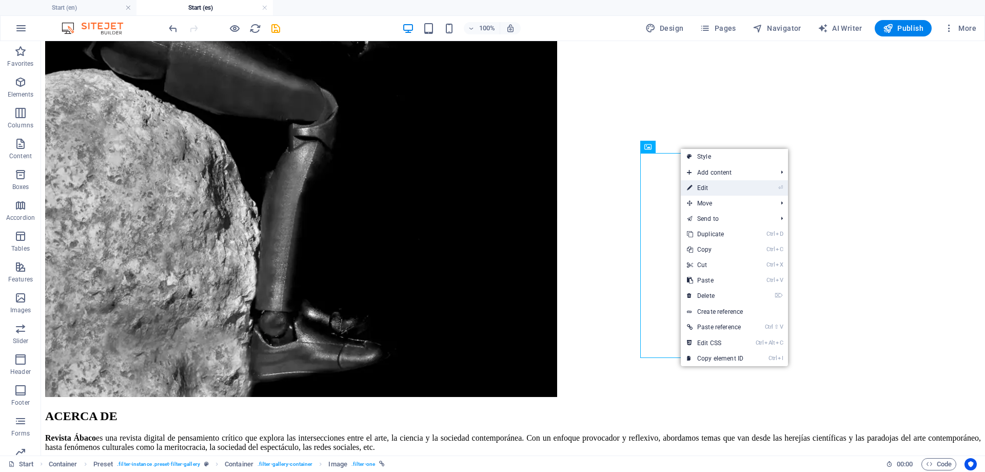
click at [701, 186] on link "⏎ Edit" at bounding box center [715, 187] width 69 height 15
select select "%"
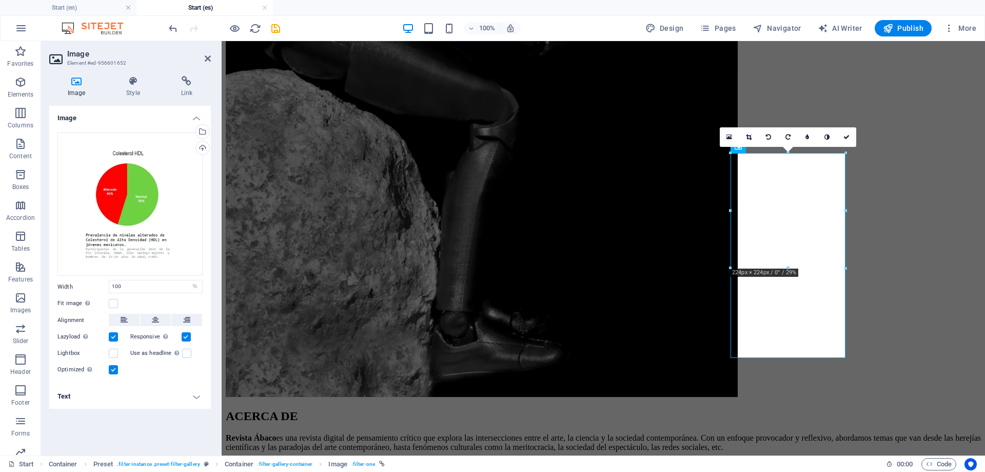
click at [138, 401] on h4 "Text" at bounding box center [130, 396] width 162 height 25
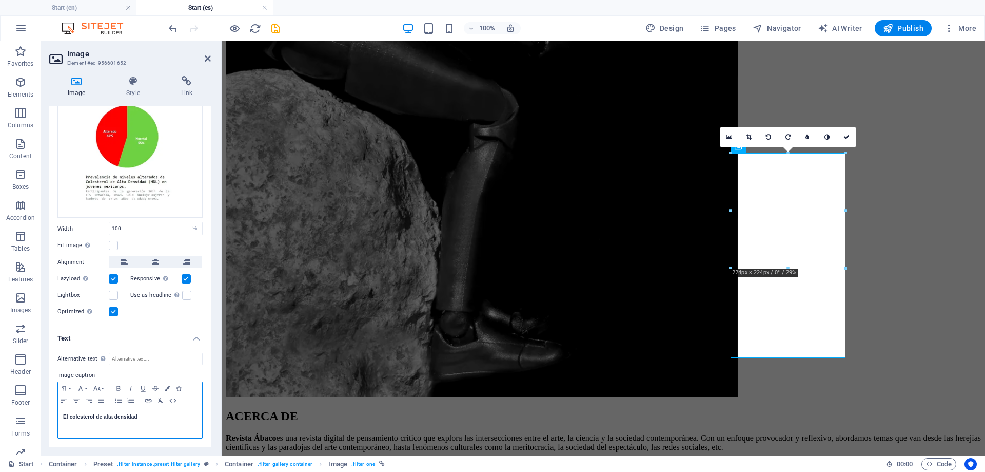
click at [65, 416] on strong "El colesterol de alta densidad" at bounding box center [100, 417] width 74 height 6
click at [70, 417] on p at bounding box center [130, 416] width 134 height 9
click at [206, 57] on icon at bounding box center [208, 58] width 6 height 8
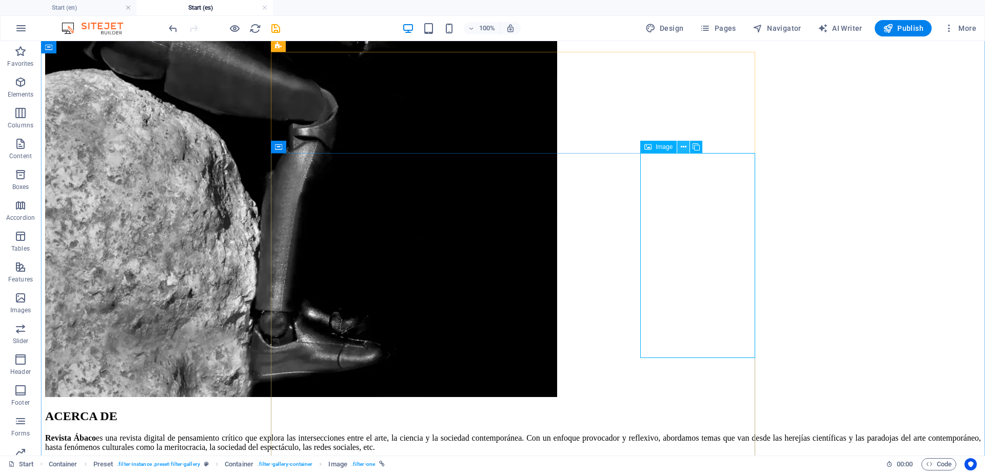
click at [684, 145] on icon at bounding box center [684, 147] width 6 height 11
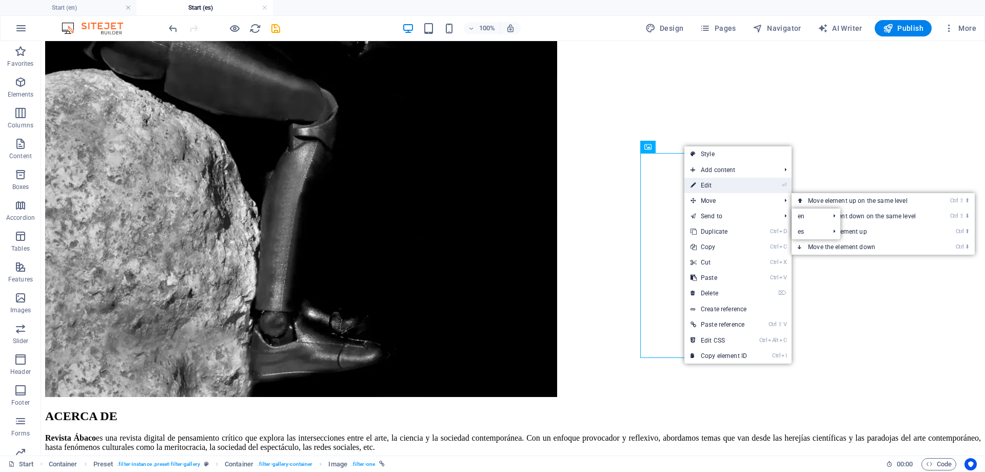
click at [716, 185] on link "⏎ Edit" at bounding box center [719, 185] width 69 height 15
select select "%"
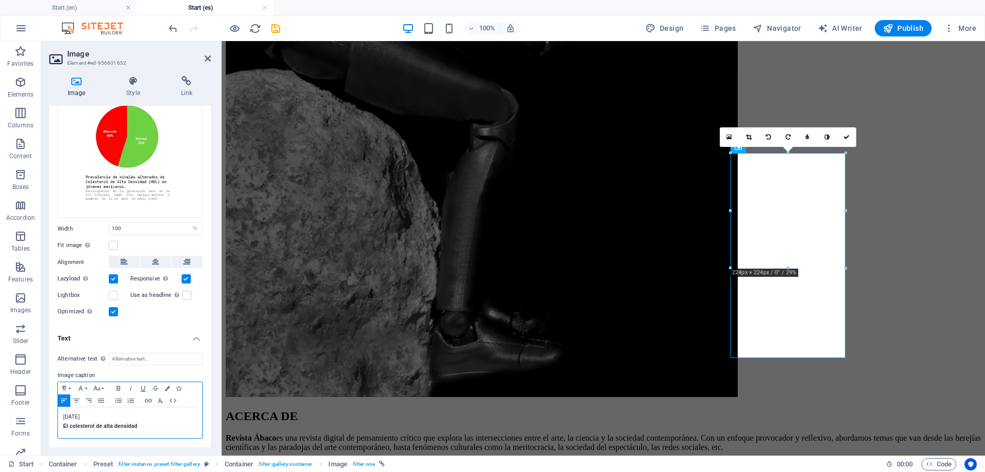
drag, startPoint x: 116, startPoint y: 412, endPoint x: 61, endPoint y: 416, distance: 55.6
click at [61, 416] on div "Diciembre, 2014 El colesterol de alta densidad" at bounding box center [130, 422] width 144 height 31
click at [87, 386] on button "Font Family" at bounding box center [82, 388] width 16 height 12
click at [102, 337] on link "Tahoma" at bounding box center [128, 339] width 108 height 15
drag, startPoint x: 802, startPoint y: 93, endPoint x: 842, endPoint y: 136, distance: 58.5
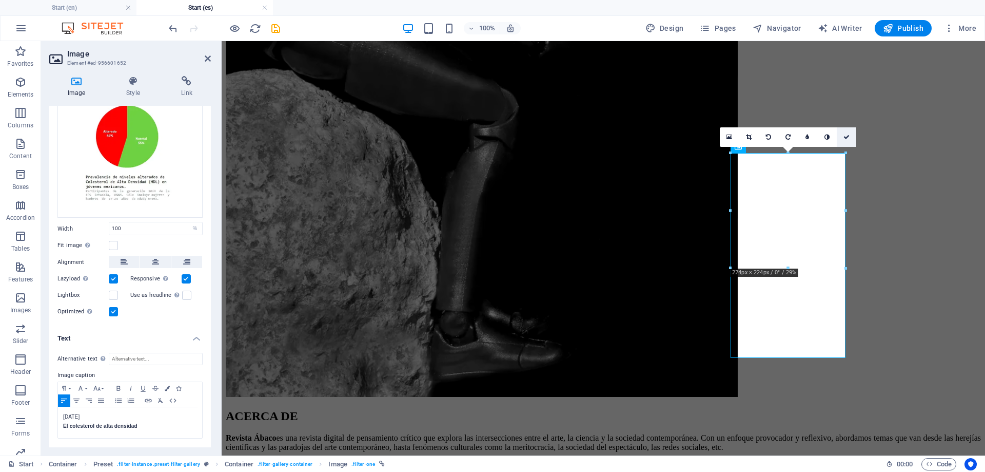
click at [842, 136] on link at bounding box center [847, 137] width 20 height 20
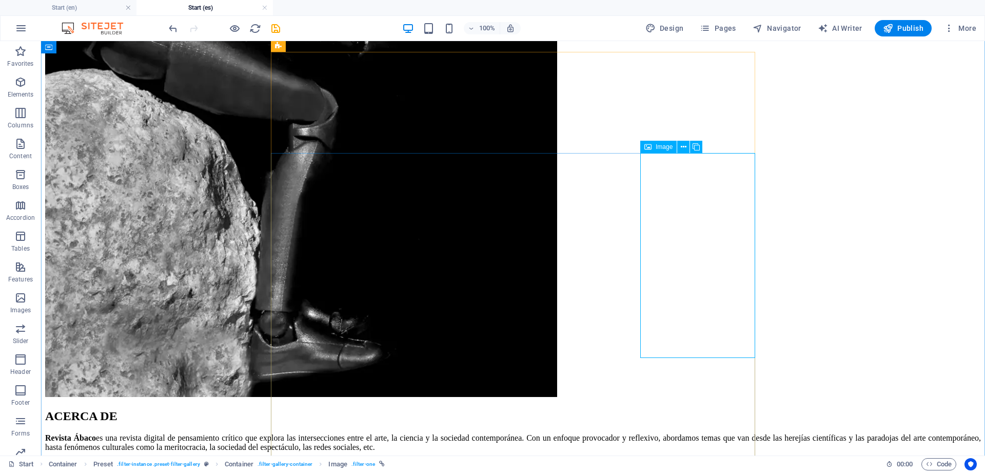
scroll to position [1257, 0]
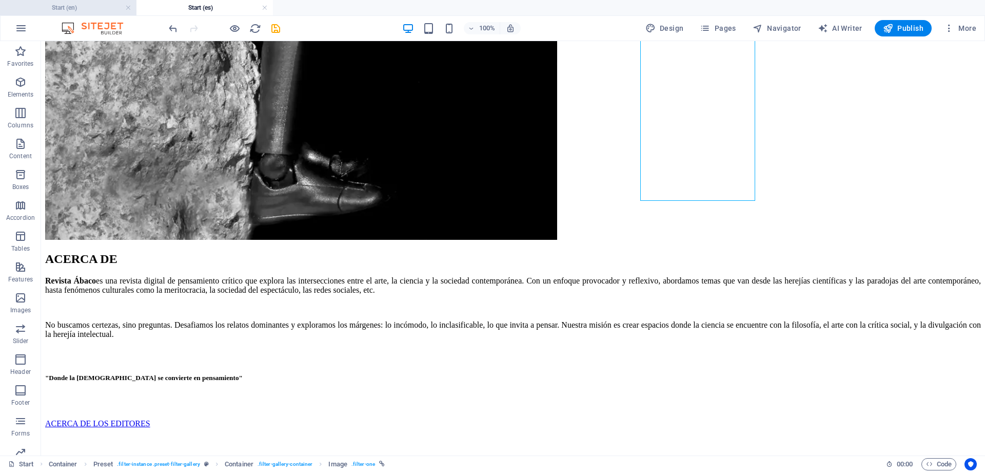
click at [89, 8] on h4 "Start (en)" at bounding box center [68, 7] width 137 height 11
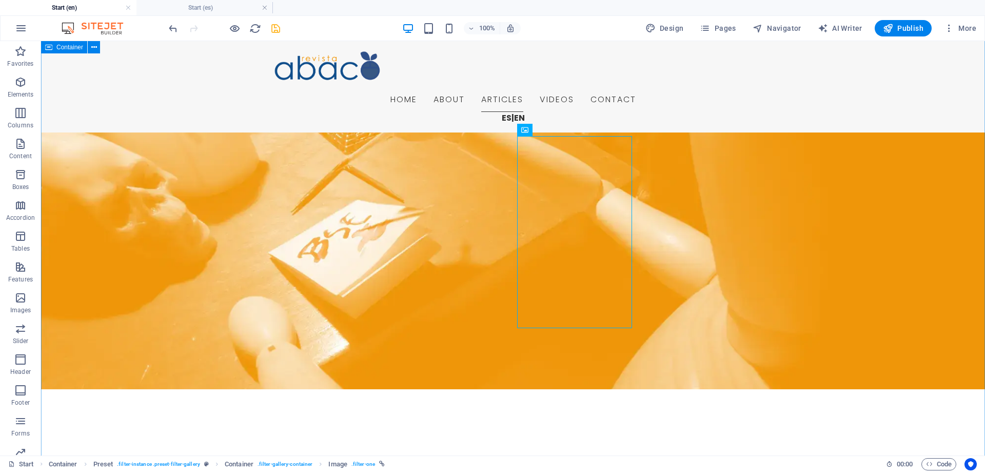
scroll to position [1015, 0]
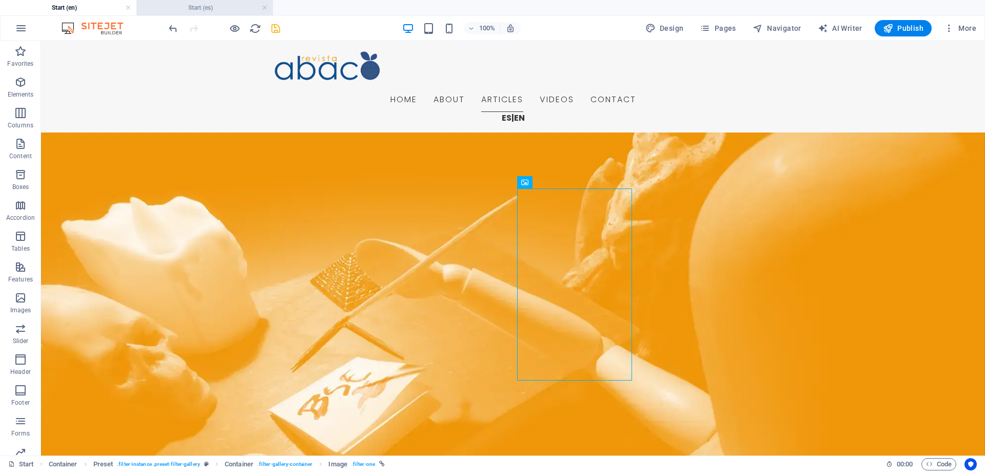
click at [209, 11] on h4 "Start (es)" at bounding box center [205, 7] width 137 height 11
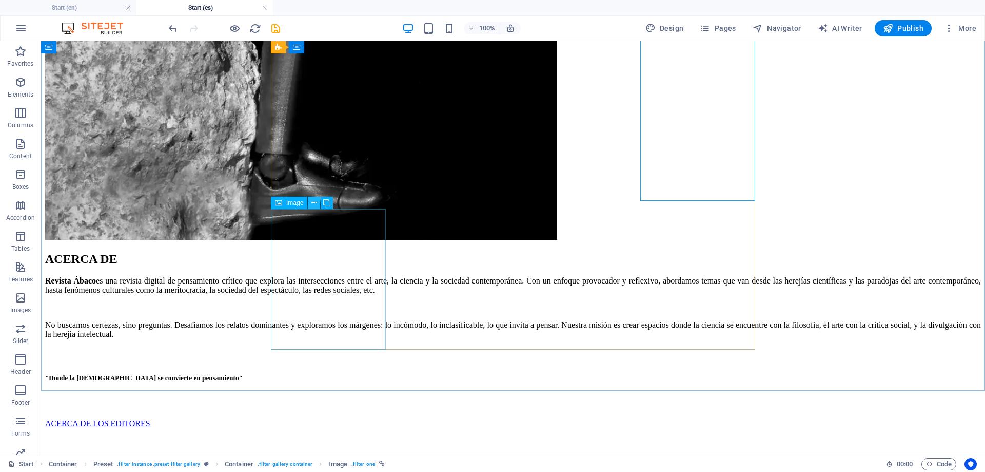
click at [317, 203] on icon at bounding box center [315, 203] width 6 height 11
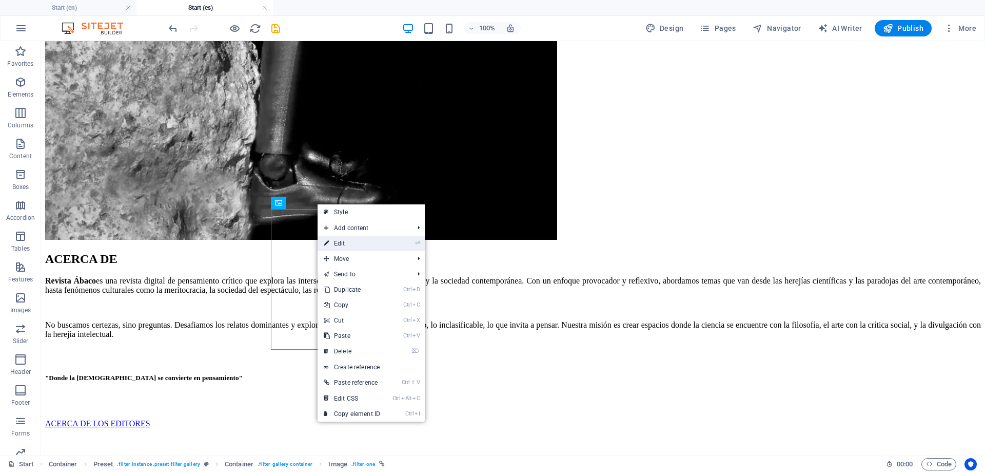
click at [343, 239] on link "⏎ Edit" at bounding box center [352, 243] width 69 height 15
select select "%"
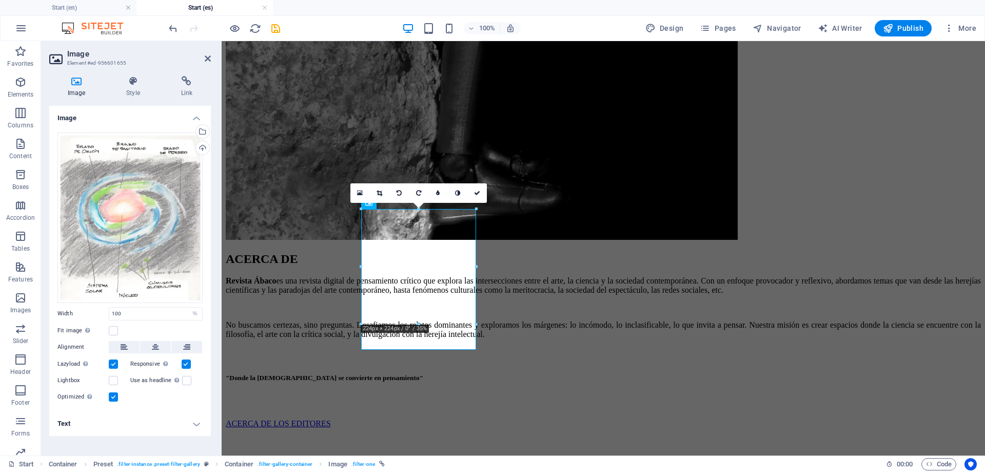
click at [88, 419] on h4 "Text" at bounding box center [130, 423] width 162 height 25
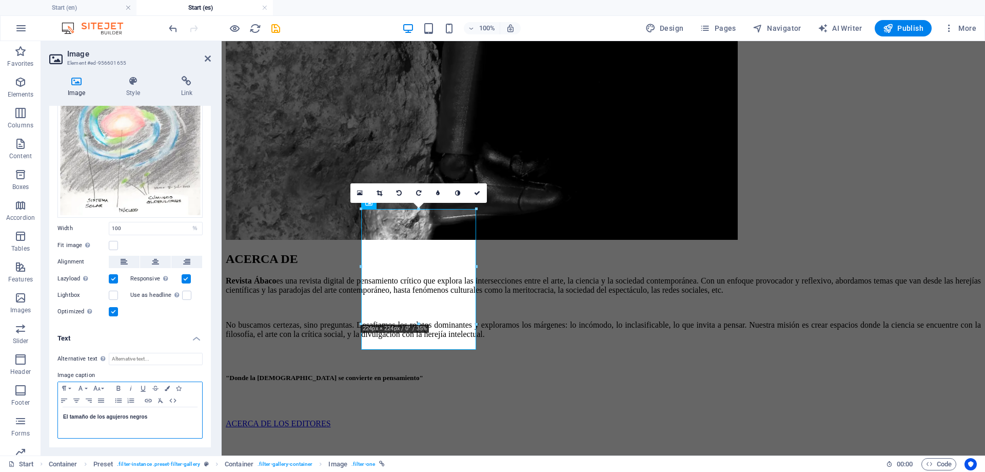
click at [64, 414] on strong "El tamaño de los agujeros negros" at bounding box center [105, 417] width 85 height 6
click at [69, 416] on p at bounding box center [130, 416] width 134 height 9
drag, startPoint x: 114, startPoint y: 416, endPoint x: 62, endPoint y: 412, distance: 52.5
click at [62, 412] on div "Noviembre, 2014 El tamaño de los agujeros negros" at bounding box center [130, 422] width 144 height 31
click at [86, 384] on icon "button" at bounding box center [80, 388] width 12 height 8
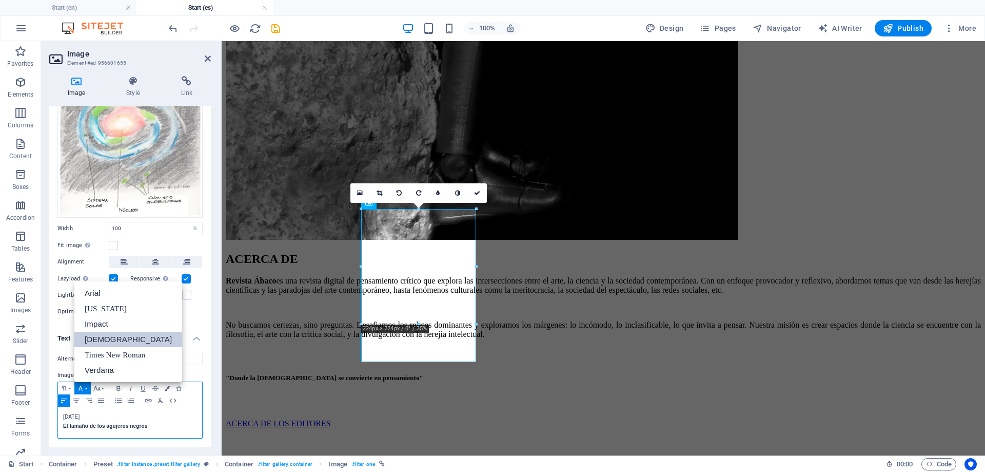
click at [106, 342] on link "Tahoma" at bounding box center [128, 339] width 108 height 15
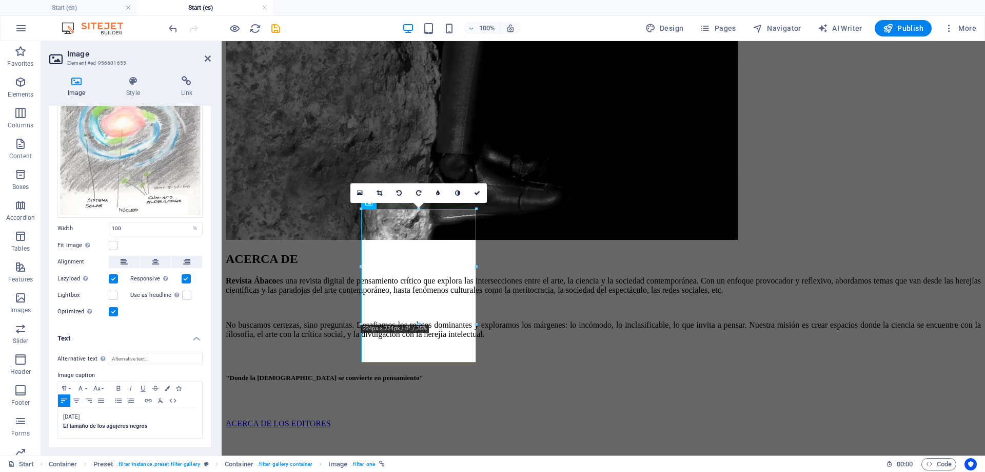
click at [204, 60] on header "Image Element #ed-956601655" at bounding box center [130, 54] width 162 height 27
click at [209, 61] on icon at bounding box center [208, 58] width 6 height 8
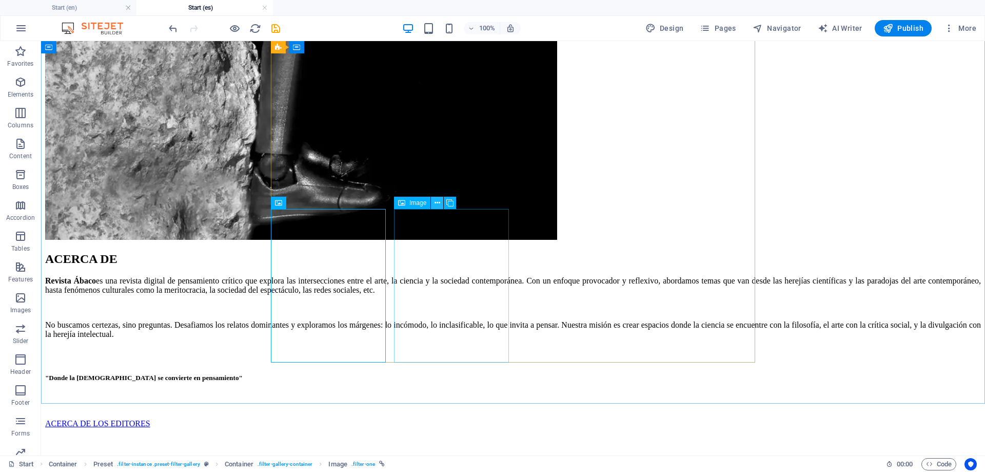
click at [438, 204] on icon at bounding box center [438, 203] width 6 height 11
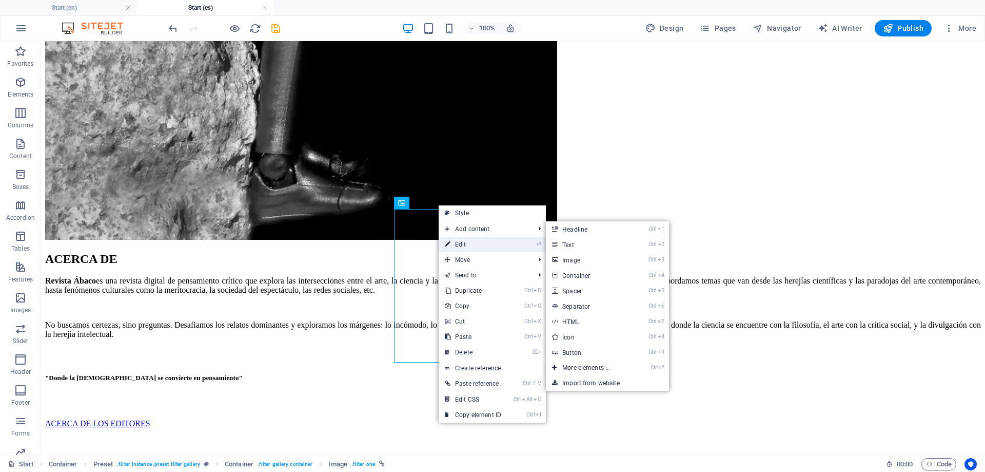
click at [466, 244] on link "⏎ Edit" at bounding box center [473, 244] width 69 height 15
select select "%"
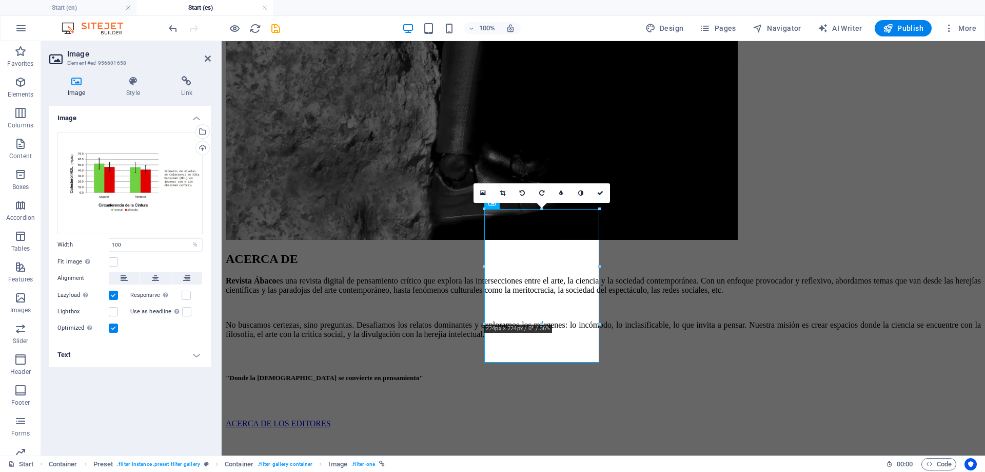
click at [148, 356] on h4 "Text" at bounding box center [130, 354] width 162 height 25
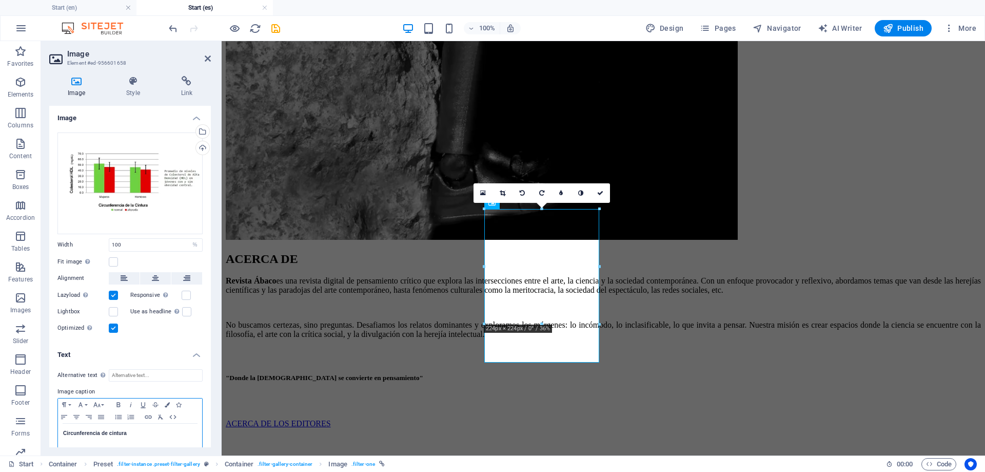
click at [64, 434] on strong "Circunferencia de cintura" at bounding box center [95, 433] width 64 height 6
drag, startPoint x: 88, startPoint y: 436, endPoint x: 57, endPoint y: 435, distance: 30.3
click at [58, 435] on div "Noviembre, 2014 Circunferencia de cintura" at bounding box center [130, 438] width 144 height 31
click at [86, 403] on icon "button" at bounding box center [80, 404] width 12 height 8
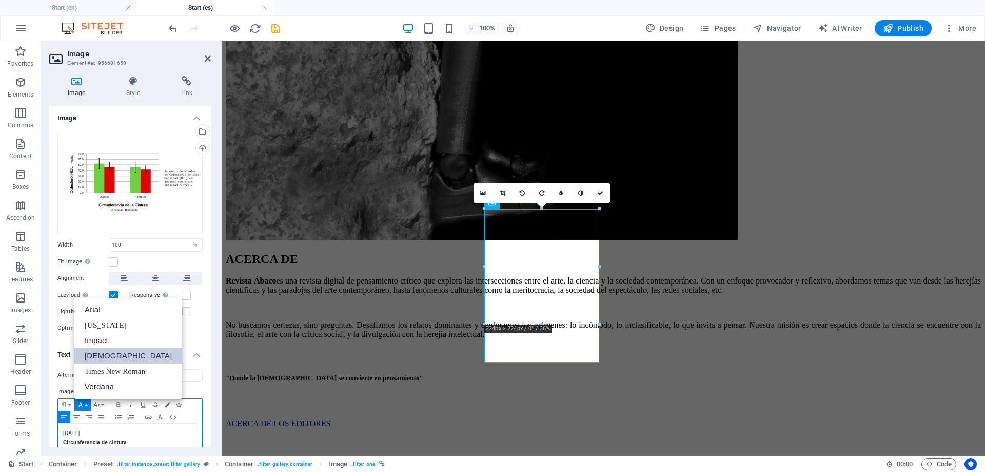
scroll to position [0, 0]
click at [110, 354] on link "Tahoma" at bounding box center [128, 355] width 108 height 15
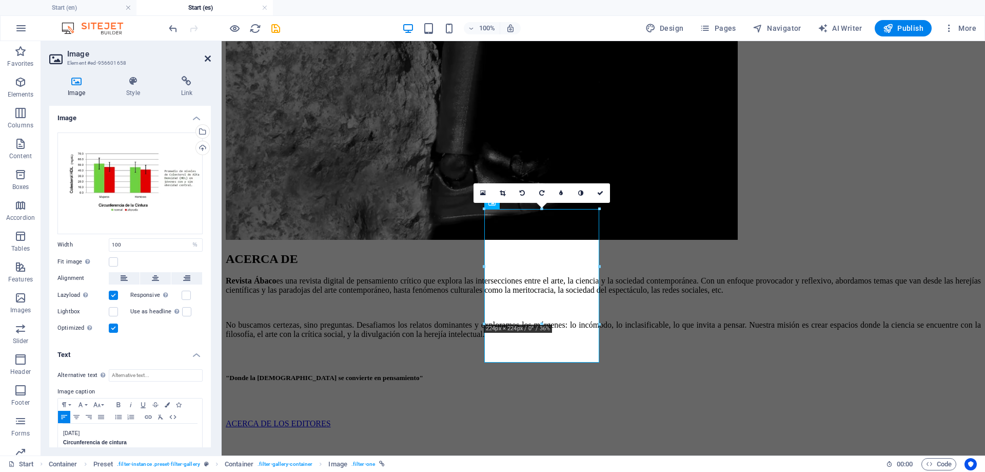
click at [207, 60] on icon at bounding box center [208, 58] width 6 height 8
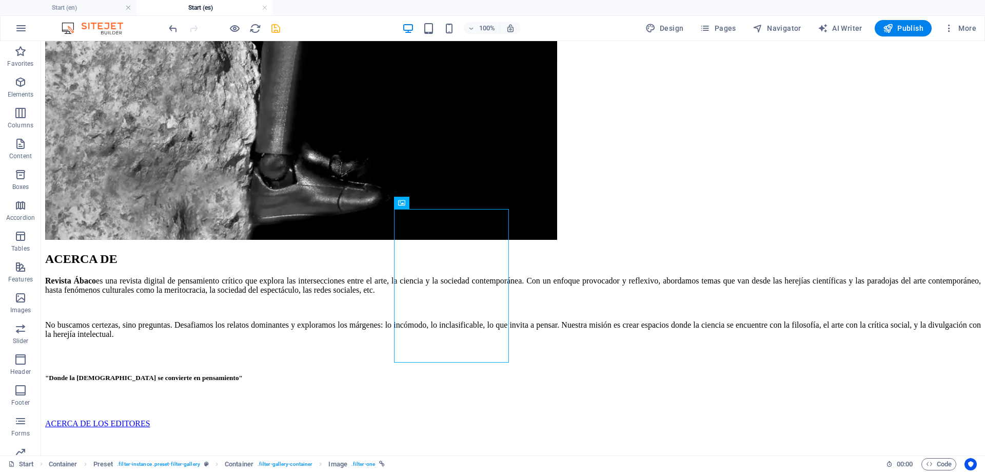
click at [274, 25] on icon "save" at bounding box center [276, 29] width 12 height 12
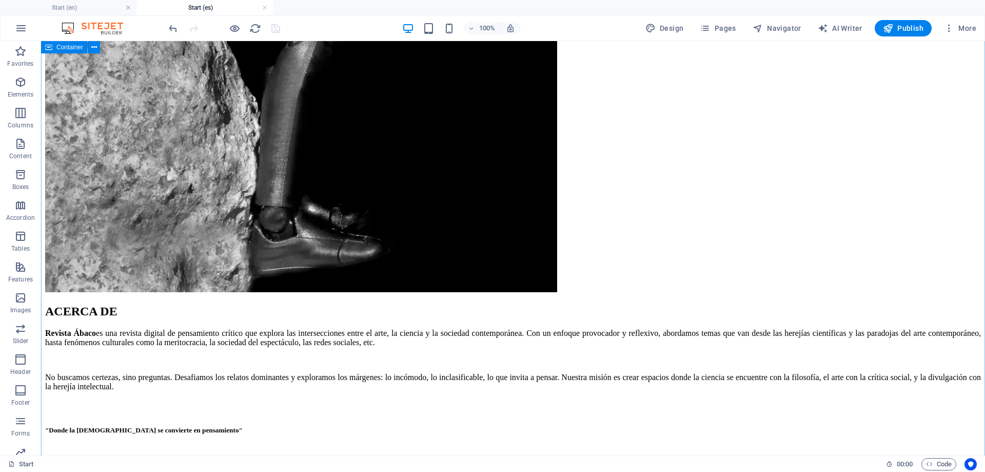
scroll to position [1152, 0]
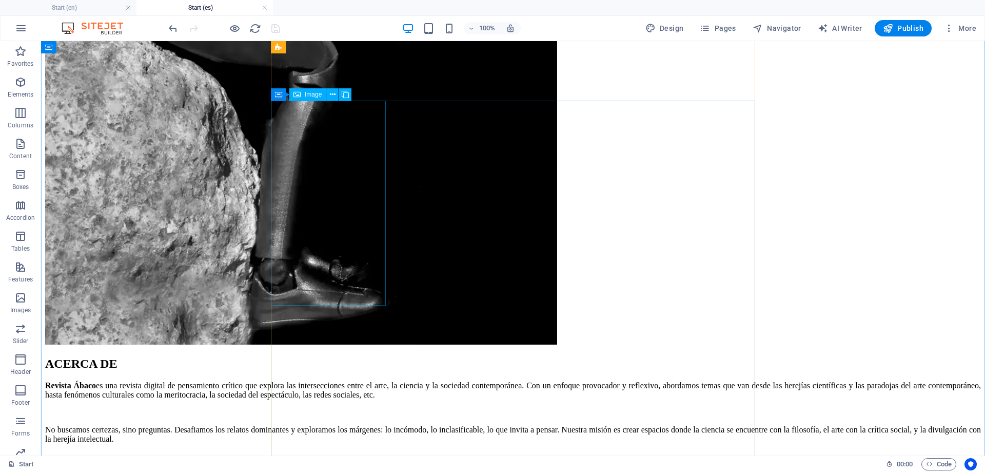
select select "%"
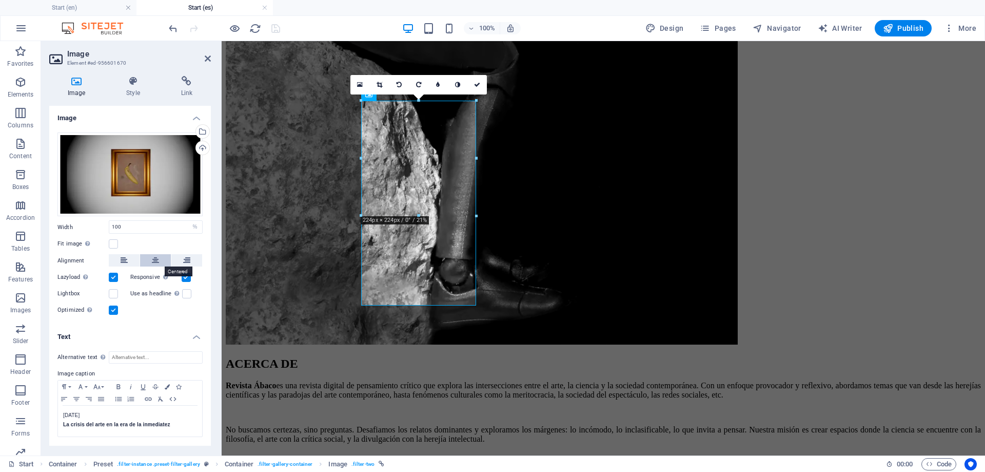
click at [158, 259] on icon at bounding box center [155, 260] width 7 height 12
click at [173, 33] on icon "undo" at bounding box center [173, 29] width 12 height 12
click at [205, 59] on icon at bounding box center [208, 58] width 6 height 8
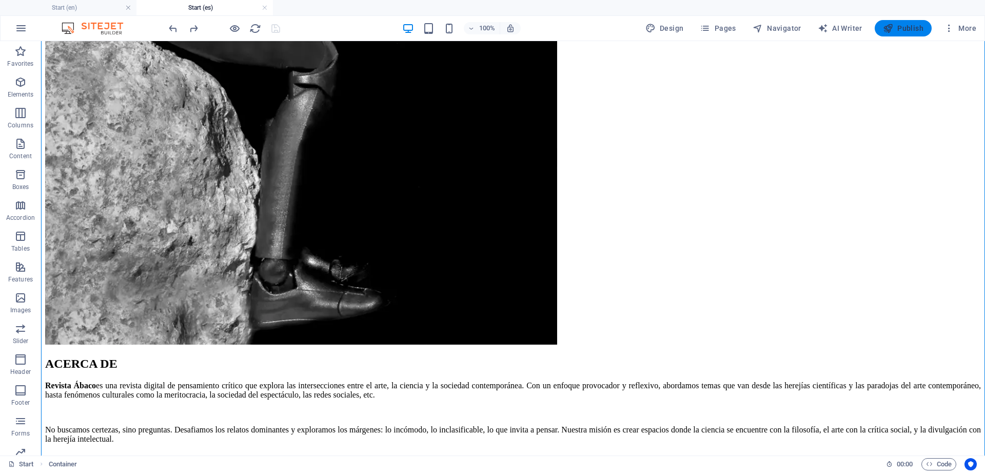
click at [911, 29] on span "Publish" at bounding box center [903, 28] width 41 height 10
